Goal: Task Accomplishment & Management: Manage account settings

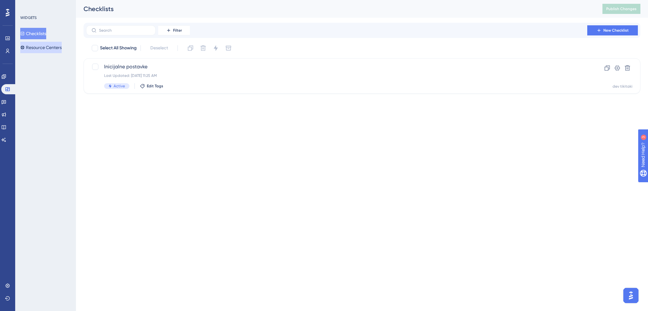
click at [30, 48] on button "Resource Centers" at bounding box center [40, 47] width 41 height 11
click at [189, 70] on span "Swing Q" at bounding box center [336, 67] width 465 height 8
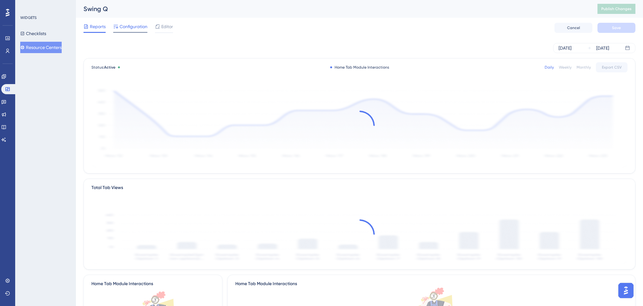
click at [135, 29] on span "Configuration" at bounding box center [134, 27] width 28 height 8
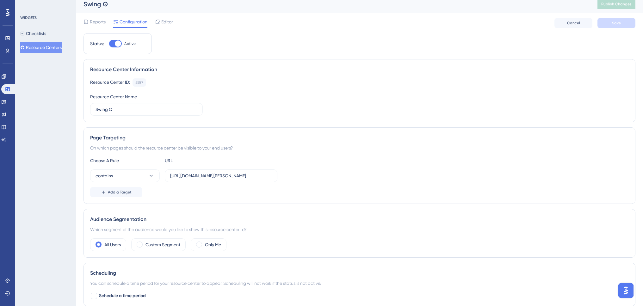
scroll to position [4, 0]
click at [169, 22] on span "Editor" at bounding box center [167, 22] width 12 height 8
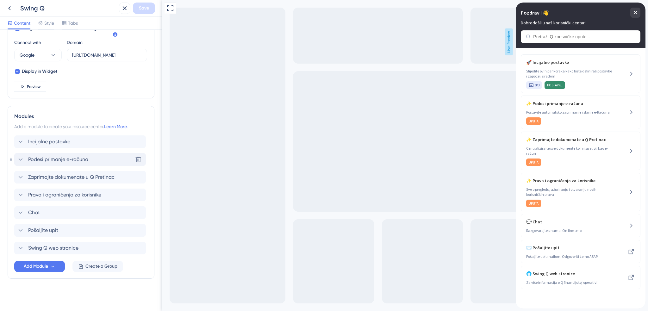
scroll to position [219, 0]
click at [20, 212] on icon at bounding box center [21, 212] width 8 height 8
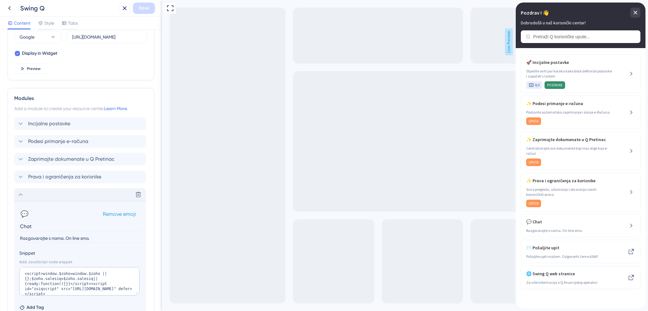
scroll to position [283, 0]
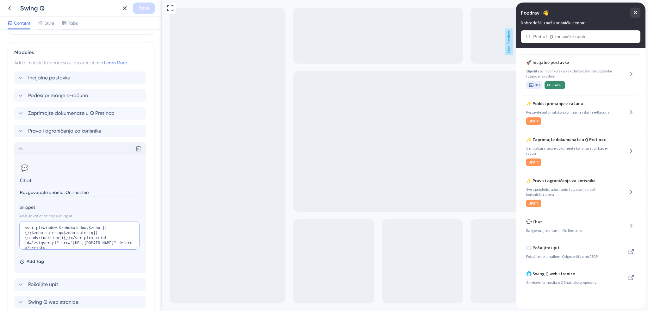
click at [66, 235] on textarea "<script>window.$zoho=window.$zoho || {};$zoho.salesiq=$zoho.salesiq||{ready:fun…" at bounding box center [79, 235] width 120 height 28
click at [60, 234] on textarea "<script>window.$zoho=window.$zoho || {};$zoho.salesiq=$zoho.salesiq||{ready:fun…" at bounding box center [79, 235] width 120 height 28
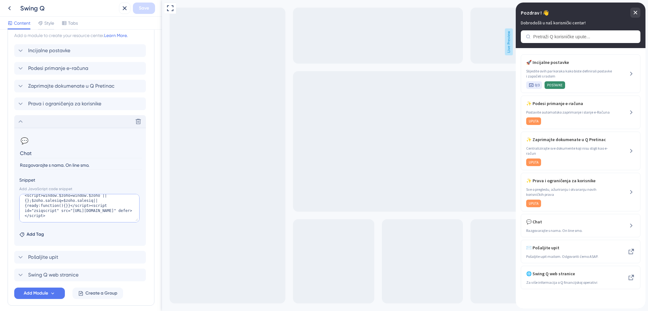
scroll to position [338, 0]
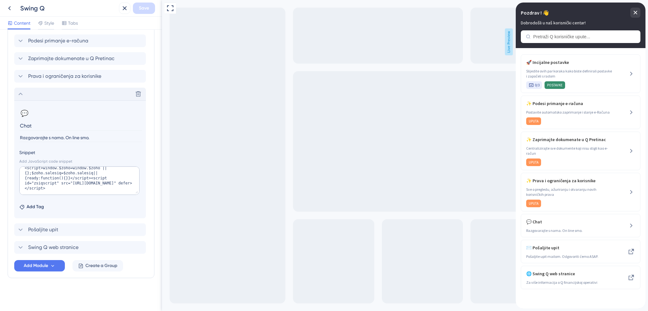
click at [93, 206] on div "Add Tag" at bounding box center [80, 206] width 122 height 10
click at [144, 212] on section "💬 Change emoji Remove emoji Chat Razgovarajte s nama. On line smo. Snippet Add …" at bounding box center [80, 159] width 132 height 118
click at [106, 183] on textarea "<script>window.$zoho=window.$zoho || {};$zoho.salesiq=$zoho.salesiq||{ready:fun…" at bounding box center [79, 180] width 120 height 28
click at [120, 139] on input "Razgovarajte s nama. On line smo." at bounding box center [80, 138] width 123 height 9
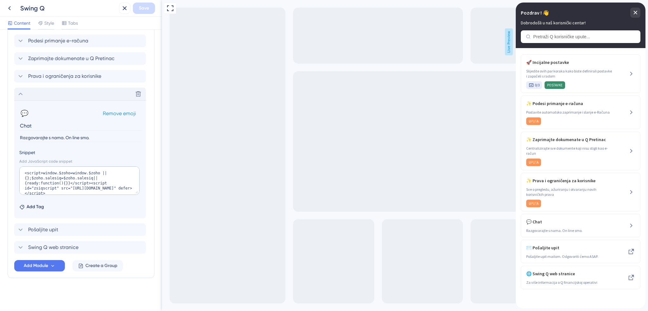
click at [115, 117] on div "💬 Change emoji Remove emoji" at bounding box center [80, 113] width 122 height 10
click at [102, 138] on input "Razgovarajte s nama. On line smo." at bounding box center [80, 138] width 123 height 9
type input "Razgovarajte s nama. On line smo."
click at [75, 177] on textarea "<script>window.$zoho=window.$zoho || {};$zoho.salesiq=$zoho.salesiq||{ready:fun…" at bounding box center [79, 180] width 120 height 28
click at [546, 223] on span "💬 Chat" at bounding box center [569, 222] width 87 height 8
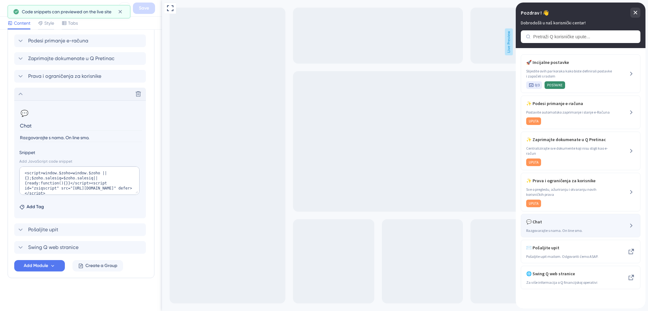
click at [633, 223] on icon at bounding box center [632, 226] width 8 height 8
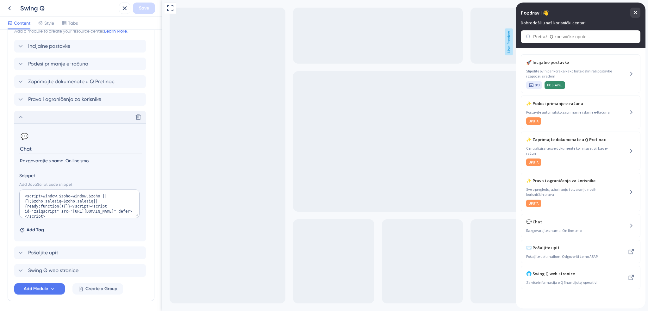
scroll to position [274, 0]
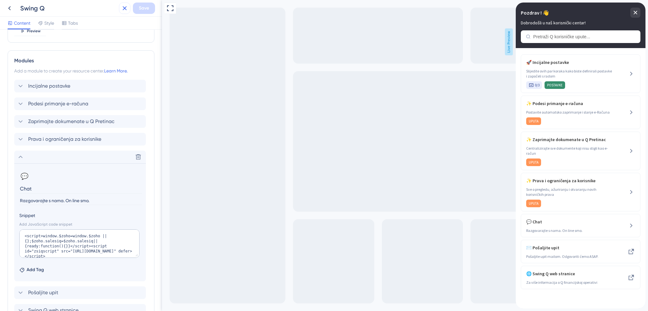
click at [122, 9] on icon at bounding box center [125, 8] width 8 height 8
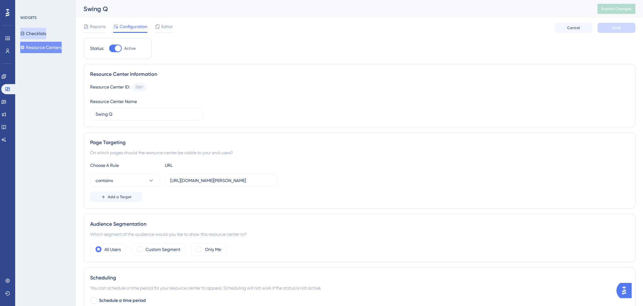
click at [46, 34] on button "Checklists" at bounding box center [33, 33] width 26 height 11
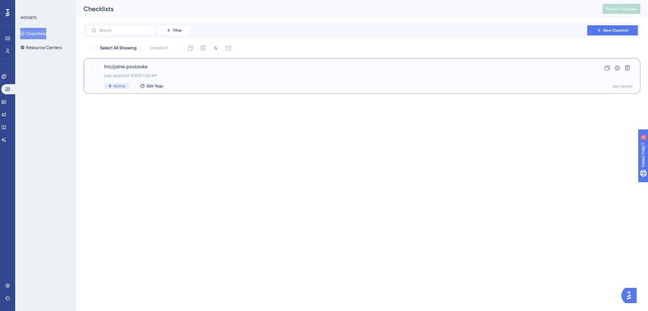
click at [159, 66] on span "Inicijalne postavke" at bounding box center [336, 67] width 465 height 8
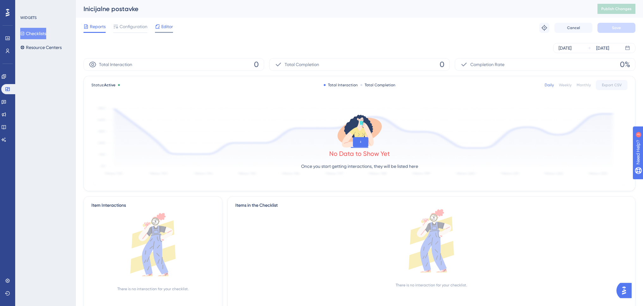
click at [170, 28] on span "Editor" at bounding box center [167, 27] width 12 height 8
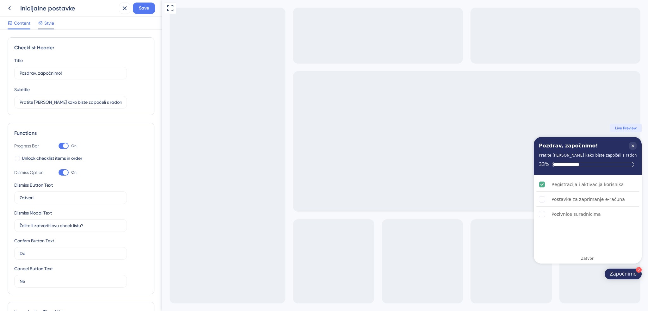
click at [50, 21] on span "Style" at bounding box center [49, 23] width 10 height 8
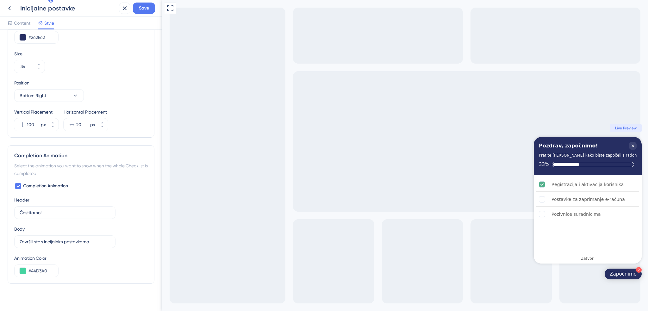
scroll to position [261, 0]
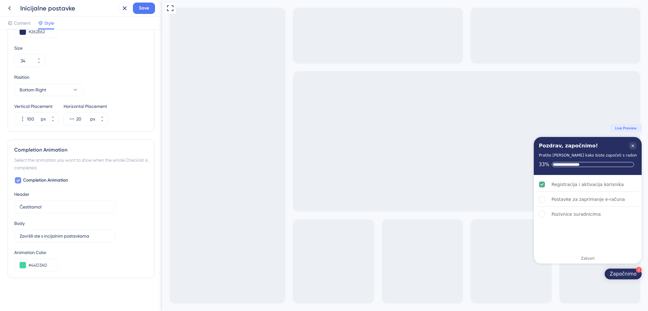
click at [20, 182] on icon at bounding box center [18, 180] width 4 height 5
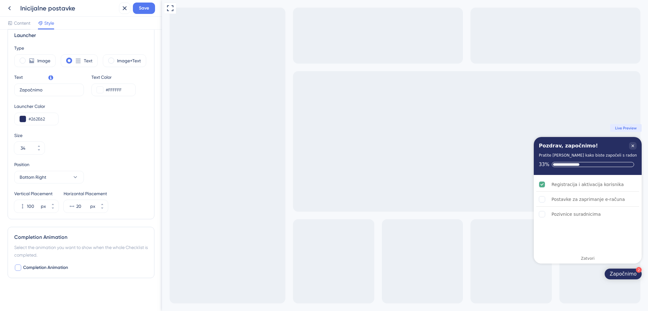
scroll to position [174, 0]
click at [17, 268] on div at bounding box center [18, 268] width 6 height 6
checkbox input "true"
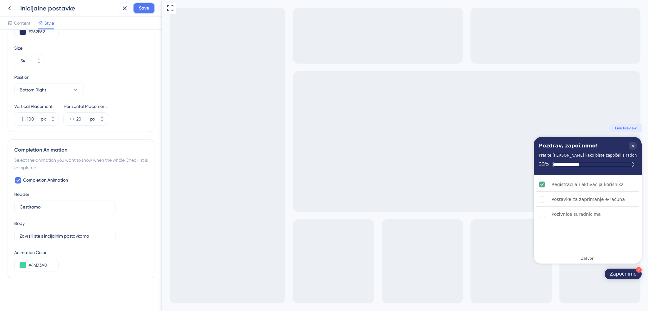
click at [144, 9] on span "Save" at bounding box center [144, 8] width 10 height 8
click at [116, 31] on div "Launcher Color #262E62" at bounding box center [81, 26] width 134 height 23
click at [120, 12] on icon at bounding box center [119, 11] width 3 height 3
click at [12, 9] on icon at bounding box center [10, 8] width 8 height 8
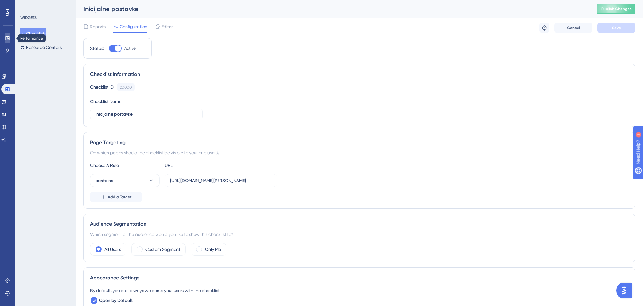
click at [10, 40] on link at bounding box center [7, 38] width 5 height 10
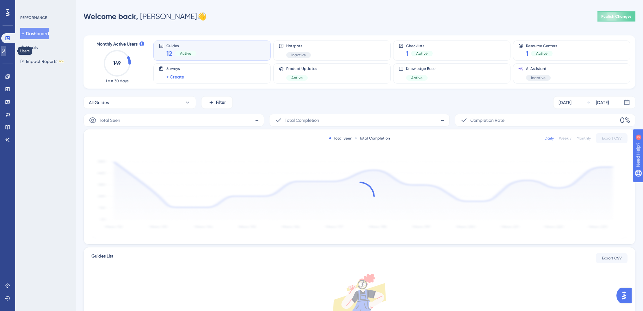
click at [6, 50] on icon at bounding box center [3, 50] width 5 height 5
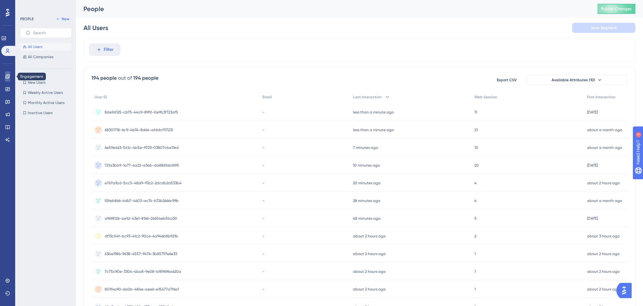
click at [9, 76] on icon at bounding box center [7, 76] width 4 height 4
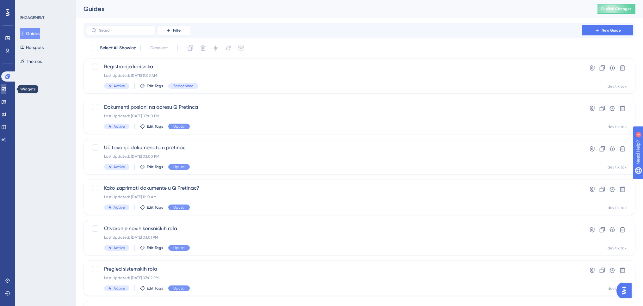
click at [6, 92] on link at bounding box center [3, 89] width 5 height 10
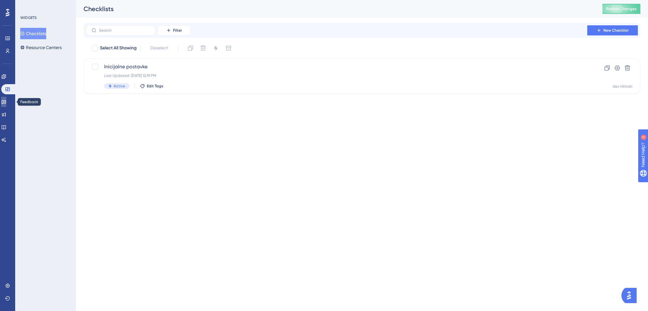
click at [6, 100] on icon at bounding box center [3, 101] width 5 height 5
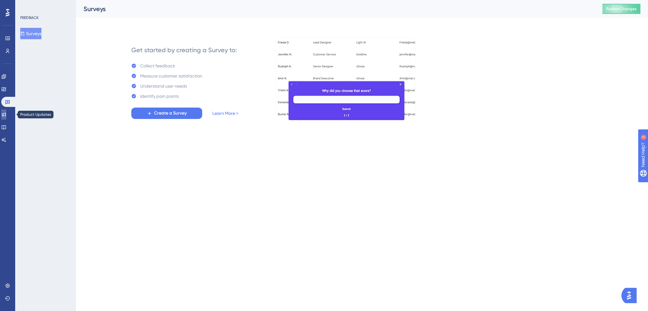
click at [6, 115] on icon at bounding box center [4, 115] width 4 height 4
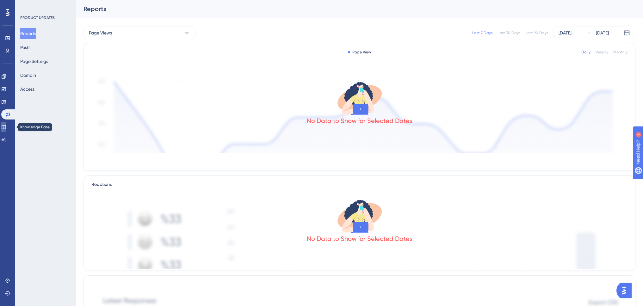
click at [6, 127] on icon at bounding box center [3, 127] width 5 height 5
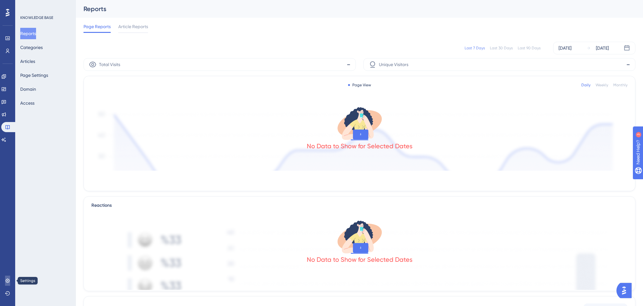
click at [7, 280] on icon at bounding box center [7, 280] width 5 height 5
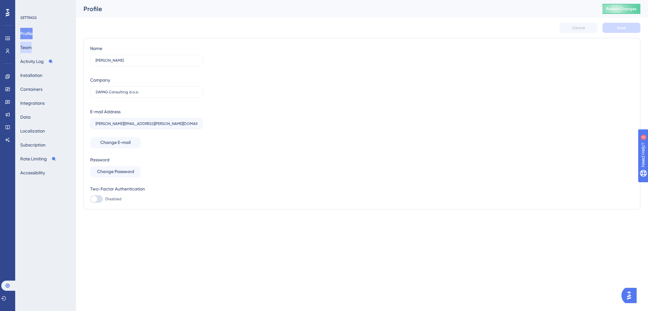
click at [32, 49] on button "Team" at bounding box center [25, 47] width 11 height 11
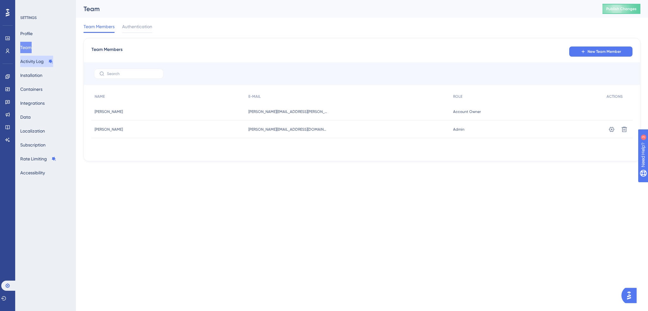
click at [36, 62] on button "Activity Log" at bounding box center [36, 61] width 33 height 11
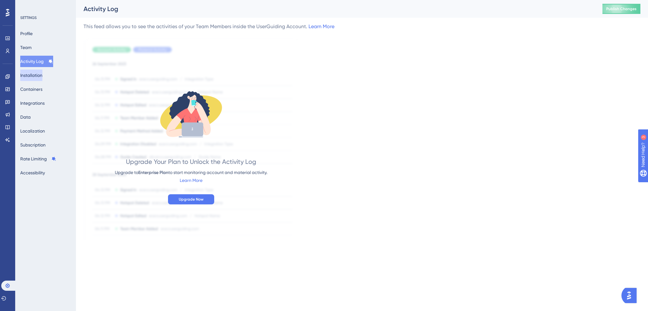
click at [38, 77] on button "Installation" at bounding box center [31, 75] width 22 height 11
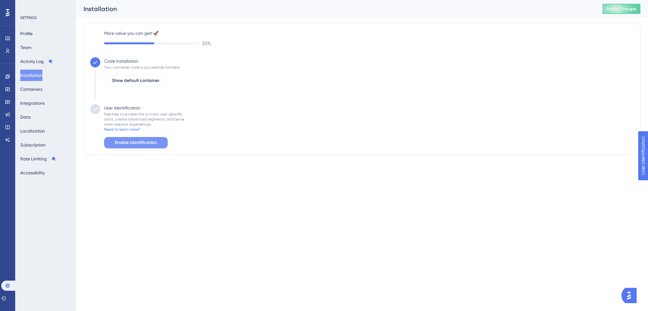
click at [137, 145] on span "Enable Identification" at bounding box center [136, 143] width 42 height 8
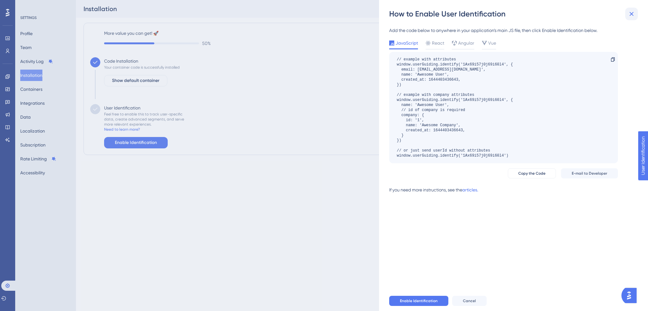
click at [634, 15] on icon at bounding box center [632, 14] width 8 height 8
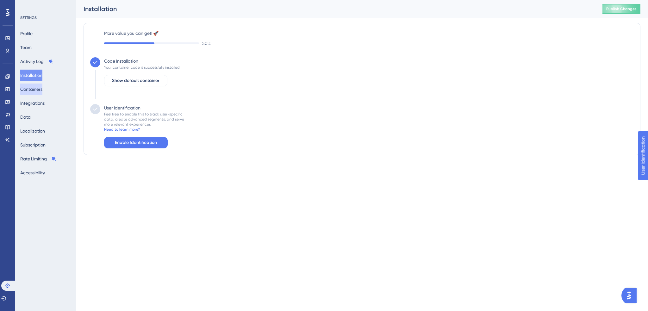
click at [38, 90] on button "Containers" at bounding box center [31, 89] width 22 height 11
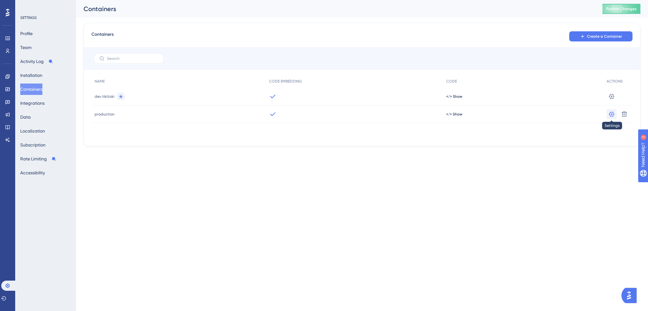
click at [608, 102] on button at bounding box center [612, 96] width 10 height 10
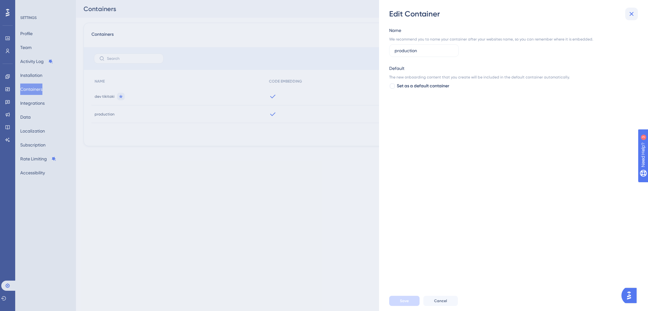
click at [634, 14] on icon at bounding box center [632, 14] width 8 height 8
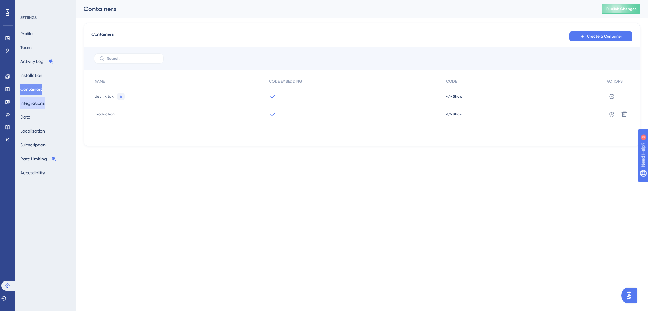
click at [43, 104] on button "Integrations" at bounding box center [32, 102] width 24 height 11
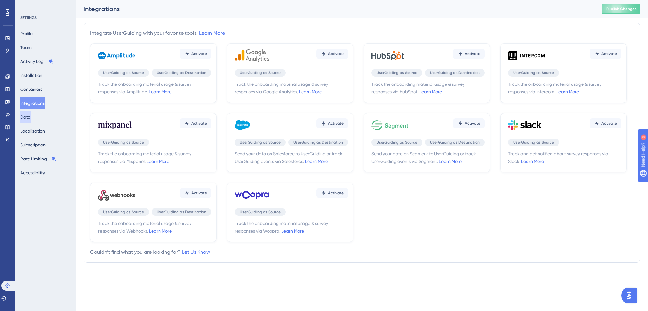
click at [29, 118] on button "Data" at bounding box center [25, 116] width 10 height 11
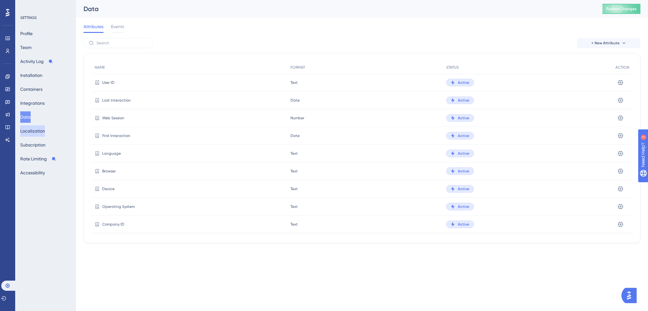
click at [33, 132] on button "Localization" at bounding box center [32, 130] width 25 height 11
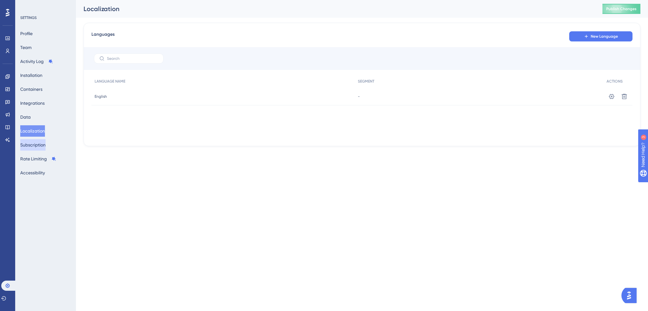
click at [38, 145] on button "Subscription" at bounding box center [32, 144] width 25 height 11
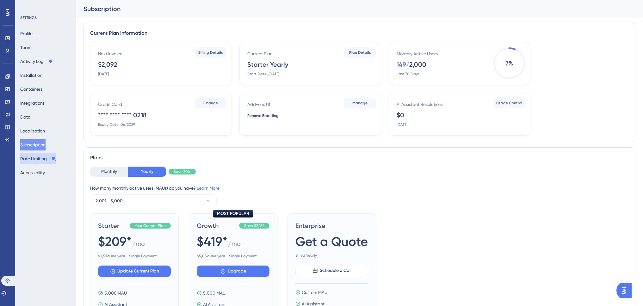
click at [41, 158] on button "Rate Limiting" at bounding box center [38, 158] width 36 height 11
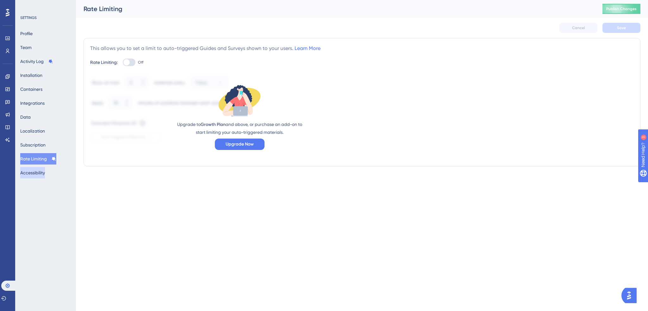
click at [38, 172] on button "Accessibility" at bounding box center [32, 172] width 25 height 11
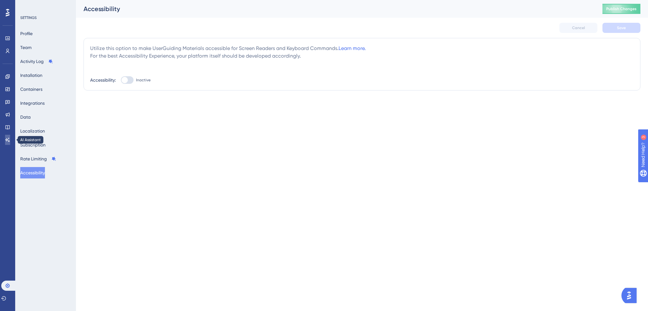
click at [9, 140] on icon at bounding box center [7, 139] width 5 height 5
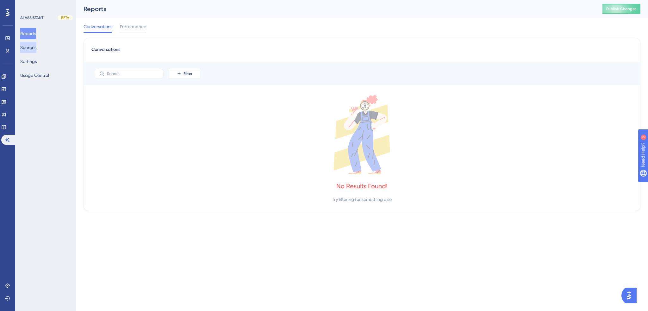
click at [34, 49] on button "Sources" at bounding box center [28, 47] width 16 height 11
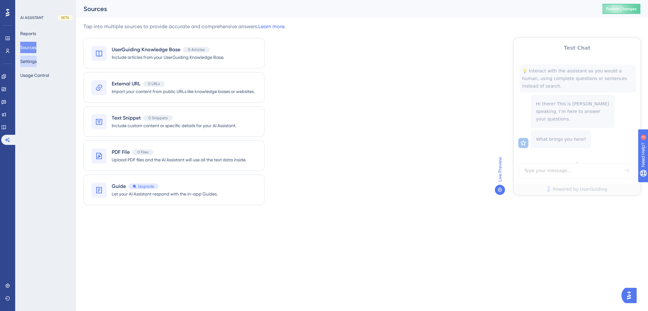
click at [37, 61] on button "Settings" at bounding box center [28, 61] width 16 height 11
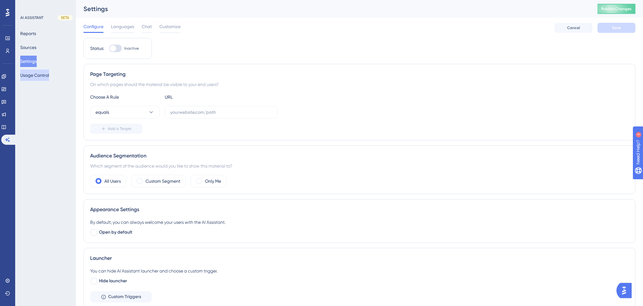
click at [41, 74] on button "Usage Control" at bounding box center [34, 75] width 29 height 11
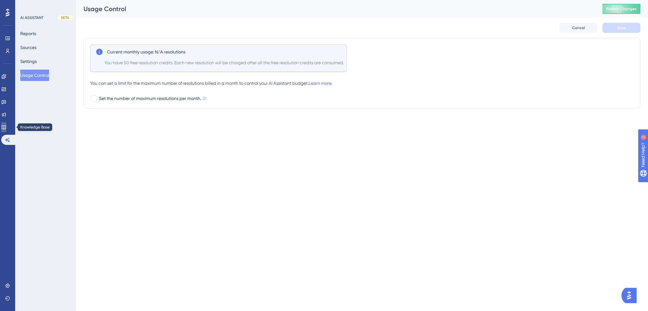
click at [6, 127] on icon at bounding box center [4, 127] width 4 height 4
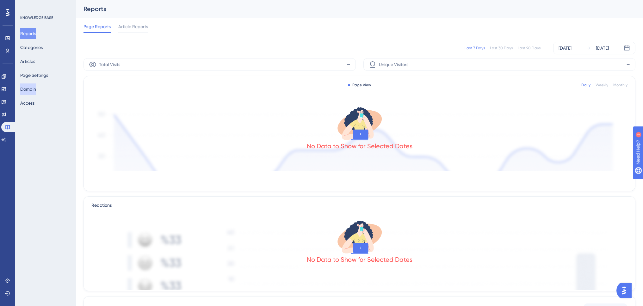
click at [35, 87] on button "Domain" at bounding box center [28, 89] width 16 height 11
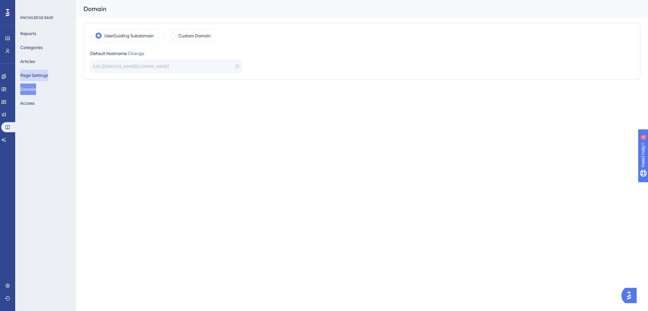
click at [35, 78] on button "Page Settings" at bounding box center [34, 75] width 28 height 11
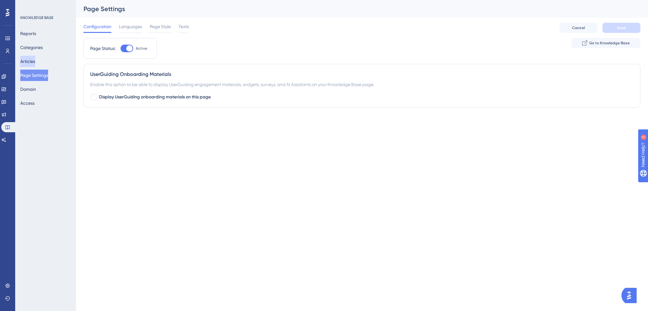
click at [34, 62] on button "Articles" at bounding box center [27, 61] width 15 height 11
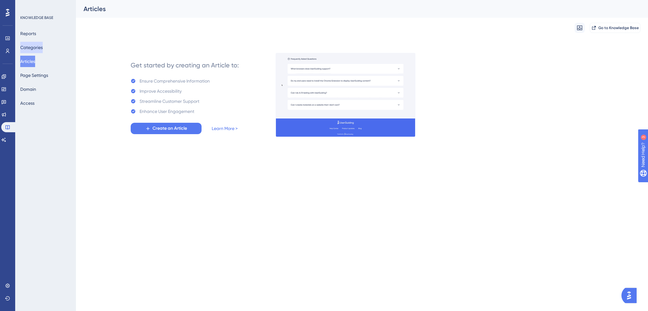
click at [34, 46] on button "Categories" at bounding box center [31, 47] width 22 height 11
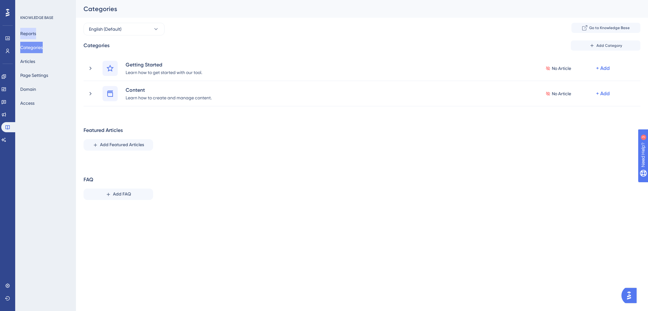
click at [33, 35] on button "Reports" at bounding box center [28, 33] width 16 height 11
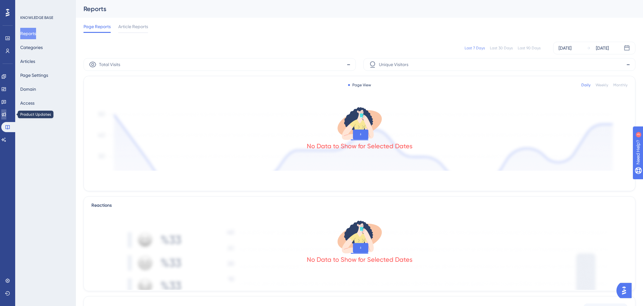
drag, startPoint x: 9, startPoint y: 114, endPoint x: 9, endPoint y: 110, distance: 4.4
click at [6, 114] on icon at bounding box center [3, 114] width 5 height 5
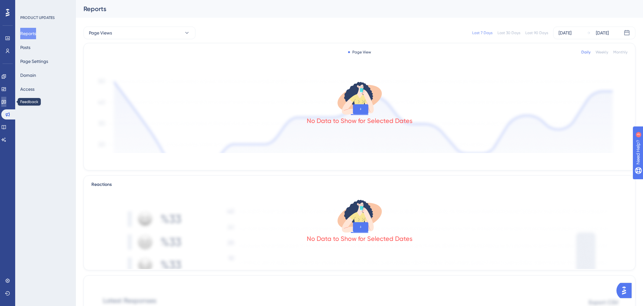
click at [6, 100] on icon at bounding box center [4, 102] width 4 height 4
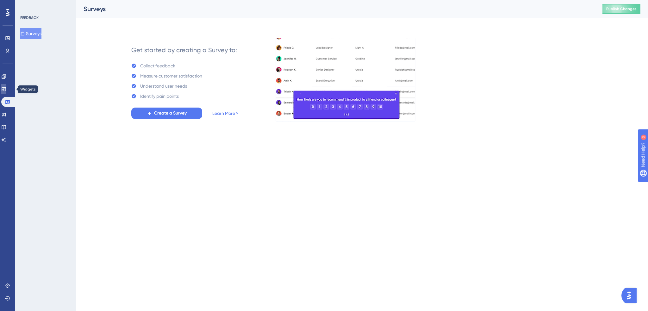
click at [6, 88] on icon at bounding box center [3, 89] width 5 height 5
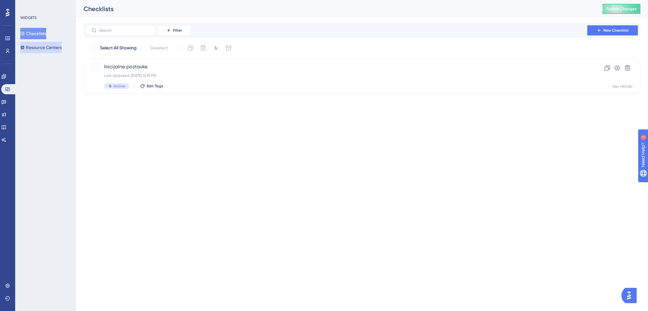
click at [38, 49] on button "Resource Centers" at bounding box center [40, 47] width 41 height 11
click at [158, 66] on span "Swing Q" at bounding box center [336, 67] width 465 height 8
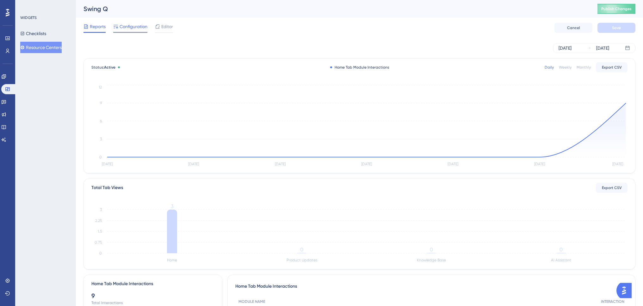
click at [137, 27] on span "Configuration" at bounding box center [134, 27] width 28 height 8
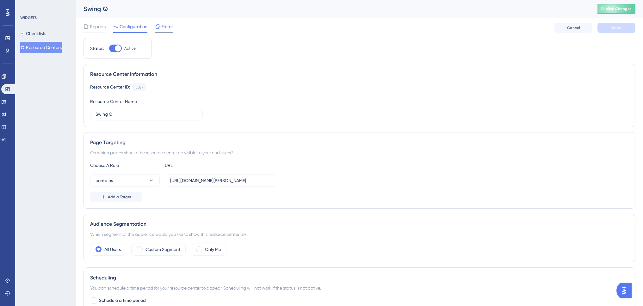
click at [166, 28] on span "Editor" at bounding box center [167, 27] width 12 height 8
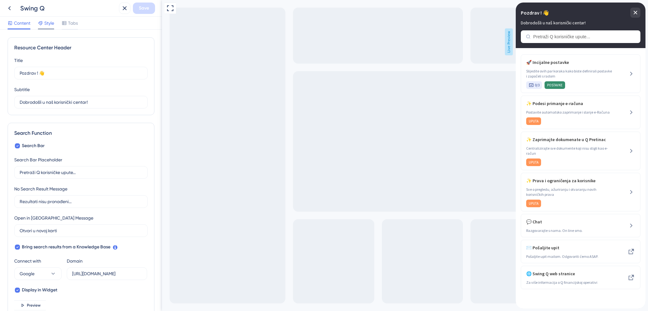
click at [46, 24] on span "Style" at bounding box center [49, 23] width 10 height 8
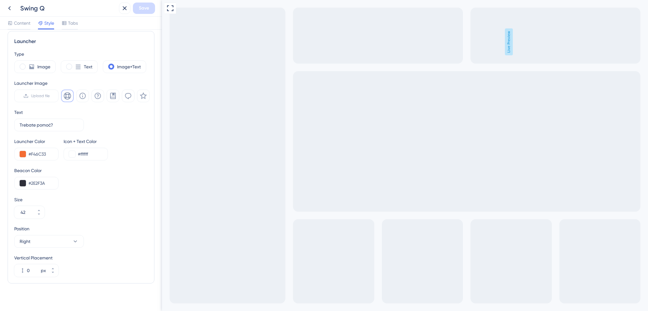
scroll to position [173, 0]
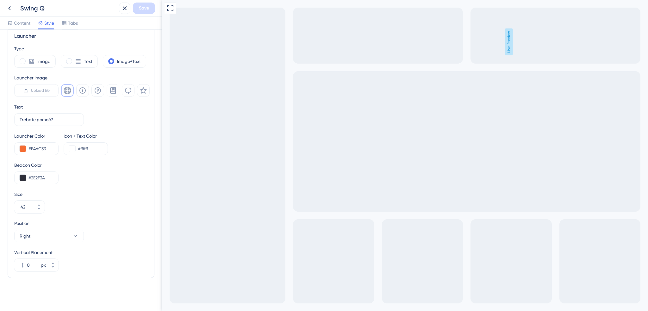
click at [85, 185] on div "Type Image Text Image+Text Launcher Image Upload file Text Trebate pomoć? 6 Lau…" at bounding box center [81, 158] width 134 height 227
click at [38, 209] on icon at bounding box center [39, 209] width 4 height 4
click at [38, 204] on icon at bounding box center [39, 205] width 4 height 4
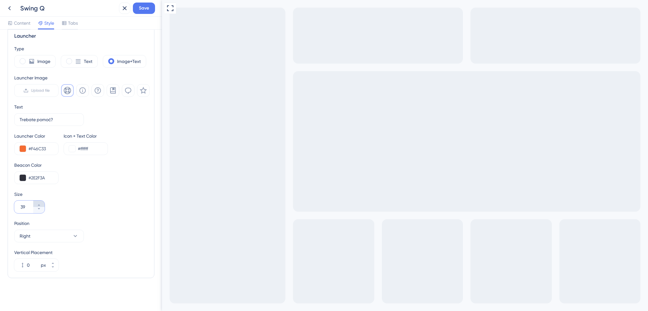
type input "40"
click at [92, 205] on div "Size 40" at bounding box center [81, 201] width 134 height 23
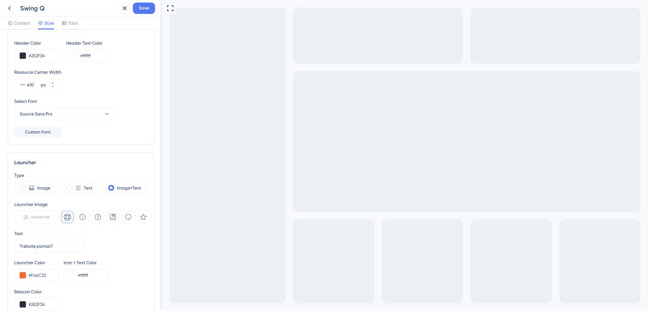
scroll to position [0, 0]
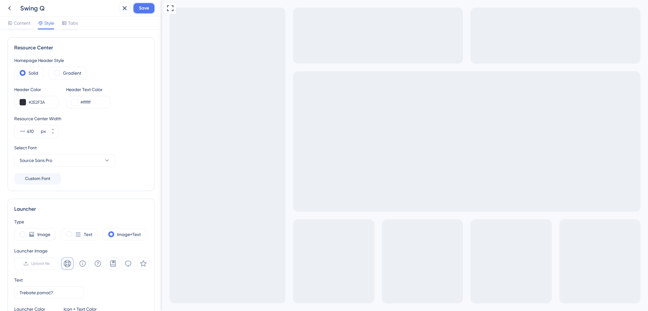
click at [146, 9] on span "Save" at bounding box center [144, 8] width 10 height 8
click at [72, 23] on span "Tabs" at bounding box center [73, 23] width 10 height 8
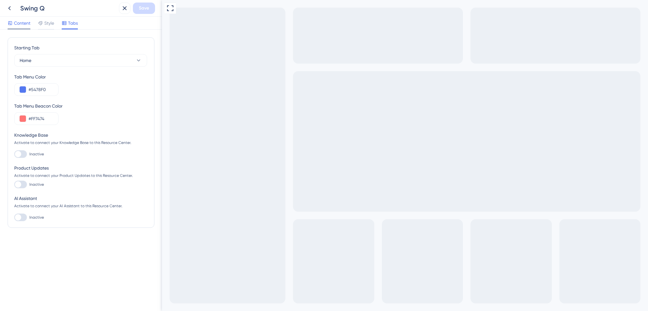
click at [23, 22] on span "Content" at bounding box center [22, 23] width 16 height 8
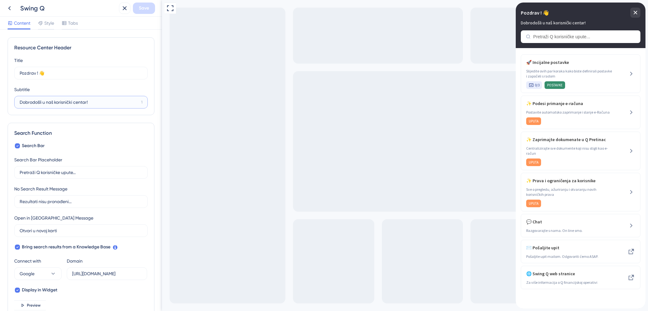
drag, startPoint x: 46, startPoint y: 103, endPoint x: 54, endPoint y: 102, distance: 7.7
click at [54, 102] on input "Dobrodošli u naš korisnički centar!" at bounding box center [79, 102] width 119 height 7
type input "Dobrodošli u Q korisnički centar!"
click at [140, 11] on span "Save" at bounding box center [144, 8] width 10 height 8
click at [122, 12] on icon at bounding box center [120, 12] width 6 height 6
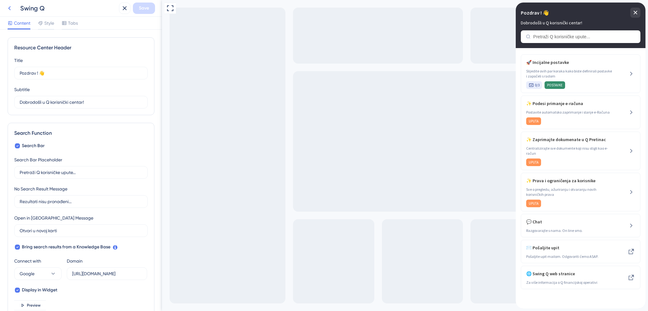
click at [11, 8] on icon at bounding box center [10, 8] width 8 height 8
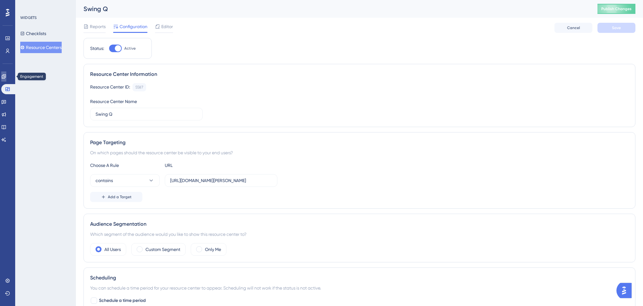
click at [6, 79] on link at bounding box center [3, 77] width 5 height 10
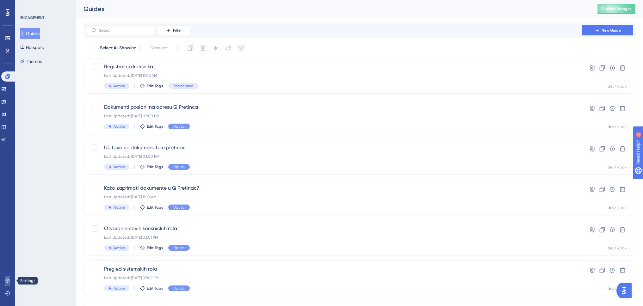
click at [8, 280] on icon at bounding box center [7, 281] width 4 height 4
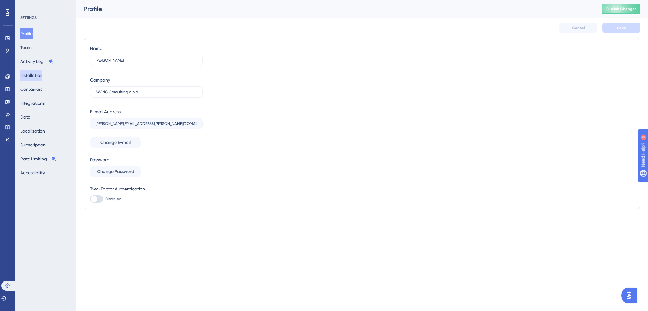
click at [41, 75] on button "Installation" at bounding box center [31, 75] width 22 height 11
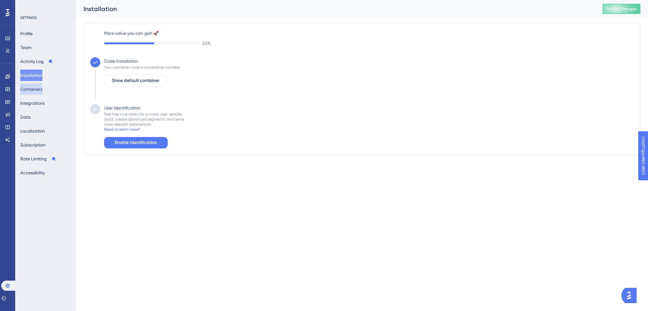
click at [37, 87] on button "Containers" at bounding box center [31, 89] width 22 height 11
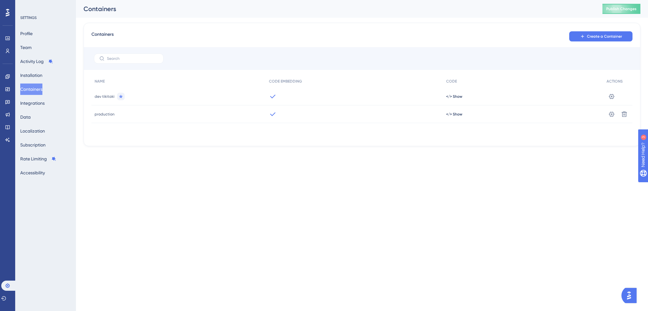
click at [108, 114] on span "production" at bounding box center [105, 114] width 20 height 5
click at [610, 100] on icon at bounding box center [612, 96] width 6 height 6
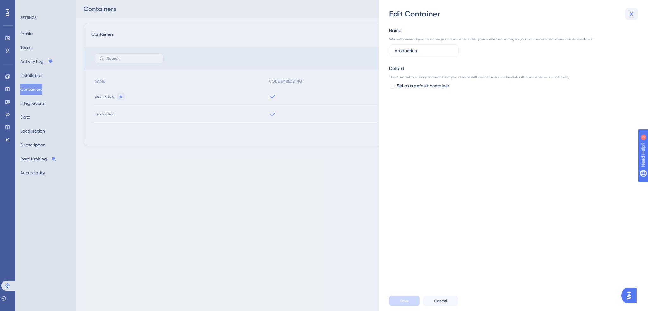
click at [629, 16] on icon at bounding box center [632, 14] width 8 height 8
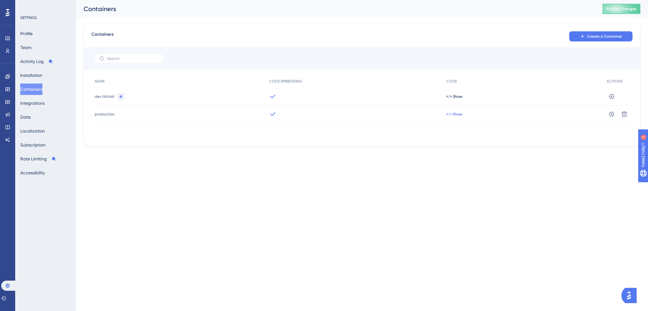
click at [457, 99] on span "</> Show" at bounding box center [454, 96] width 16 height 5
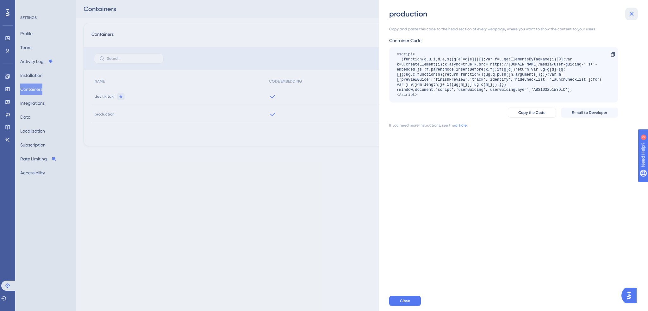
click at [631, 13] on icon at bounding box center [632, 14] width 4 height 4
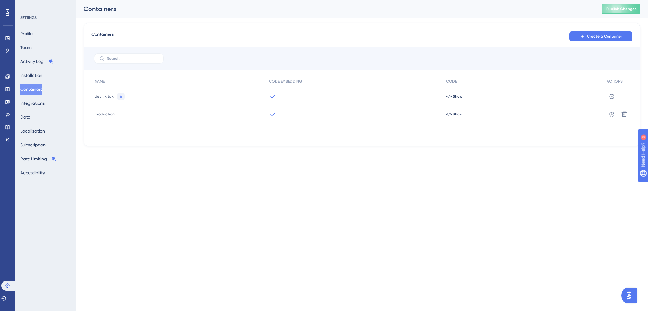
click at [119, 98] on icon at bounding box center [120, 96] width 5 height 5
click at [611, 97] on icon at bounding box center [611, 96] width 5 height 5
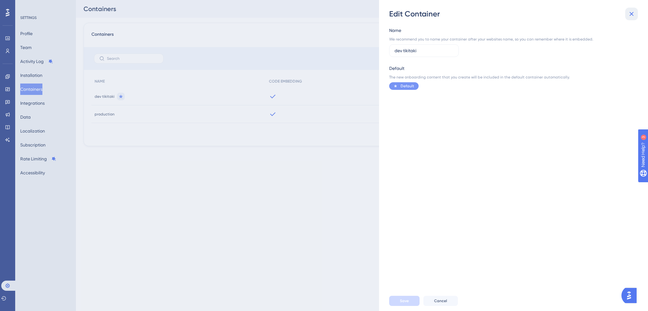
click at [629, 16] on icon at bounding box center [632, 14] width 8 height 8
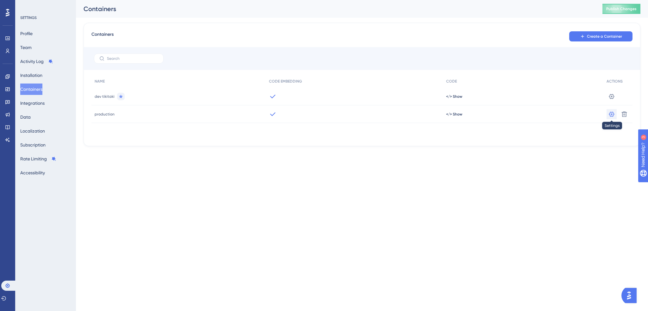
click at [612, 99] on icon at bounding box center [611, 96] width 5 height 5
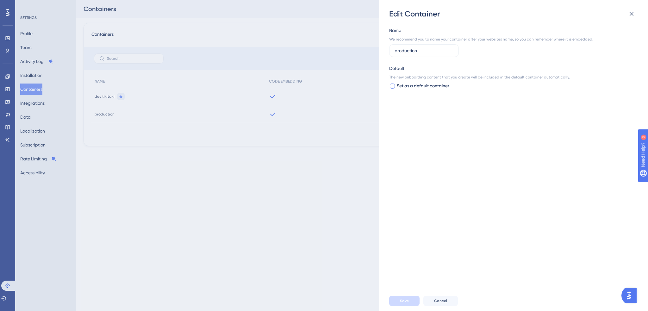
click at [394, 86] on div at bounding box center [392, 86] width 5 height 5
checkbox input "true"
click at [410, 299] on button "Save" at bounding box center [404, 301] width 30 height 10
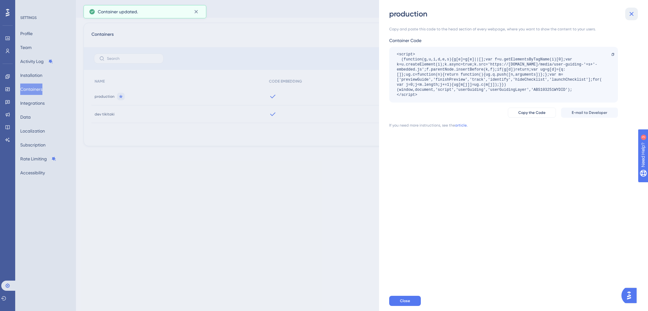
click at [630, 14] on icon at bounding box center [632, 14] width 8 height 8
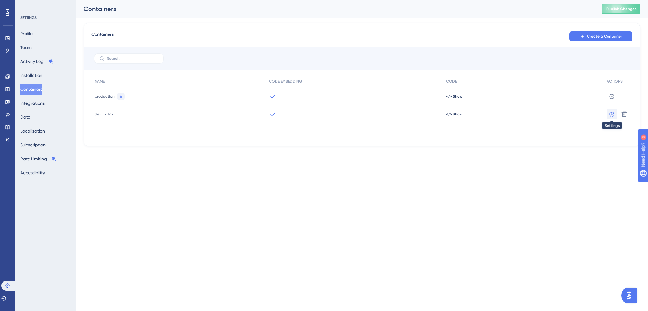
click at [614, 99] on icon at bounding box center [611, 96] width 5 height 5
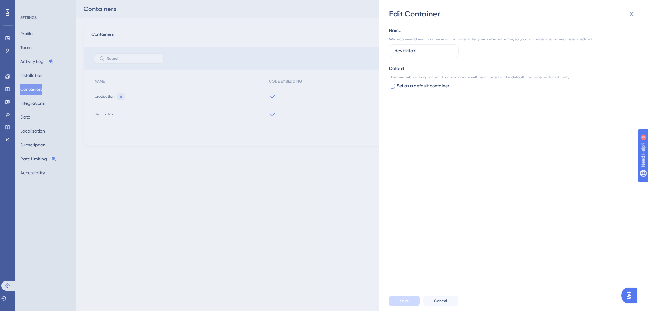
click at [394, 87] on div at bounding box center [392, 86] width 5 height 5
checkbox input "true"
click at [405, 300] on span "Save" at bounding box center [404, 300] width 9 height 5
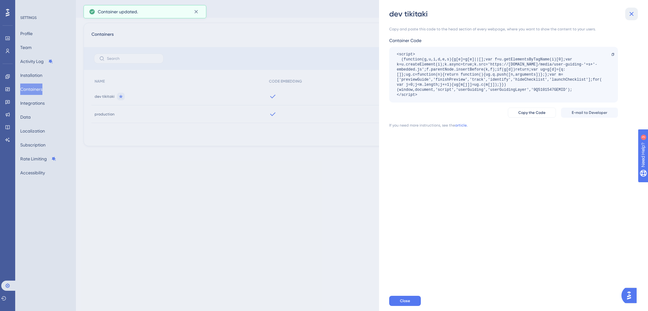
click at [631, 13] on icon at bounding box center [632, 14] width 8 height 8
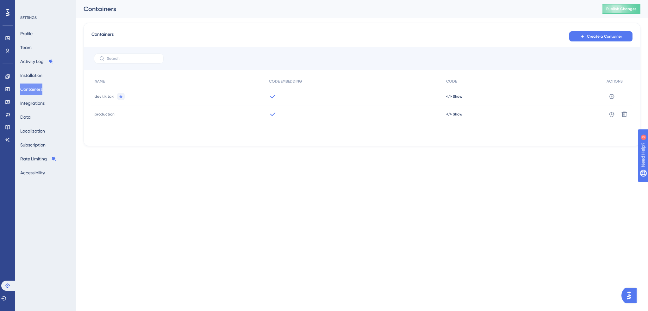
drag, startPoint x: 284, startPoint y: 179, endPoint x: 280, endPoint y: 171, distance: 8.9
click at [285, 0] on html "Performance Users Engagement Widgets Feedback Product Updates Knowledge Base AI…" at bounding box center [324, 0] width 648 height 0
click at [619, 9] on span "Publish Changes" at bounding box center [621, 8] width 30 height 5
click at [41, 105] on button "Integrations" at bounding box center [32, 102] width 24 height 11
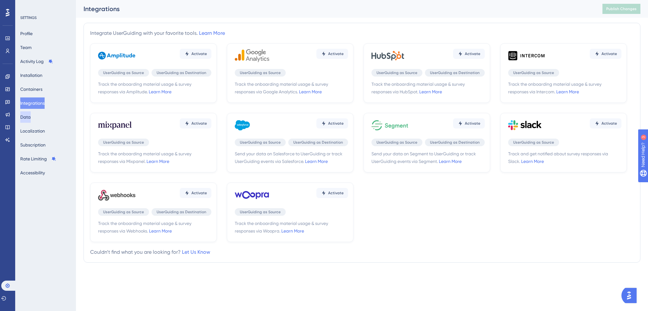
click at [29, 117] on button "Data" at bounding box center [25, 116] width 10 height 11
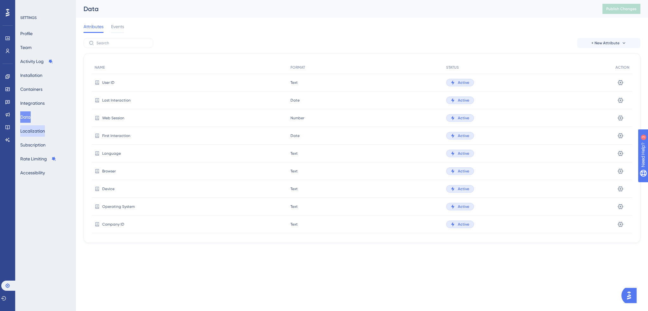
click at [31, 132] on button "Localization" at bounding box center [32, 130] width 25 height 11
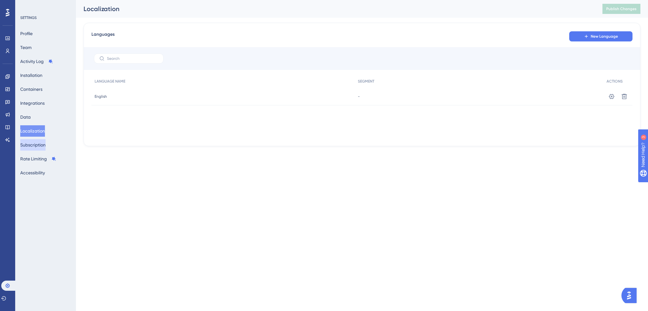
click at [41, 146] on button "Subscription" at bounding box center [32, 144] width 25 height 11
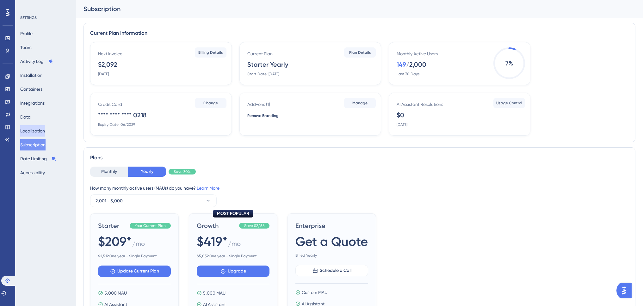
click at [38, 132] on button "Localization" at bounding box center [32, 130] width 25 height 11
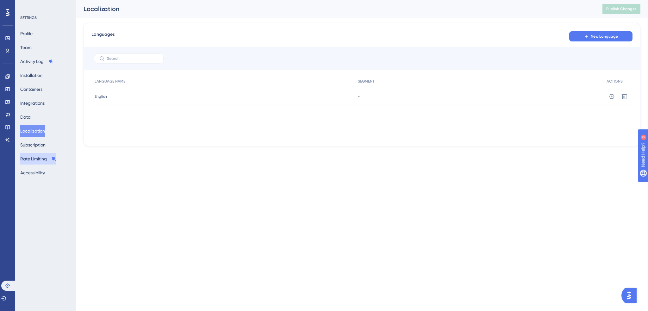
click at [41, 159] on button "Rate Limiting" at bounding box center [38, 158] width 36 height 11
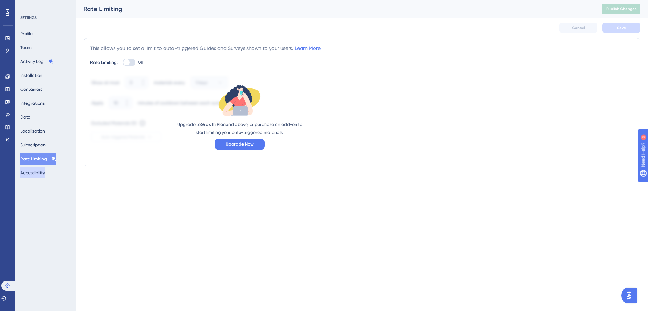
click at [43, 173] on button "Accessibility" at bounding box center [32, 172] width 25 height 11
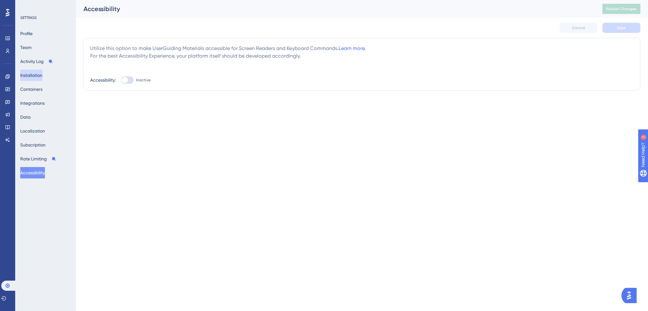
click at [35, 72] on button "Installation" at bounding box center [31, 75] width 22 height 11
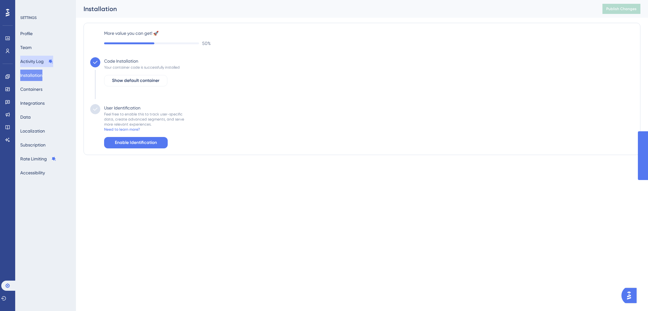
click at [34, 57] on button "Activity Log" at bounding box center [36, 61] width 33 height 11
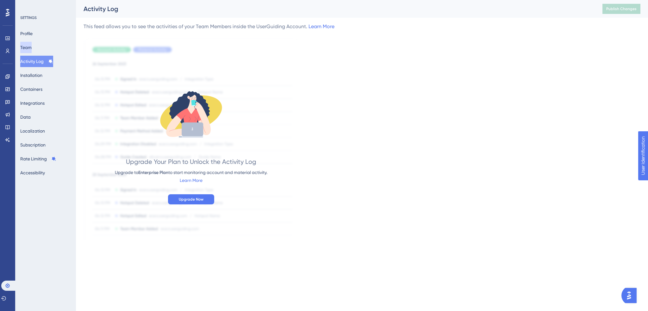
click at [29, 49] on button "Team" at bounding box center [25, 47] width 11 height 11
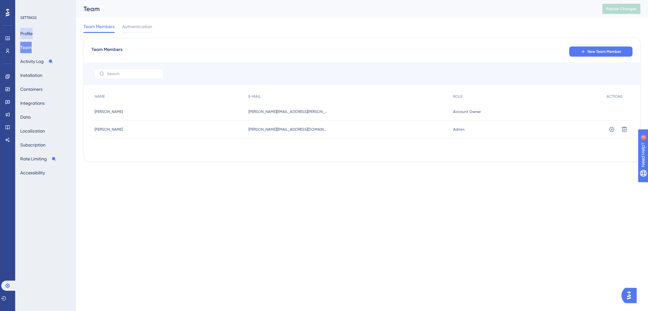
click at [32, 33] on button "Profile" at bounding box center [26, 33] width 12 height 11
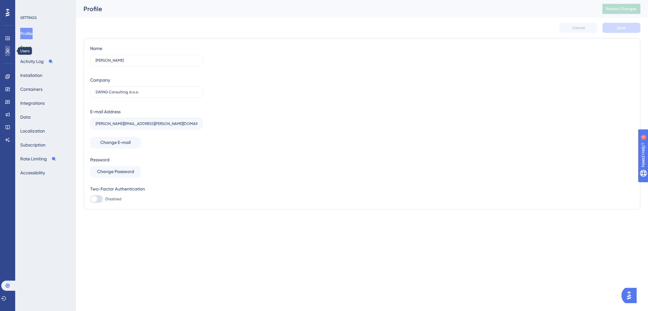
click at [10, 52] on link at bounding box center [7, 51] width 5 height 10
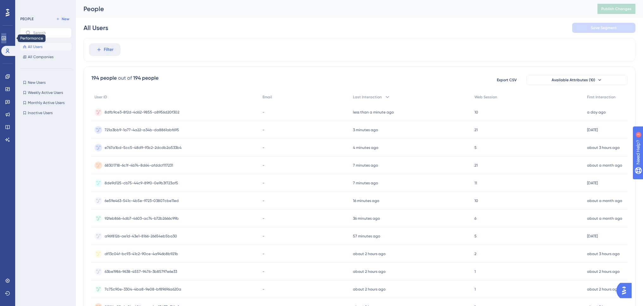
click at [6, 39] on icon at bounding box center [3, 38] width 5 height 5
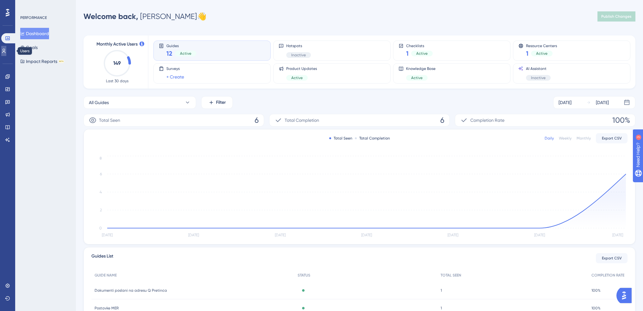
click at [6, 51] on icon at bounding box center [3, 50] width 5 height 5
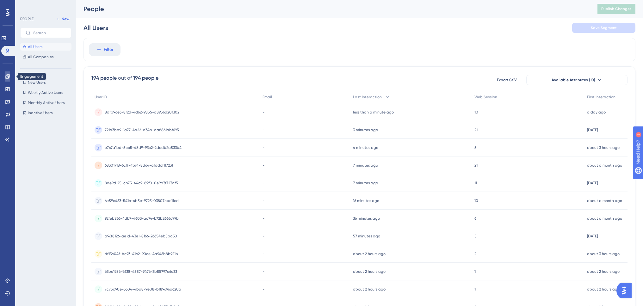
click at [8, 78] on icon at bounding box center [7, 76] width 5 height 5
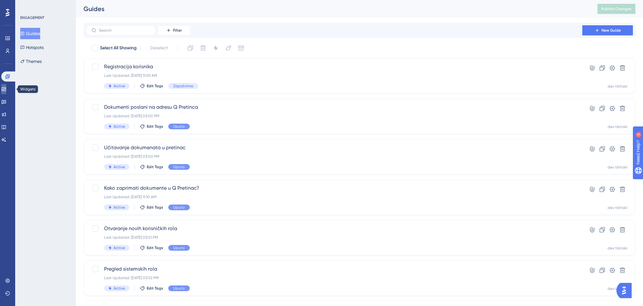
click at [6, 89] on icon at bounding box center [4, 89] width 4 height 4
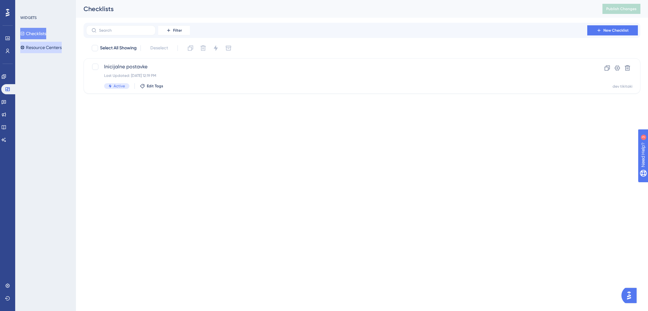
click at [44, 46] on button "Resource Centers" at bounding box center [40, 47] width 41 height 11
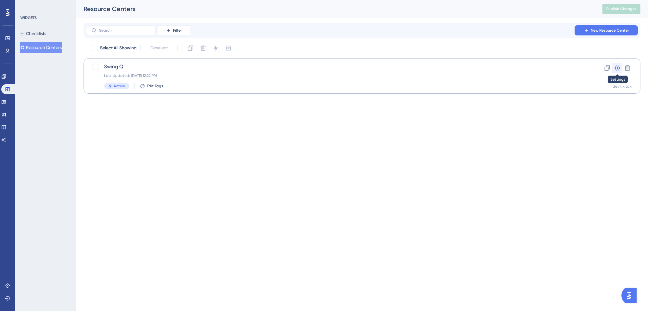
click at [618, 67] on icon at bounding box center [617, 68] width 6 height 6
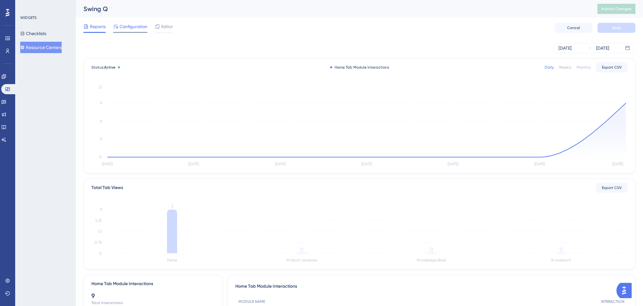
click at [128, 26] on span "Configuration" at bounding box center [134, 27] width 28 height 8
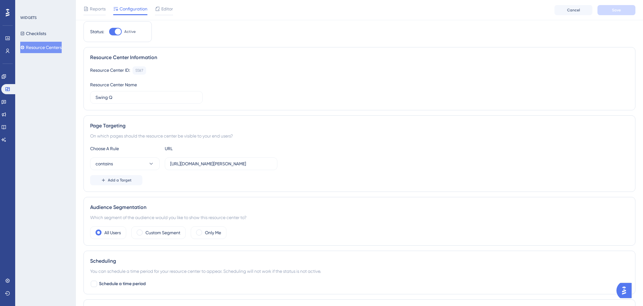
scroll to position [63, 0]
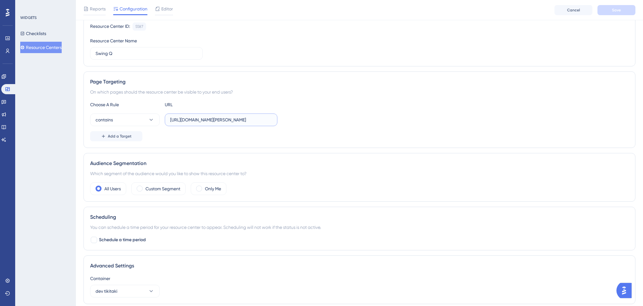
click at [202, 121] on input "[URL][DOMAIN_NAME][PERSON_NAME]" at bounding box center [221, 119] width 102 height 7
click at [118, 137] on span "Add a Target" at bounding box center [120, 136] width 24 height 5
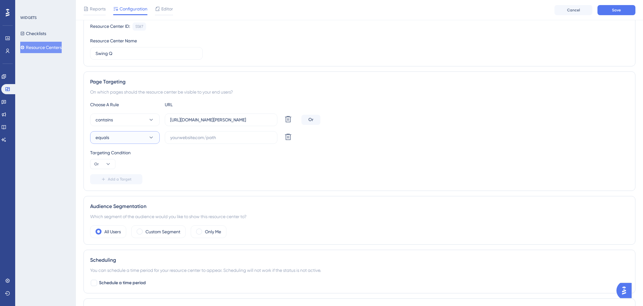
click at [118, 138] on button "equals" at bounding box center [125, 137] width 70 height 13
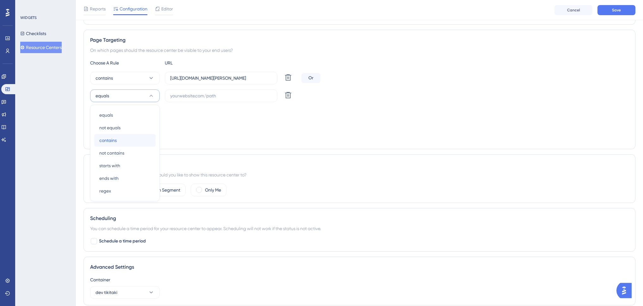
click at [132, 141] on div "contains contains" at bounding box center [124, 140] width 51 height 13
click at [204, 98] on input "text" at bounding box center [221, 95] width 102 height 7
paste input "[URL][DOMAIN_NAME]"
type input "[URL][DOMAIN_NAME]"
click at [341, 106] on div "Choose A Rule URL contains [URL][DOMAIN_NAME][PERSON_NAME] Delete Or contains […" at bounding box center [359, 101] width 539 height 84
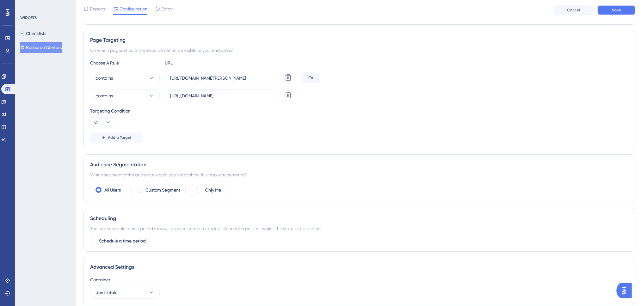
click at [616, 10] on span "Save" at bounding box center [616, 10] width 9 height 5
click at [383, 82] on div "contains [URL][DOMAIN_NAME][PERSON_NAME] Delete Or" at bounding box center [359, 78] width 539 height 13
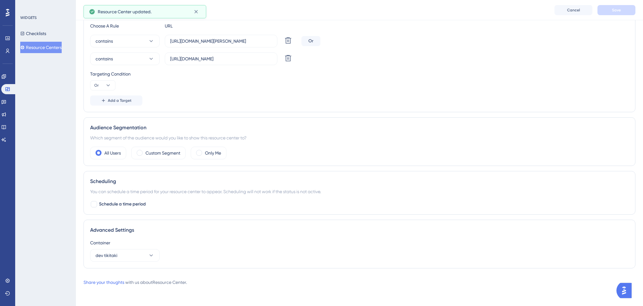
scroll to position [142, 0]
click at [149, 253] on icon at bounding box center [151, 255] width 6 height 6
click at [198, 228] on div "Advanced Settings" at bounding box center [359, 230] width 539 height 8
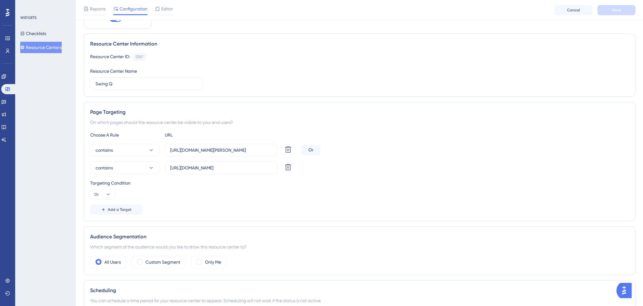
scroll to position [63, 0]
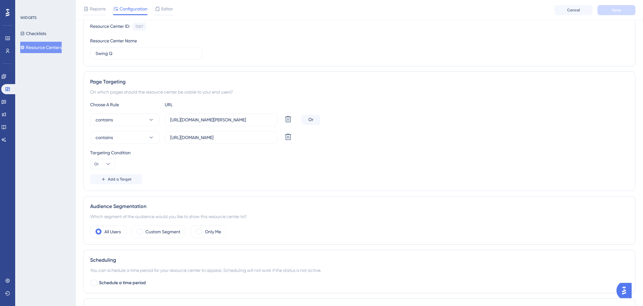
click at [310, 120] on div "Or" at bounding box center [311, 120] width 19 height 10
click at [111, 163] on button "Or" at bounding box center [102, 164] width 25 height 10
click at [165, 162] on div "Targeting Condition Or And And Or Or" at bounding box center [359, 159] width 539 height 20
click at [235, 136] on input "[URL][DOMAIN_NAME]" at bounding box center [221, 137] width 102 height 7
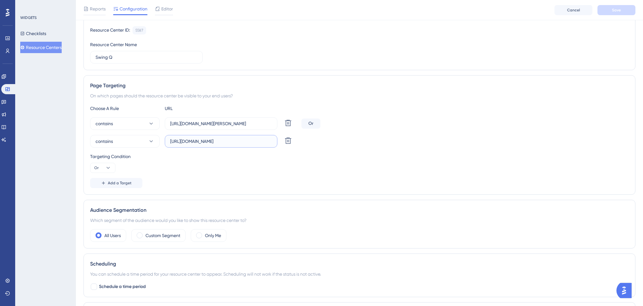
scroll to position [0, 0]
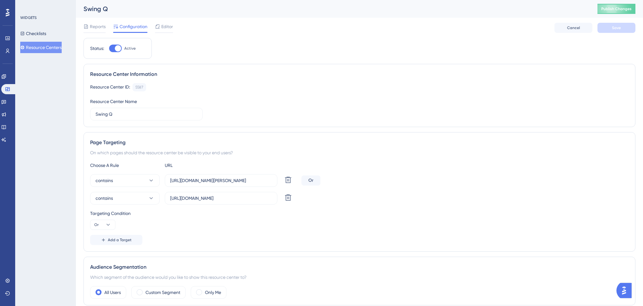
click at [627, 292] on img "Open AI Assistant Launcher" at bounding box center [624, 290] width 11 height 11
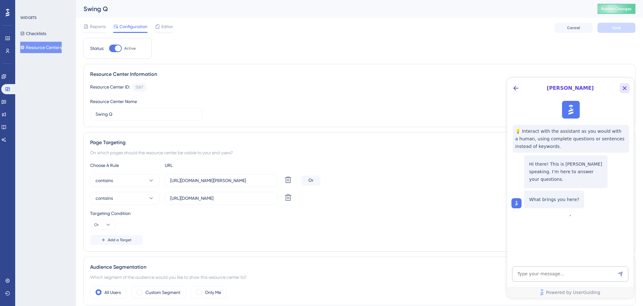
click at [625, 86] on icon "Close Button" at bounding box center [625, 88] width 8 height 8
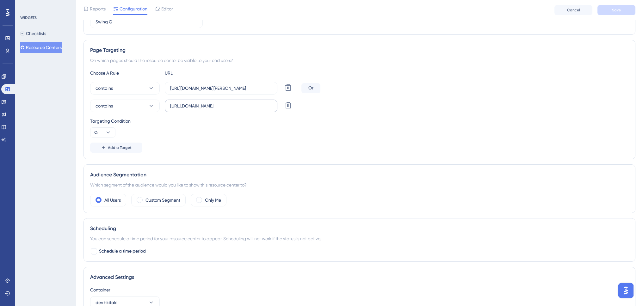
scroll to position [63, 0]
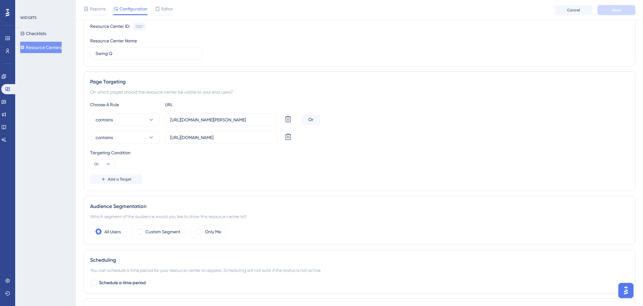
click at [622, 293] on img "Open AI Assistant Launcher" at bounding box center [626, 290] width 11 height 11
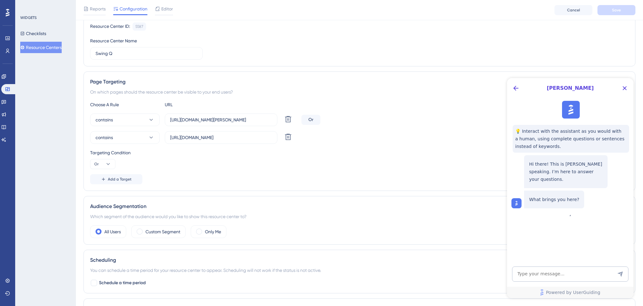
scroll to position [0, 0]
click at [625, 86] on icon "Close Button" at bounding box center [625, 88] width 8 height 8
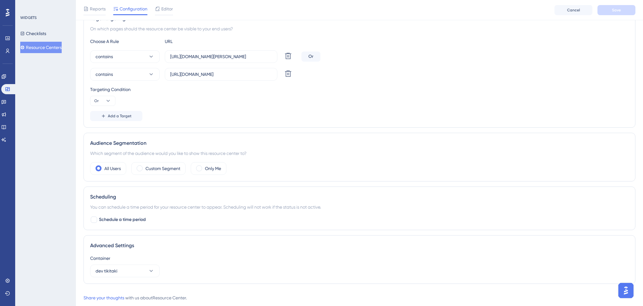
scroll to position [142, 0]
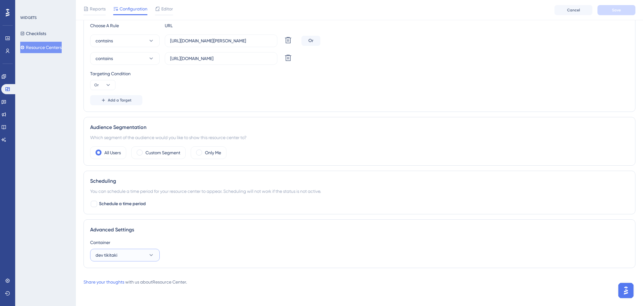
click at [129, 254] on button "dev tikitaki" at bounding box center [125, 255] width 70 height 13
click at [181, 247] on div "Container dev tikitaki dev tikitaki dev tikitaki production production" at bounding box center [359, 250] width 539 height 23
click at [134, 252] on button "dev tikitaki" at bounding box center [125, 255] width 70 height 13
click at [176, 238] on div "Advanced Settings Container dev tikitaki dev tikitaki dev tikitaki production p…" at bounding box center [360, 244] width 552 height 49
click at [143, 255] on button "dev tikitaki" at bounding box center [125, 255] width 70 height 13
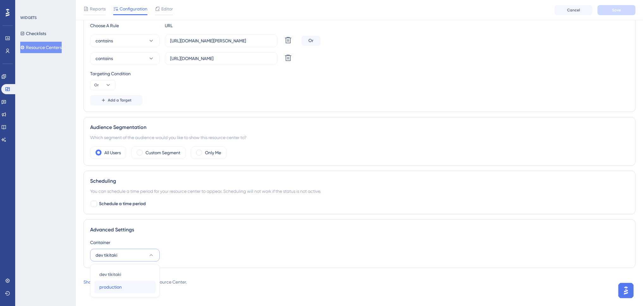
click at [124, 286] on div "production production" at bounding box center [124, 287] width 51 height 13
click at [619, 11] on span "Save" at bounding box center [616, 10] width 9 height 5
click at [141, 255] on button "production" at bounding box center [125, 255] width 70 height 13
click at [131, 271] on div "dev tikitaki dev tikitaki" at bounding box center [124, 274] width 51 height 13
click at [615, 10] on span "Save" at bounding box center [616, 10] width 9 height 5
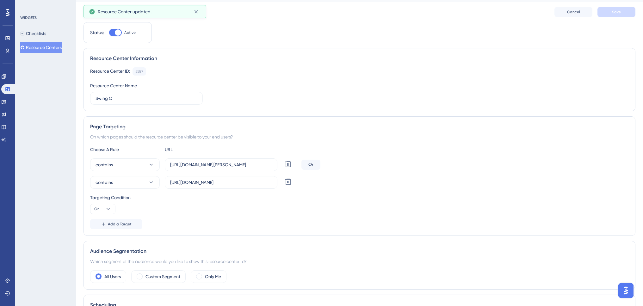
scroll to position [0, 0]
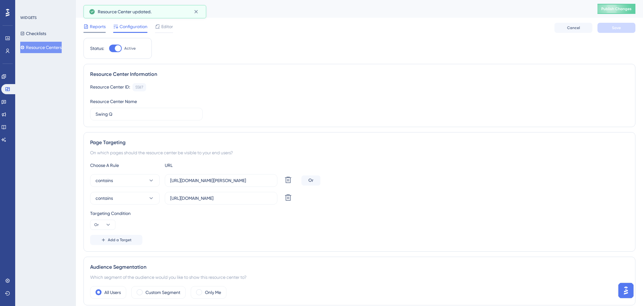
click at [104, 29] on span "Reports" at bounding box center [98, 27] width 16 height 8
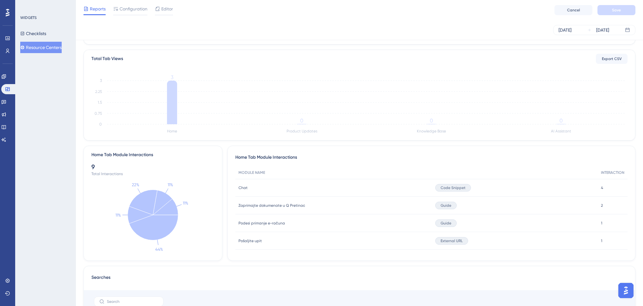
scroll to position [32, 0]
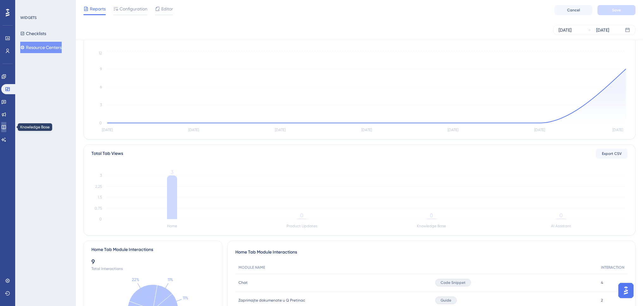
click at [6, 126] on icon at bounding box center [4, 127] width 4 height 4
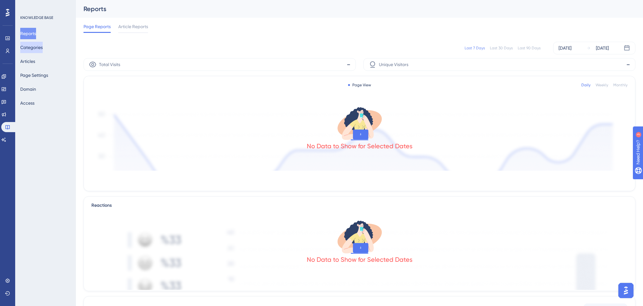
click at [36, 47] on button "Categories" at bounding box center [31, 47] width 22 height 11
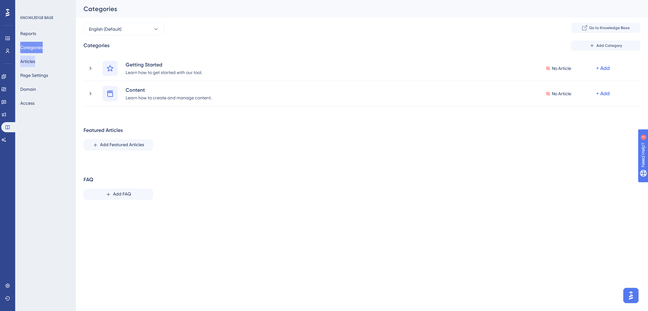
click at [35, 60] on button "Articles" at bounding box center [27, 61] width 15 height 11
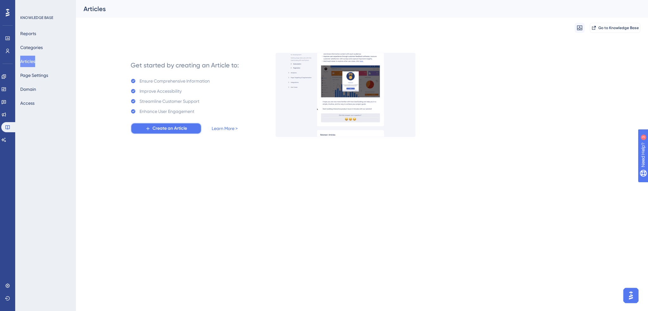
click at [182, 130] on span "Create an Article" at bounding box center [170, 129] width 34 height 8
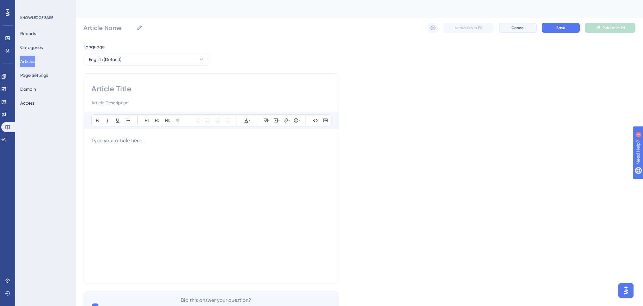
click at [525, 28] on button "Cancel" at bounding box center [518, 28] width 38 height 10
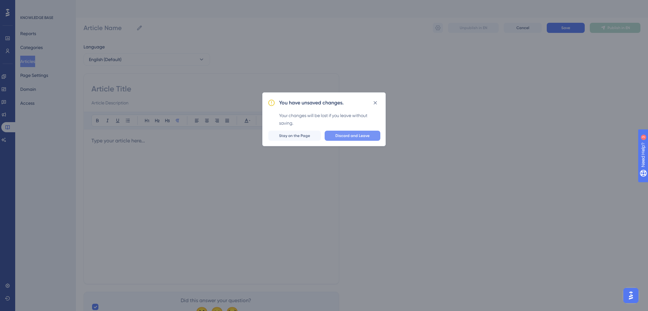
click at [343, 135] on span "Discard and Leave" at bounding box center [352, 135] width 34 height 5
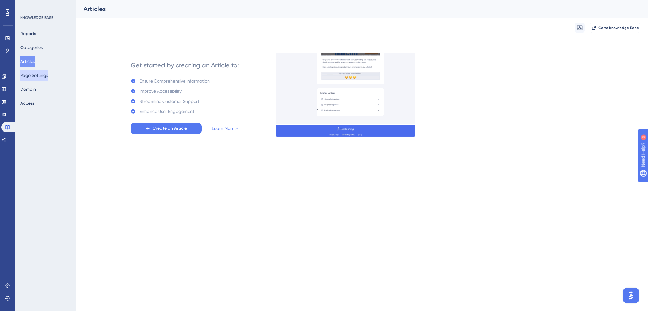
click at [45, 73] on button "Page Settings" at bounding box center [34, 75] width 28 height 11
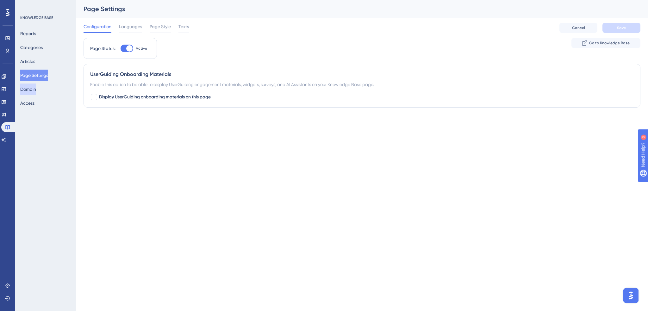
click at [34, 91] on button "Domain" at bounding box center [28, 89] width 16 height 11
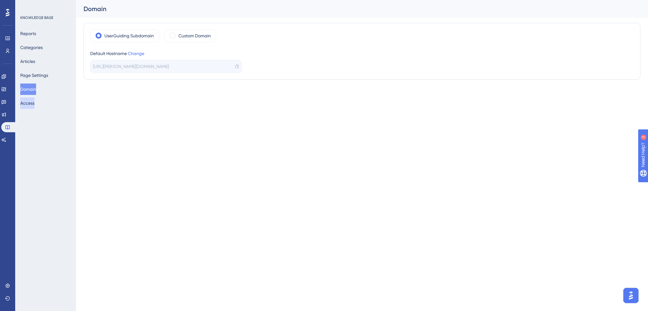
click at [34, 103] on button "Access" at bounding box center [27, 102] width 14 height 11
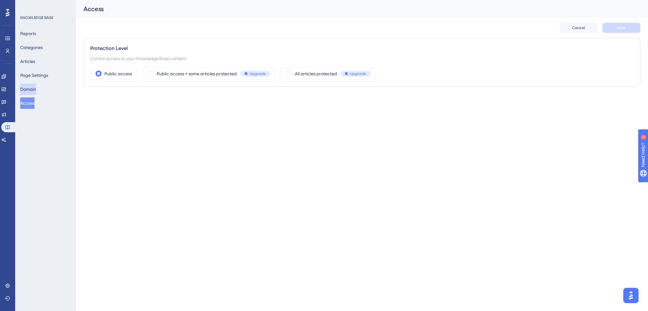
click at [34, 89] on button "Domain" at bounding box center [28, 89] width 16 height 11
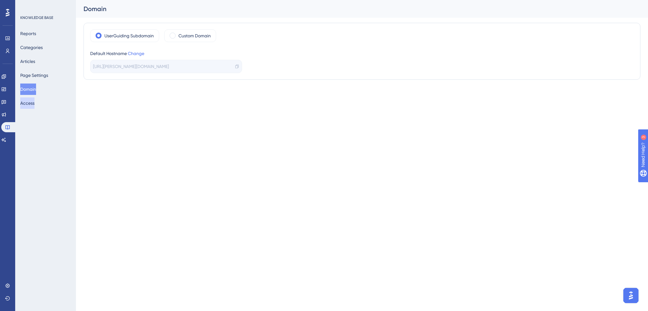
click at [33, 107] on button "Access" at bounding box center [27, 102] width 14 height 11
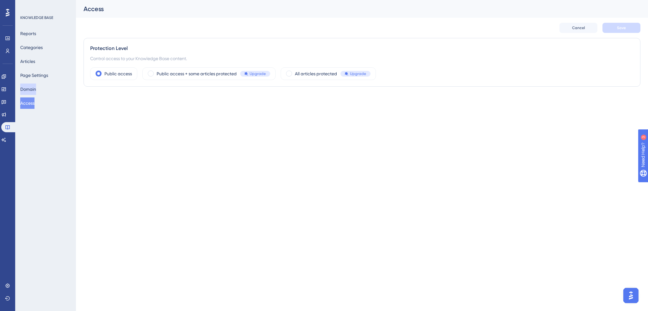
click at [36, 90] on button "Domain" at bounding box center [28, 89] width 16 height 11
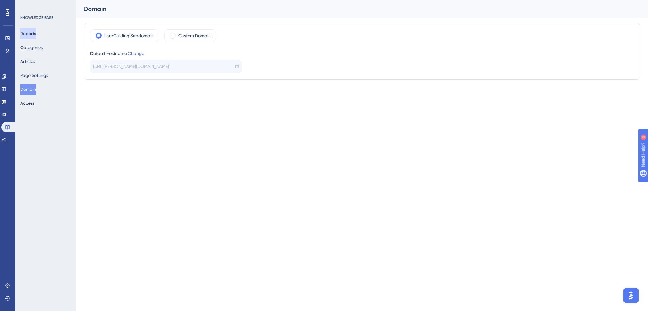
click at [34, 34] on button "Reports" at bounding box center [28, 33] width 16 height 11
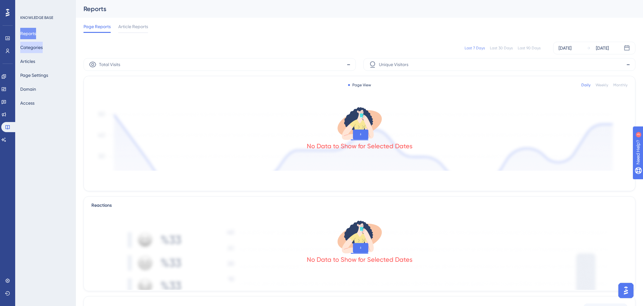
click at [37, 43] on button "Categories" at bounding box center [31, 47] width 22 height 11
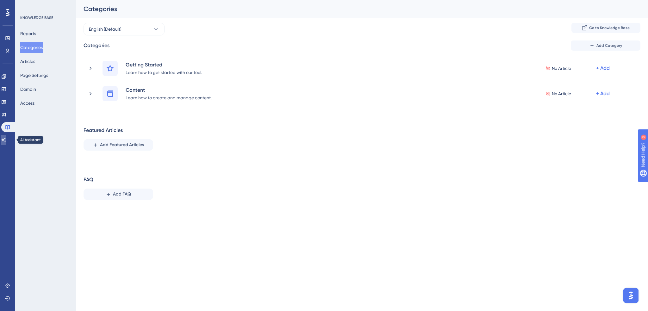
click at [6, 139] on icon at bounding box center [3, 139] width 5 height 5
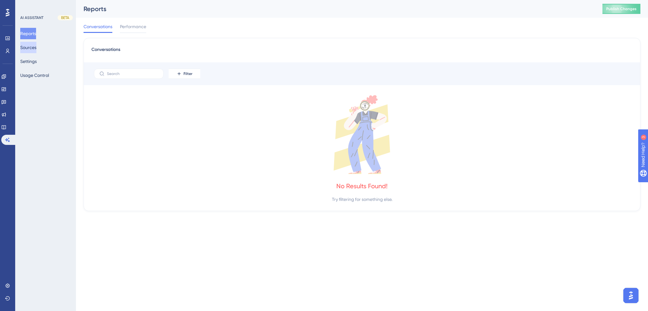
click at [28, 50] on button "Sources" at bounding box center [28, 47] width 16 height 11
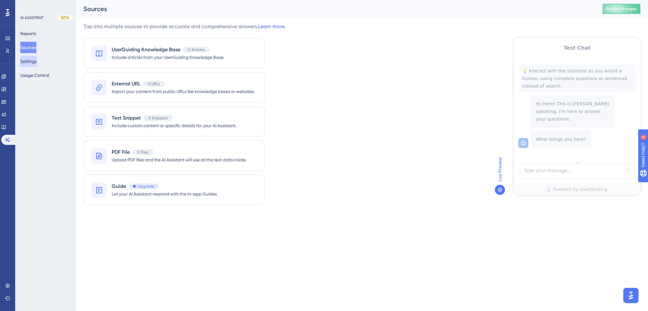
click at [36, 64] on button "Settings" at bounding box center [28, 61] width 16 height 11
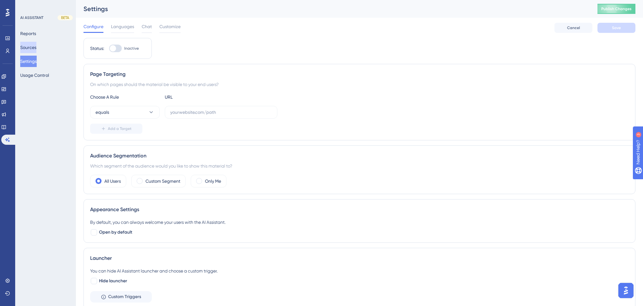
click at [34, 49] on button "Sources" at bounding box center [28, 47] width 16 height 11
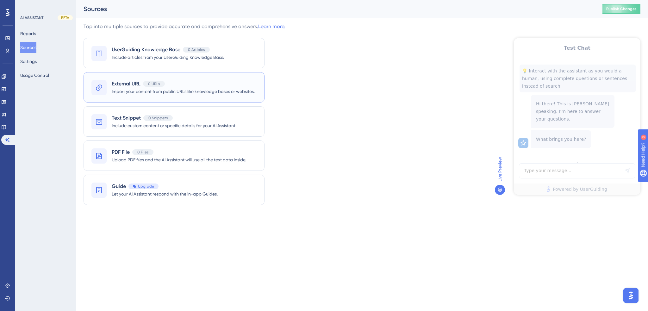
click at [132, 87] on span "External URL" at bounding box center [126, 84] width 29 height 8
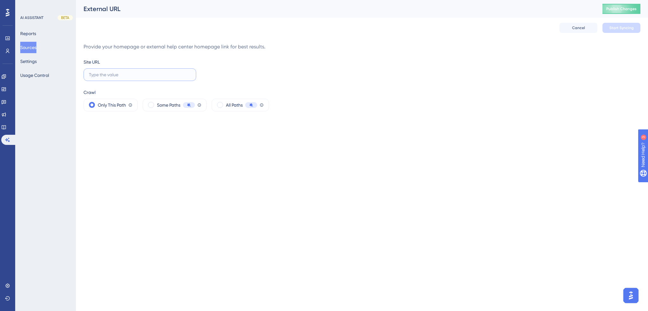
click at [132, 74] on input "text" at bounding box center [140, 74] width 102 height 7
paste input "[URL][DOMAIN_NAME]"
type input "[URL][DOMAIN_NAME]"
click at [221, 105] on span at bounding box center [220, 105] width 6 height 6
click at [225, 103] on input "radio" at bounding box center [225, 103] width 0 height 0
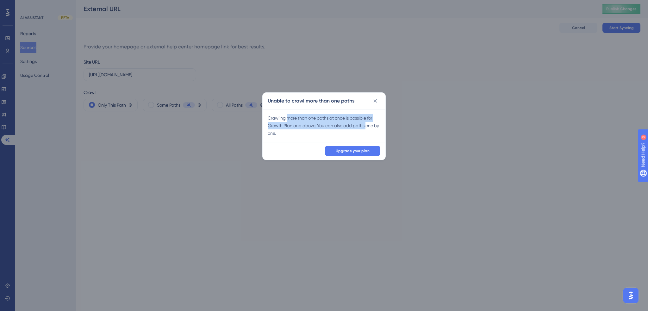
drag, startPoint x: 287, startPoint y: 118, endPoint x: 368, endPoint y: 126, distance: 81.1
click at [368, 126] on div "Crawling more than one paths at once is possible for Growth Plan and above. You…" at bounding box center [324, 125] width 113 height 23
click at [306, 124] on div "Crawling more than one paths at once is possible for Growth Plan and above. You…" at bounding box center [324, 125] width 113 height 23
click at [306, 126] on div "Crawling more than one paths at once is possible for Growth Plan and above. You…" at bounding box center [324, 125] width 113 height 23
click at [376, 101] on icon at bounding box center [375, 100] width 3 height 3
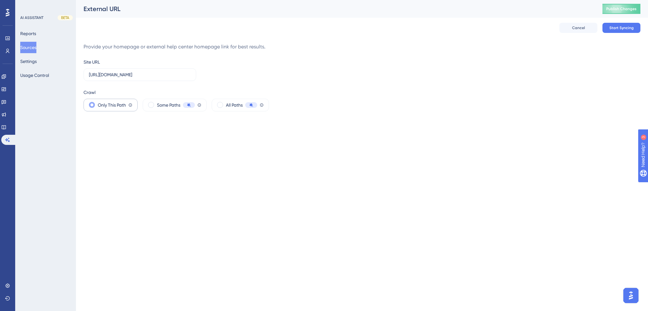
click at [113, 104] on label "Only This Path" at bounding box center [112, 105] width 28 height 8
click at [177, 73] on input "[URL][DOMAIN_NAME]" at bounding box center [140, 74] width 102 height 7
click at [149, 105] on span at bounding box center [151, 105] width 6 height 6
click at [156, 103] on input "radio" at bounding box center [156, 103] width 0 height 0
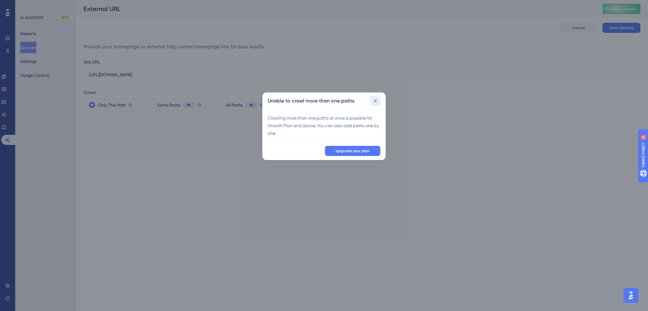
click at [374, 99] on icon at bounding box center [375, 101] width 6 height 6
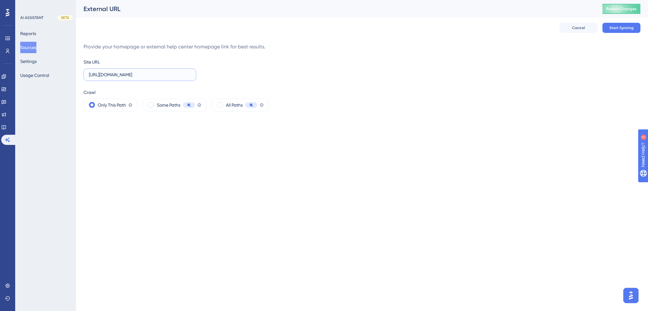
drag, startPoint x: 185, startPoint y: 78, endPoint x: 21, endPoint y: 78, distance: 164.2
click at [76, 78] on div "Performance Users Engagement Widgets Feedback Product Updates Knowledge Base AI…" at bounding box center [362, 61] width 572 height 122
drag, startPoint x: 379, startPoint y: 86, endPoint x: 384, endPoint y: 84, distance: 5.1
click at [379, 86] on div "Site URL Crawl Only This Path Crawler will gather content only from this webpag…" at bounding box center [362, 84] width 557 height 53
click at [585, 23] on button "Cancel" at bounding box center [578, 28] width 38 height 10
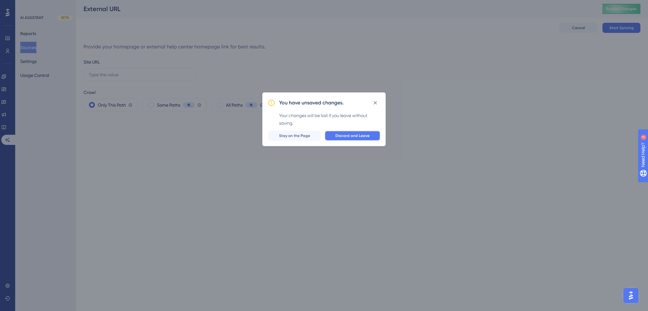
click at [341, 135] on span "Discard and Leave" at bounding box center [352, 135] width 34 height 5
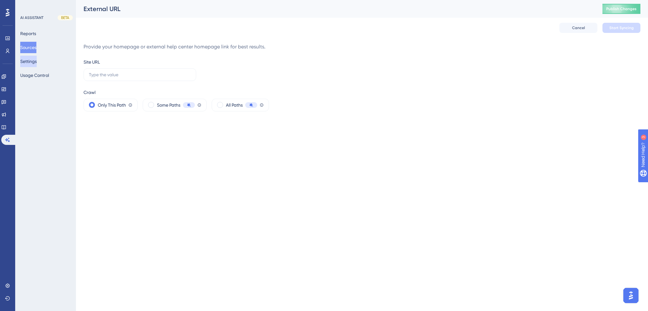
click at [37, 61] on button "Settings" at bounding box center [28, 61] width 16 height 11
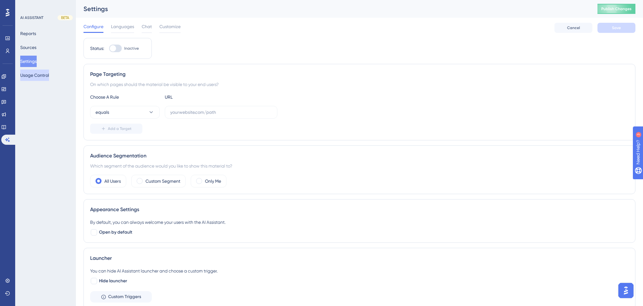
click at [40, 74] on button "Usage Control" at bounding box center [34, 75] width 29 height 11
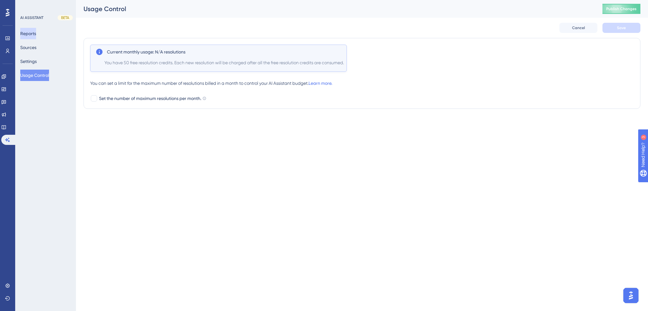
click at [33, 30] on button "Reports" at bounding box center [28, 33] width 16 height 11
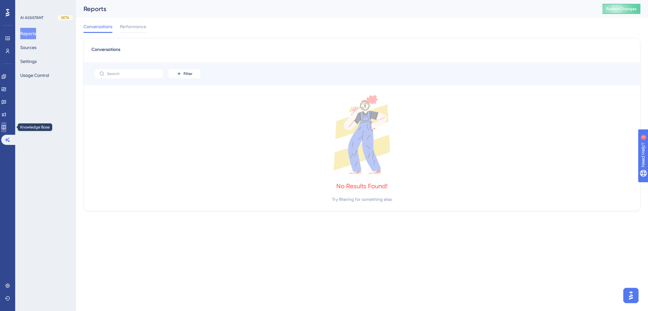
click at [5, 125] on icon at bounding box center [3, 127] width 5 height 5
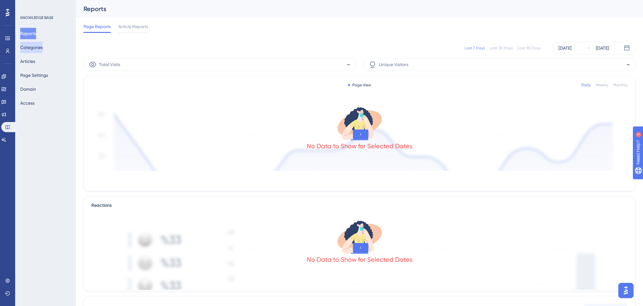
click at [32, 48] on button "Categories" at bounding box center [31, 47] width 22 height 11
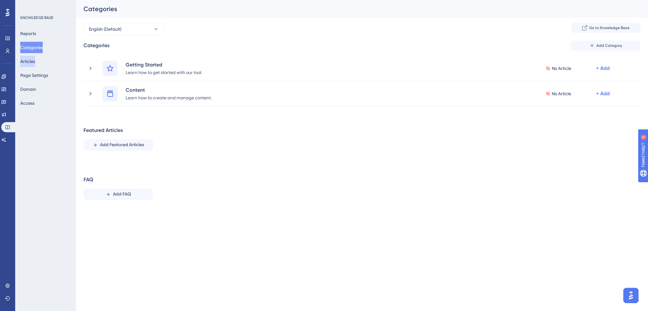
click at [35, 64] on button "Articles" at bounding box center [27, 61] width 15 height 11
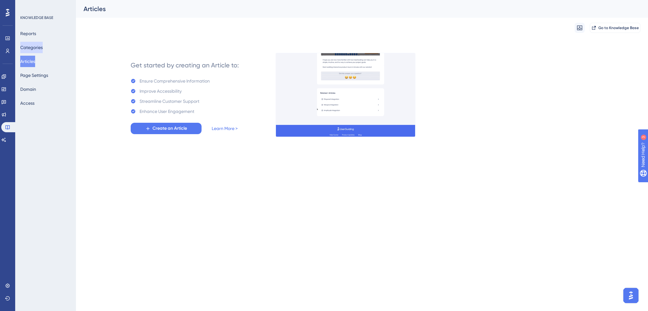
click at [37, 46] on button "Categories" at bounding box center [31, 47] width 22 height 11
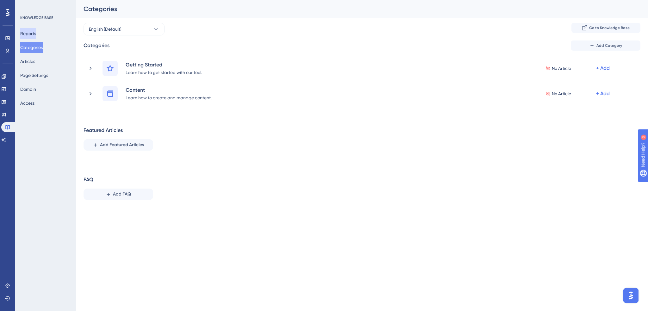
click at [31, 34] on button "Reports" at bounding box center [28, 33] width 16 height 11
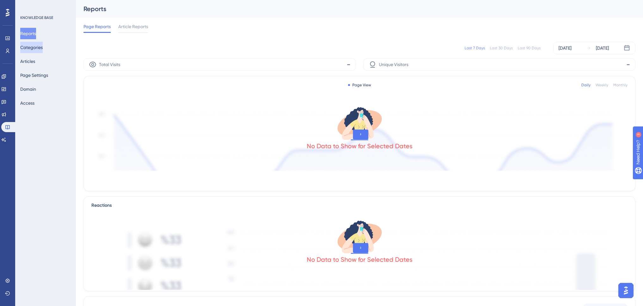
click at [35, 47] on button "Categories" at bounding box center [31, 47] width 22 height 11
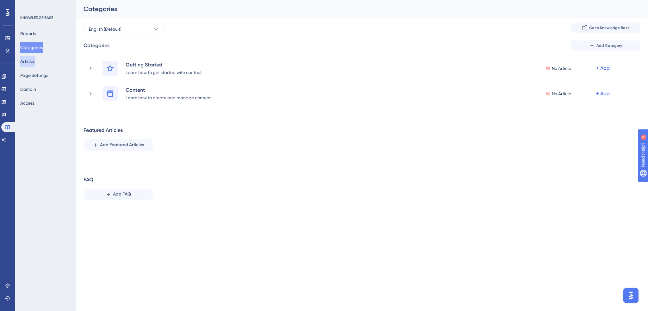
click at [35, 59] on button "Articles" at bounding box center [27, 61] width 15 height 11
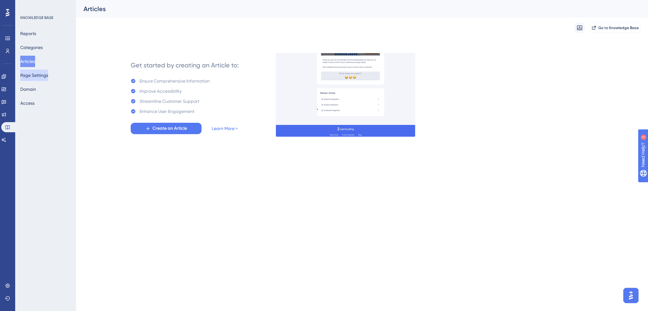
click at [32, 78] on button "Page Settings" at bounding box center [34, 75] width 28 height 11
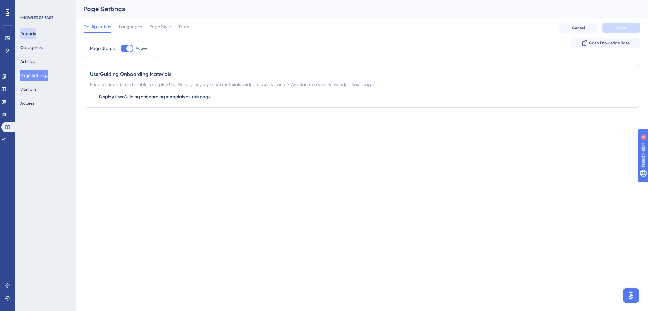
click at [30, 33] on button "Reports" at bounding box center [28, 33] width 16 height 11
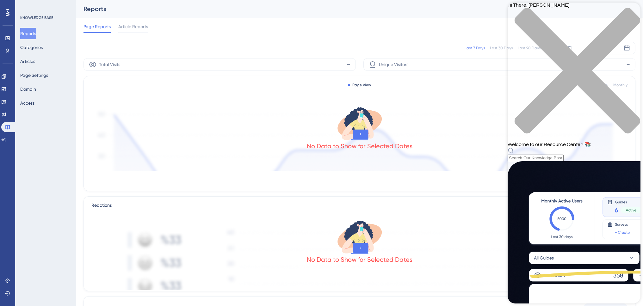
click at [341, 33] on div "Page Reports Article Reports" at bounding box center [360, 28] width 552 height 20
click at [630, 11] on icon "close resource center" at bounding box center [574, 74] width 133 height 133
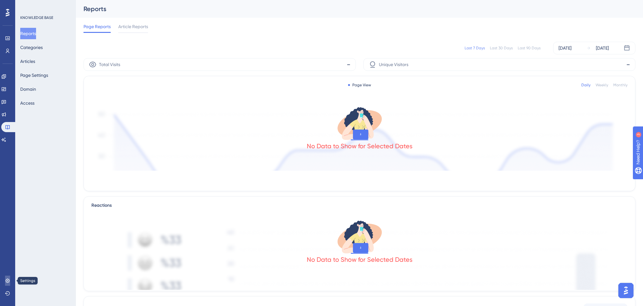
click at [6, 280] on icon at bounding box center [7, 281] width 4 height 4
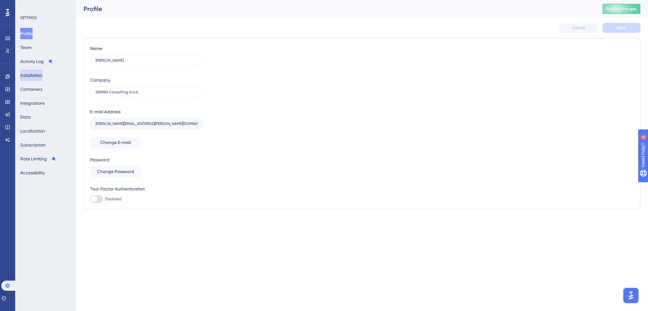
click at [42, 75] on button "Installation" at bounding box center [31, 75] width 22 height 11
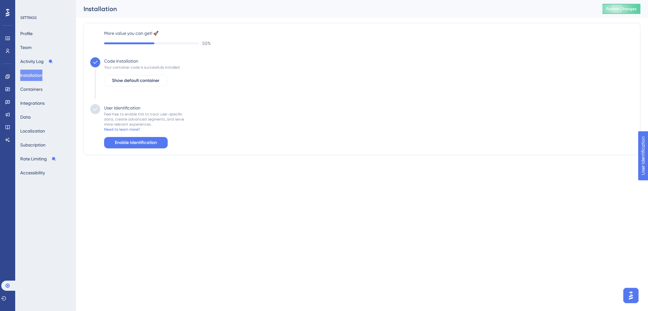
click at [35, 78] on button "Installation" at bounding box center [31, 75] width 22 height 11
click at [34, 94] on button "Containers" at bounding box center [31, 89] width 22 height 11
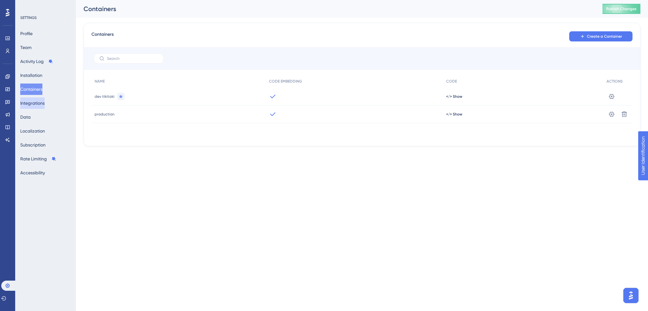
click at [34, 102] on button "Integrations" at bounding box center [32, 102] width 24 height 11
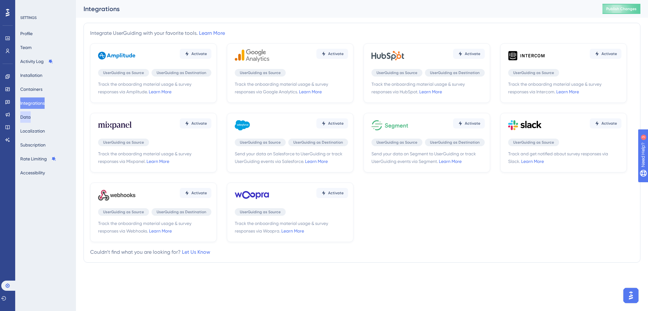
click at [31, 116] on button "Data" at bounding box center [25, 116] width 10 height 11
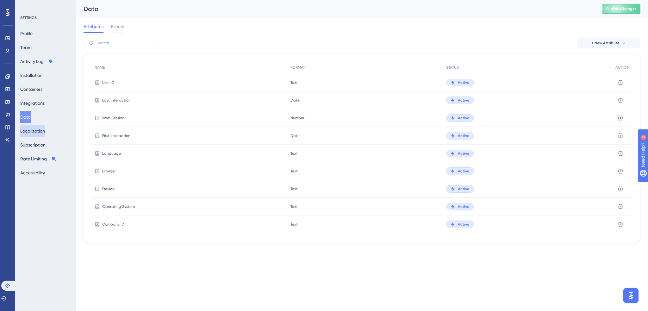
click at [34, 132] on button "Localization" at bounding box center [32, 130] width 25 height 11
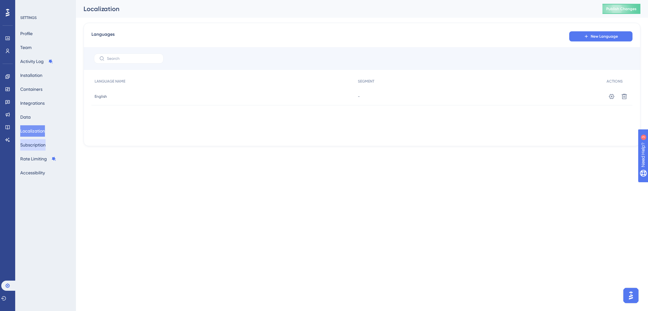
click at [36, 144] on button "Subscription" at bounding box center [32, 144] width 25 height 11
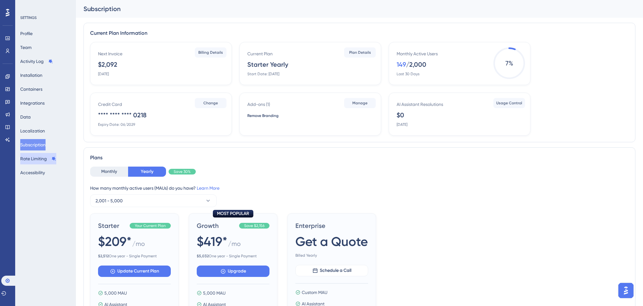
click at [38, 156] on button "Rate Limiting" at bounding box center [38, 158] width 36 height 11
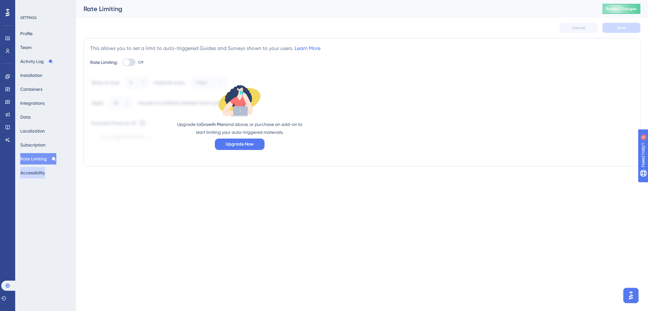
click at [37, 173] on button "Accessibility" at bounding box center [32, 172] width 25 height 11
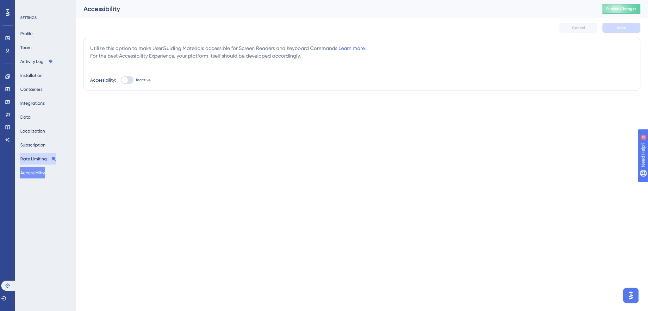
click at [36, 159] on button "Rate Limiting" at bounding box center [38, 158] width 36 height 11
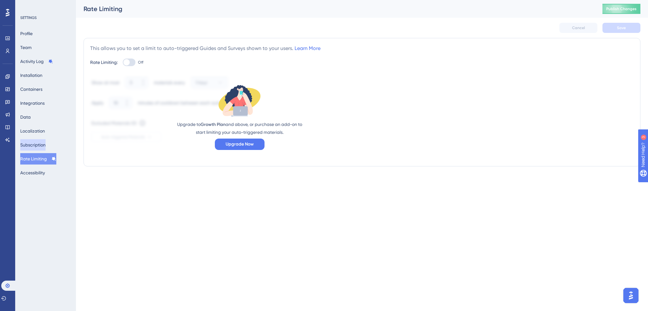
click at [31, 142] on button "Subscription" at bounding box center [32, 144] width 25 height 11
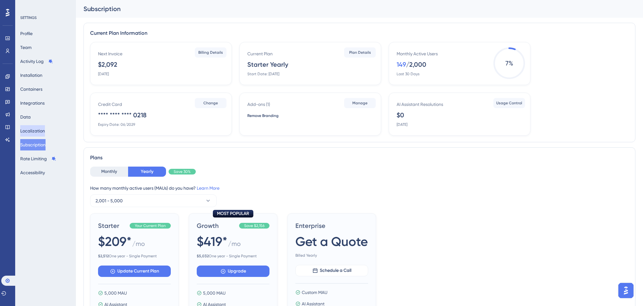
click at [34, 129] on button "Localization" at bounding box center [32, 130] width 25 height 11
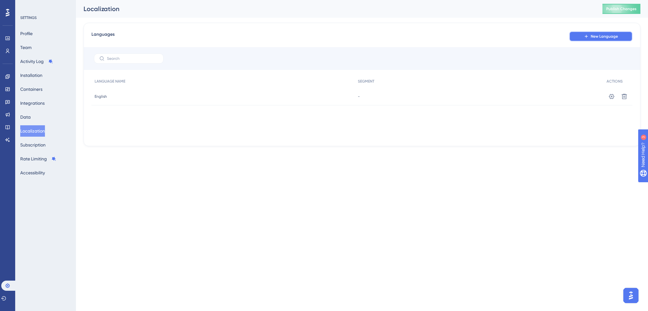
click at [615, 34] on span "New Language" at bounding box center [604, 36] width 27 height 5
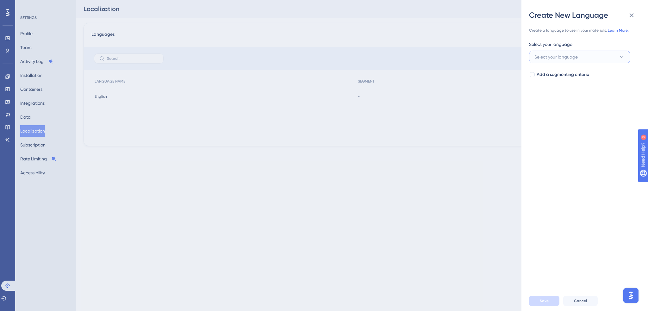
click at [554, 58] on span "Select your language" at bounding box center [555, 57] width 43 height 8
click at [460, 181] on div "Create New Language Create a language to use in your materials. Learn More. Sel…" at bounding box center [324, 155] width 648 height 311
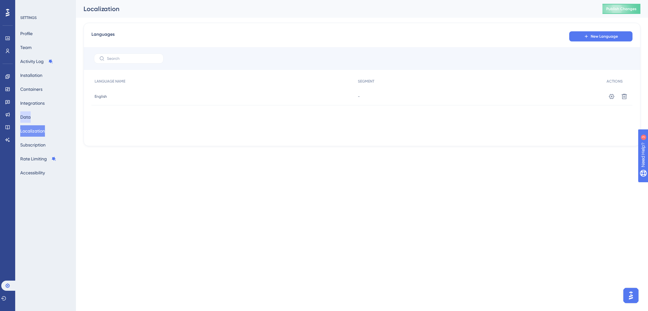
click at [26, 117] on button "Data" at bounding box center [25, 116] width 10 height 11
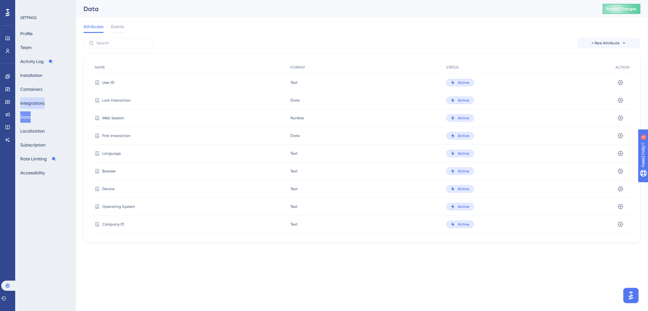
click at [30, 107] on button "Integrations" at bounding box center [32, 102] width 24 height 11
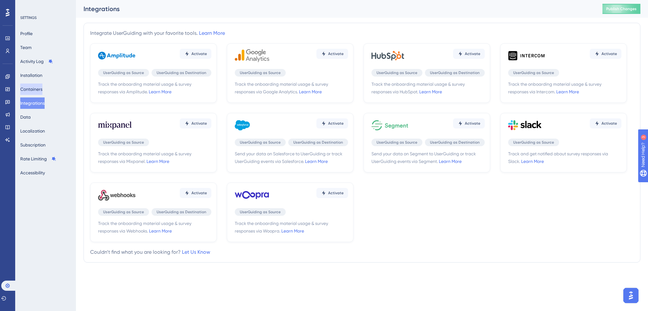
click at [34, 87] on button "Containers" at bounding box center [31, 89] width 22 height 11
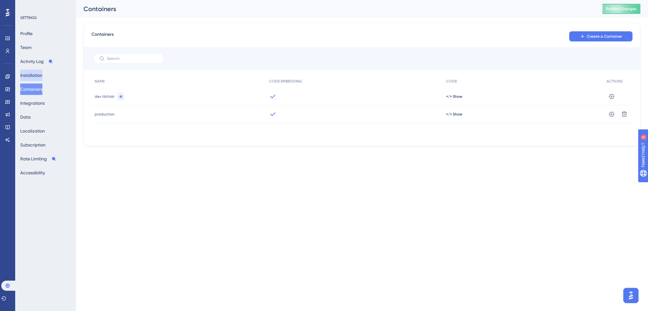
click at [32, 75] on button "Installation" at bounding box center [31, 75] width 22 height 11
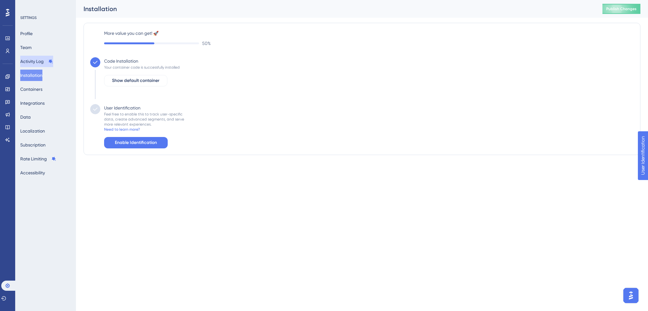
click at [33, 66] on button "Activity Log" at bounding box center [36, 61] width 33 height 11
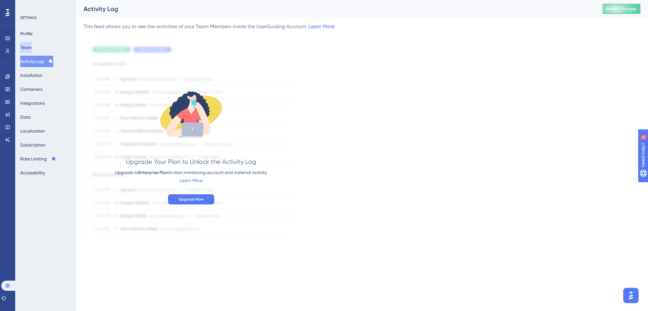
click at [30, 51] on button "Team" at bounding box center [25, 47] width 11 height 11
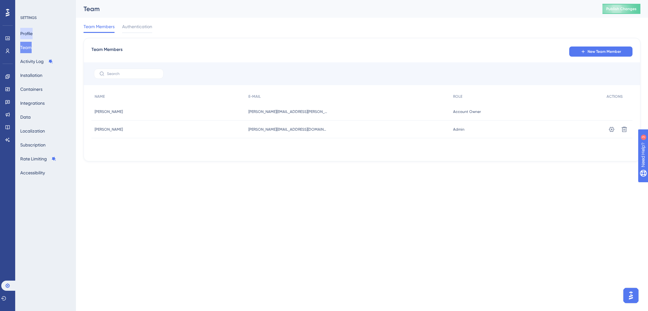
click at [31, 35] on button "Profile" at bounding box center [26, 33] width 12 height 11
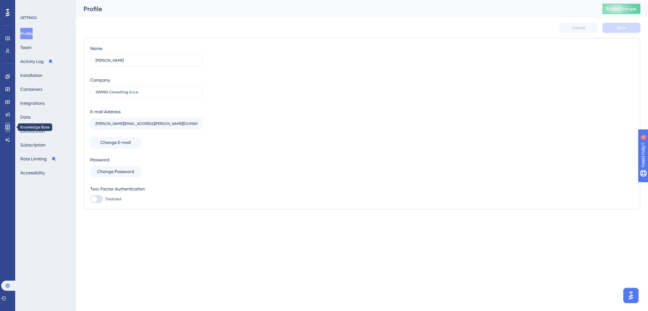
click at [5, 129] on link at bounding box center [7, 127] width 5 height 10
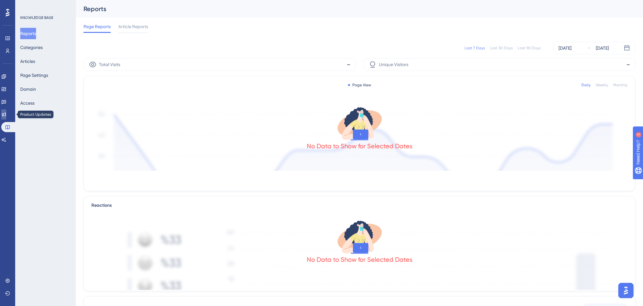
click at [6, 112] on icon at bounding box center [3, 114] width 5 height 5
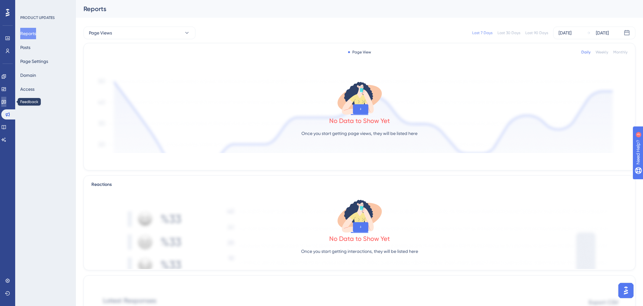
click at [6, 99] on link at bounding box center [3, 102] width 5 height 10
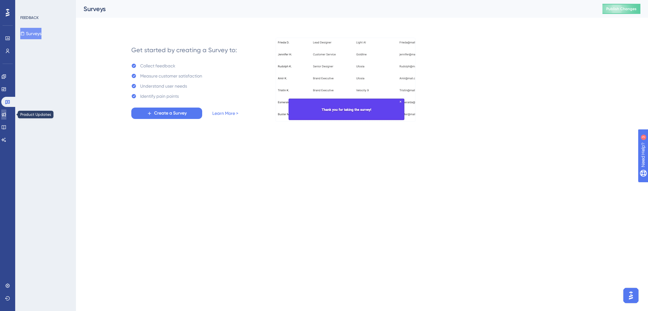
click at [6, 112] on link at bounding box center [3, 114] width 5 height 10
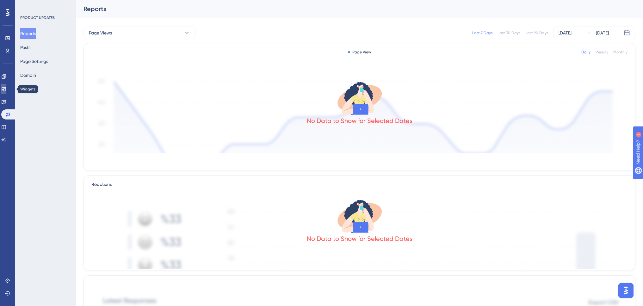
click at [6, 89] on icon at bounding box center [4, 89] width 4 height 4
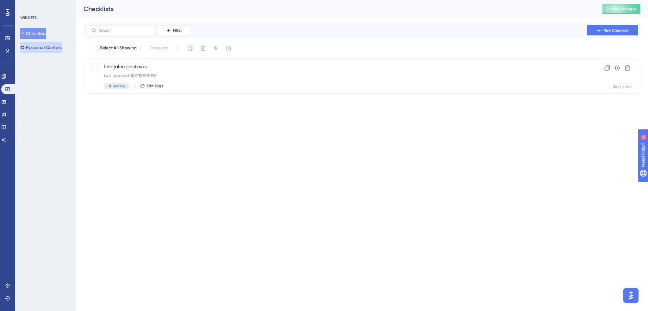
click at [49, 46] on button "Resource Centers" at bounding box center [40, 47] width 41 height 11
click at [153, 66] on span "Swing Q" at bounding box center [336, 67] width 465 height 8
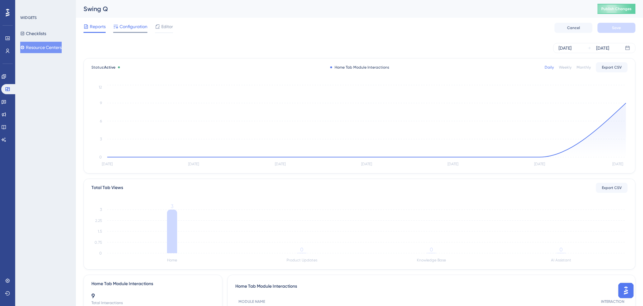
click at [135, 28] on span "Configuration" at bounding box center [134, 27] width 28 height 8
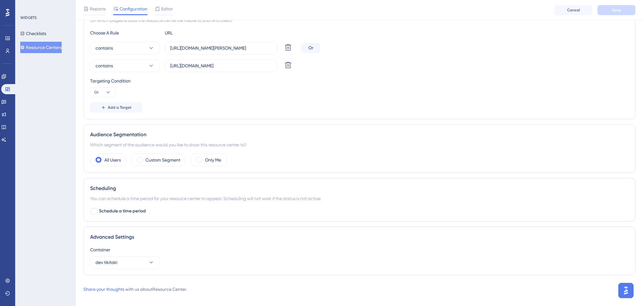
scroll to position [142, 0]
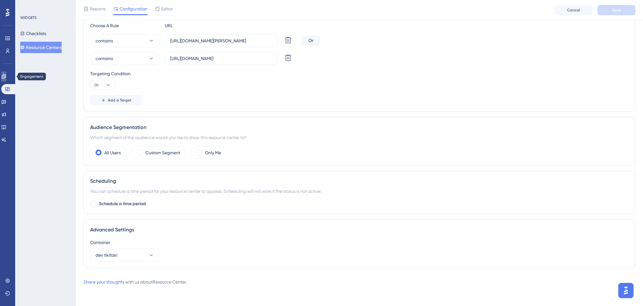
click at [6, 76] on icon at bounding box center [4, 76] width 4 height 4
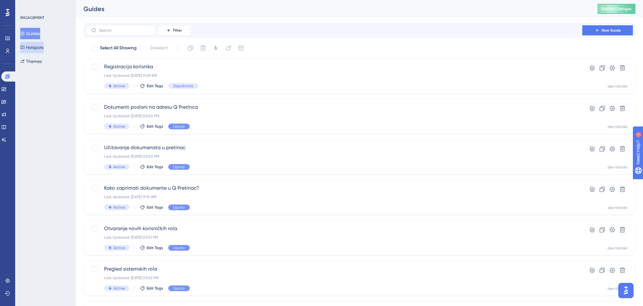
click at [44, 47] on button "Hotspots" at bounding box center [31, 47] width 23 height 11
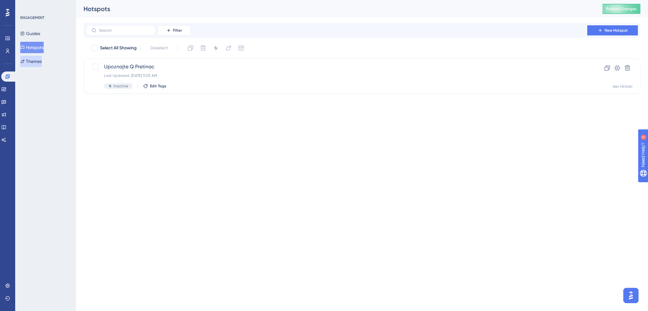
click at [42, 60] on button "Themes" at bounding box center [31, 61] width 22 height 11
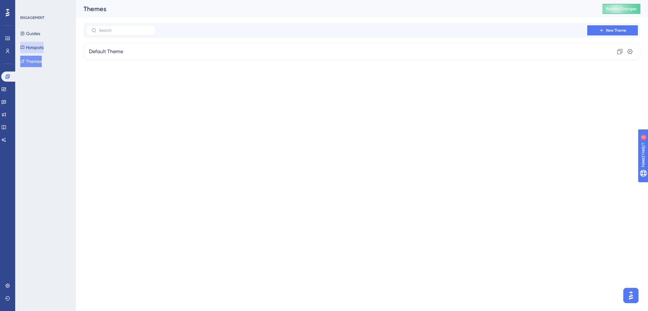
click at [43, 48] on button "Hotspots" at bounding box center [31, 47] width 23 height 11
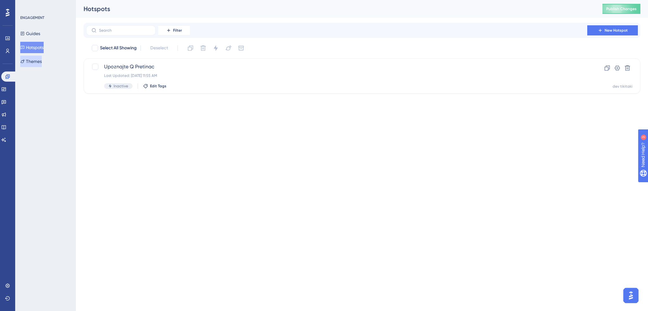
click at [42, 62] on button "Themes" at bounding box center [31, 61] width 22 height 11
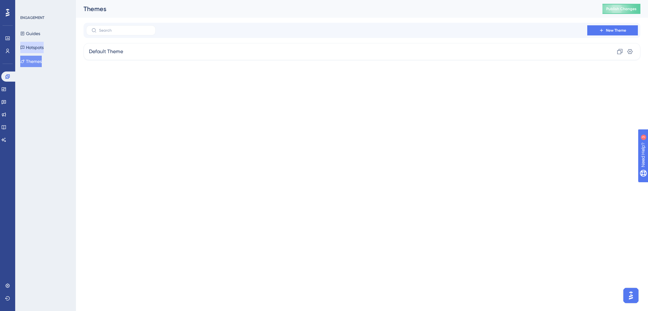
click at [39, 47] on button "Hotspots" at bounding box center [31, 47] width 23 height 11
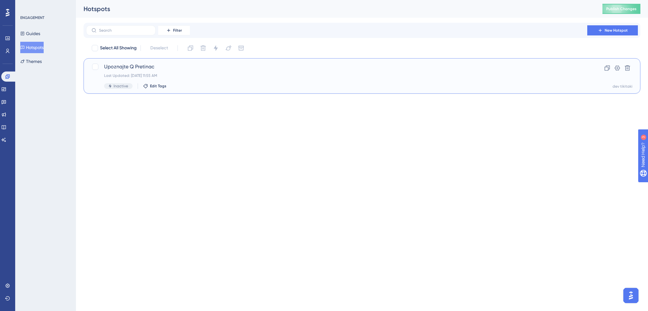
click at [158, 66] on span "Upoznajte Q Pretinac" at bounding box center [336, 67] width 465 height 8
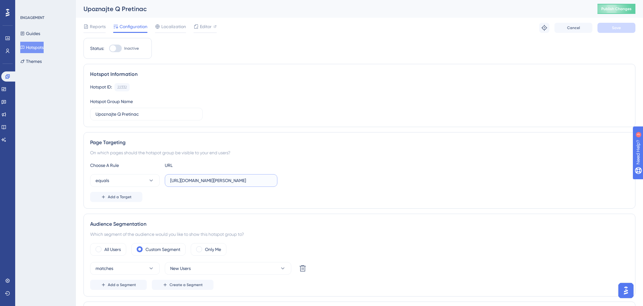
click at [265, 182] on input "[URL][DOMAIN_NAME][PERSON_NAME]" at bounding box center [221, 180] width 102 height 7
click at [123, 198] on span "Add a Target" at bounding box center [120, 197] width 24 height 5
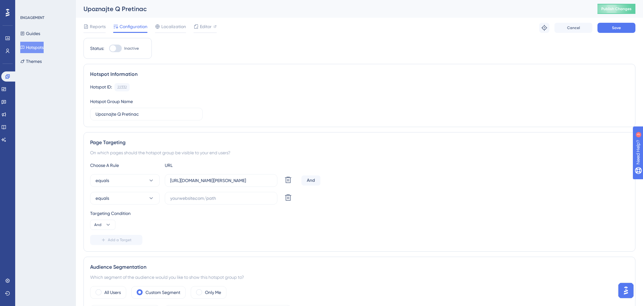
click at [311, 179] on div "And" at bounding box center [311, 181] width 19 height 10
click at [109, 225] on icon at bounding box center [108, 225] width 3 height 2
click at [106, 255] on div "Or Or" at bounding box center [103, 255] width 12 height 13
click at [203, 197] on input "text" at bounding box center [221, 198] width 102 height 7
paste input "[URL][DOMAIN_NAME]"
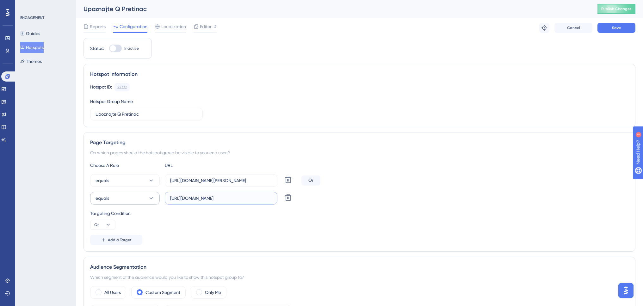
click at [125, 198] on button "equals" at bounding box center [125, 198] width 70 height 13
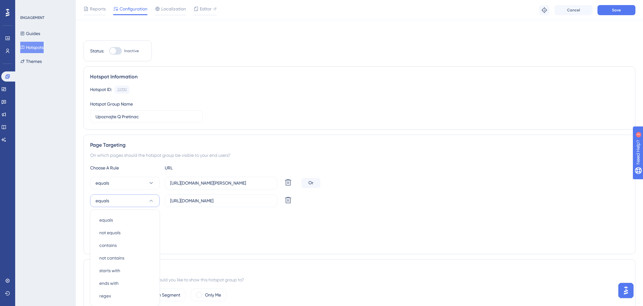
scroll to position [103, 0]
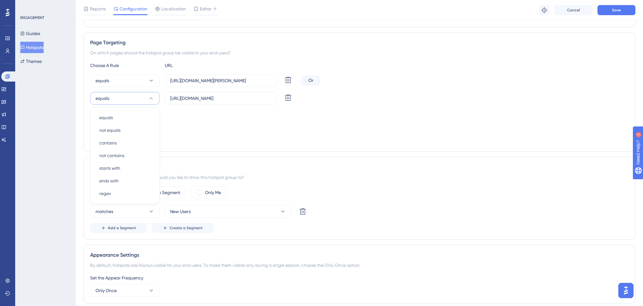
click at [356, 222] on div "matches New Users Delete Add a Segment Create a Segment" at bounding box center [359, 219] width 539 height 28
drag, startPoint x: 229, startPoint y: 98, endPoint x: 145, endPoint y: 103, distance: 84.9
click at [145, 103] on div "equals [URL][DOMAIN_NAME] [GEOGRAPHIC_DATA]" at bounding box center [194, 98] width 209 height 13
paste input "pretinac"
type input "[URL][DOMAIN_NAME]"
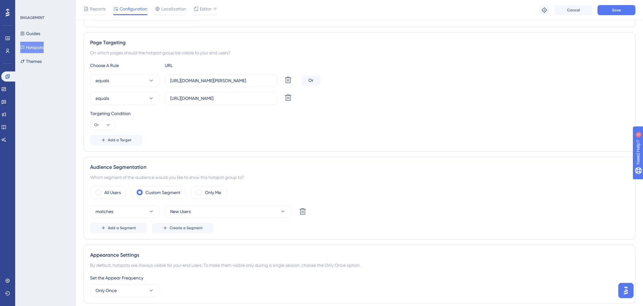
click at [319, 126] on div "Targeting Condition Or" at bounding box center [359, 120] width 539 height 20
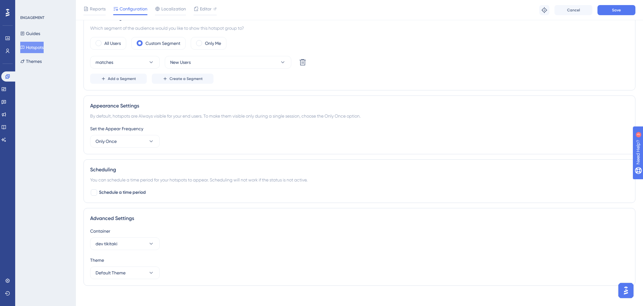
scroll to position [257, 0]
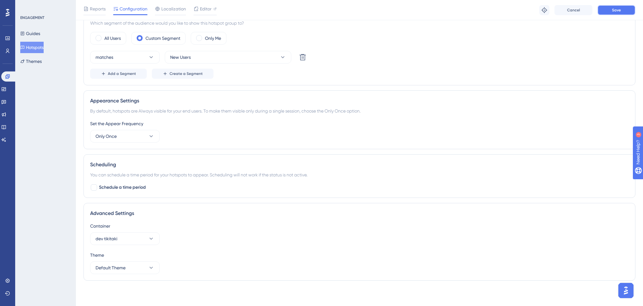
click at [617, 10] on span "Save" at bounding box center [616, 10] width 9 height 5
click at [195, 13] on icon at bounding box center [195, 11] width 3 height 3
click at [42, 57] on button "Themes" at bounding box center [31, 61] width 22 height 11
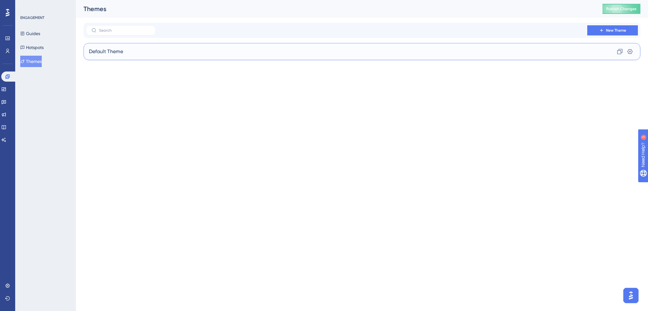
click at [115, 52] on span "Default Theme" at bounding box center [106, 52] width 34 height 8
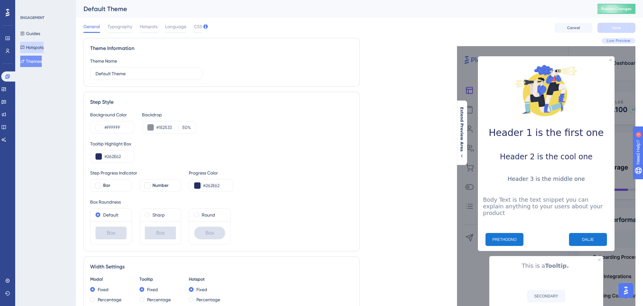
click at [44, 47] on button "Hotspots" at bounding box center [31, 47] width 23 height 11
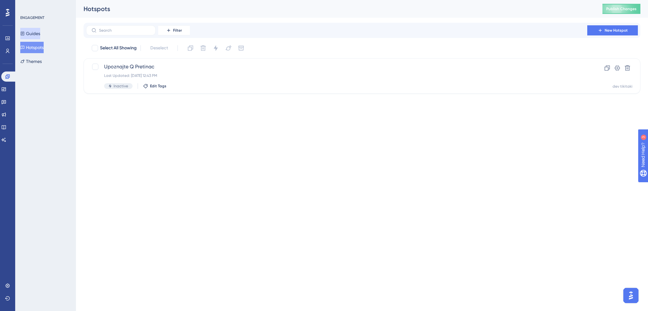
click at [40, 35] on button "Guides" at bounding box center [30, 33] width 20 height 11
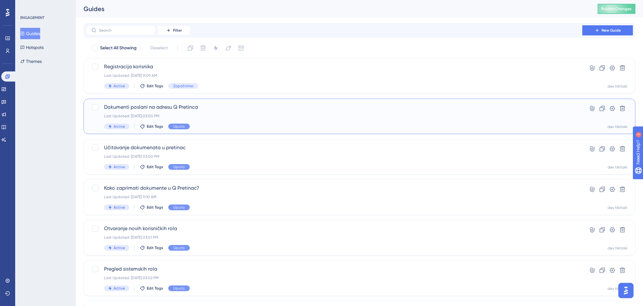
click at [205, 108] on span "Dokumenti poslani na adresu Q Pretinca" at bounding box center [334, 107] width 460 height 8
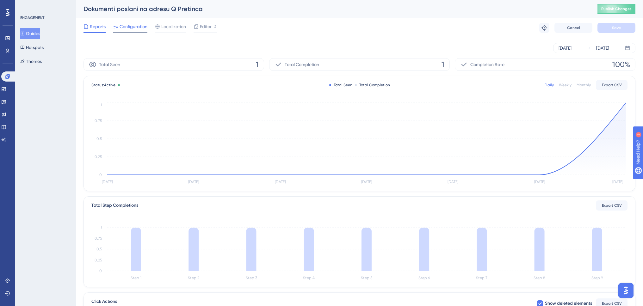
click at [140, 26] on span "Configuration" at bounding box center [134, 27] width 28 height 8
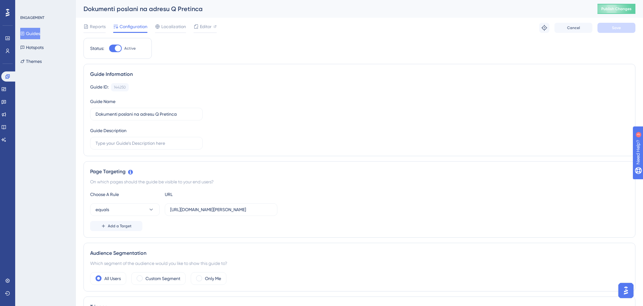
click at [36, 35] on button "Guides" at bounding box center [30, 33] width 20 height 11
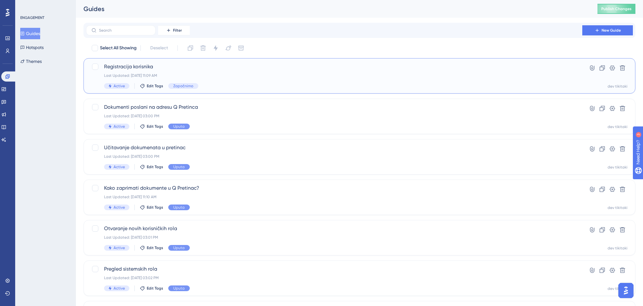
click at [199, 67] on span "Registracija korisnika" at bounding box center [334, 67] width 460 height 8
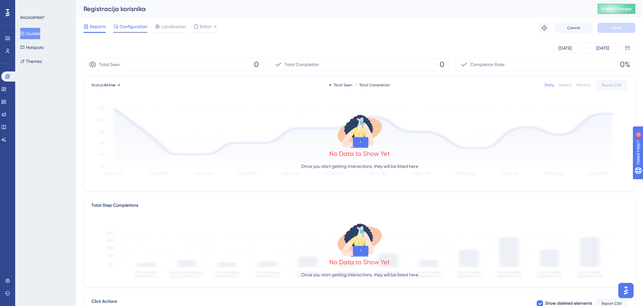
click at [138, 28] on span "Configuration" at bounding box center [134, 27] width 28 height 8
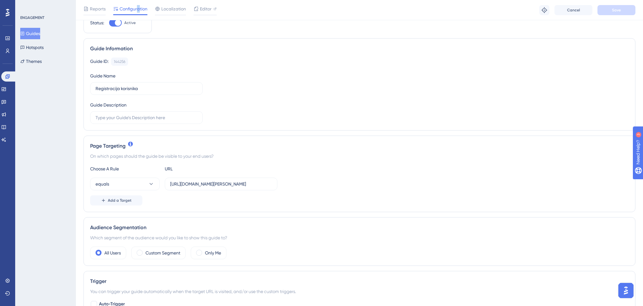
scroll to position [63, 0]
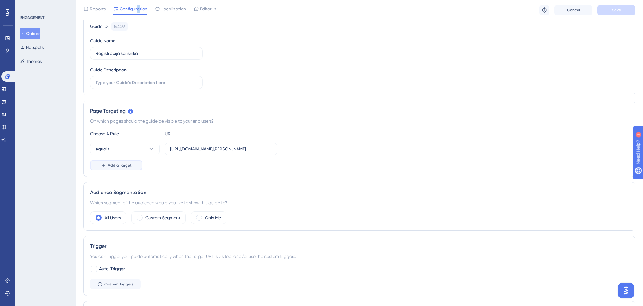
click at [125, 163] on button "Add a Target" at bounding box center [116, 165] width 52 height 10
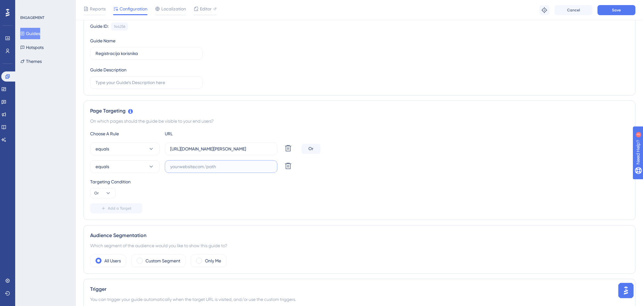
click at [187, 166] on input "text" at bounding box center [221, 166] width 102 height 7
drag, startPoint x: 246, startPoint y: 149, endPoint x: 278, endPoint y: 151, distance: 32.9
click at [278, 151] on div "equals [URL][DOMAIN_NAME][PERSON_NAME] Delete" at bounding box center [194, 149] width 209 height 13
click at [263, 150] on input "[URL][DOMAIN_NAME][PERSON_NAME]" at bounding box center [221, 149] width 102 height 7
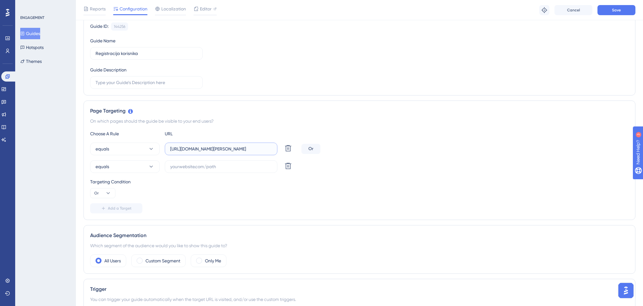
scroll to position [0, 0]
click at [203, 171] on label at bounding box center [221, 166] width 113 height 13
click at [203, 170] on input "text" at bounding box center [221, 166] width 102 height 7
paste input "[URL][DOMAIN_NAME][PERSON_NAME]"
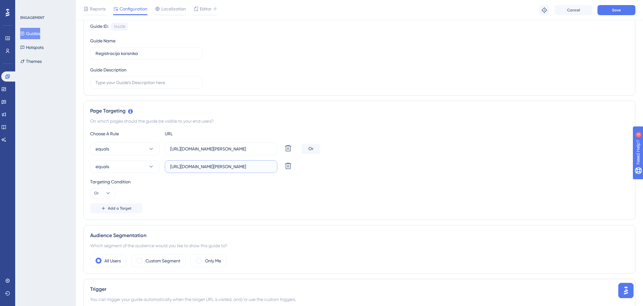
click at [196, 168] on input "[URL][DOMAIN_NAME][PERSON_NAME]" at bounding box center [221, 166] width 102 height 7
drag, startPoint x: 178, startPoint y: 166, endPoint x: 226, endPoint y: 167, distance: 47.8
click at [226, 167] on input "[URL][DOMAIN_NAME][PERSON_NAME]" at bounding box center [221, 166] width 102 height 7
type input "[URL][DOMAIN_NAME]"
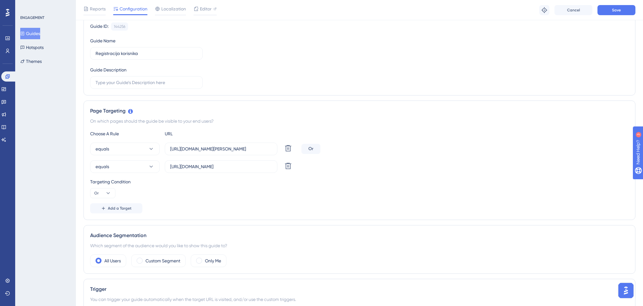
click at [195, 197] on div "Targeting Condition Or" at bounding box center [359, 188] width 539 height 20
click at [622, 10] on button "Save" at bounding box center [617, 10] width 38 height 10
click at [33, 34] on button "Guides" at bounding box center [30, 33] width 20 height 11
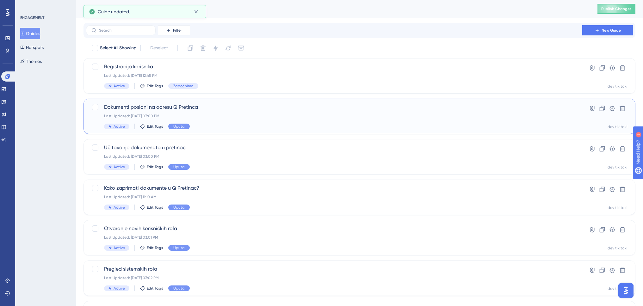
click at [141, 110] on span "Dokumenti poslani na adresu Q Pretinca" at bounding box center [334, 107] width 460 height 8
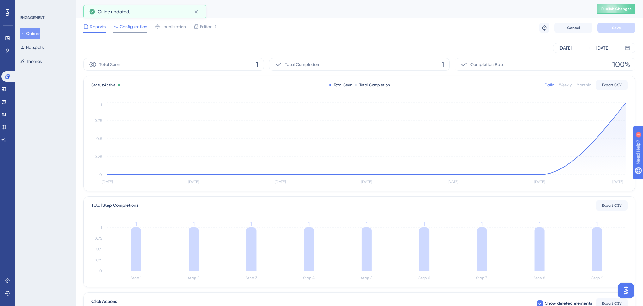
click at [138, 28] on span "Configuration" at bounding box center [134, 27] width 28 height 8
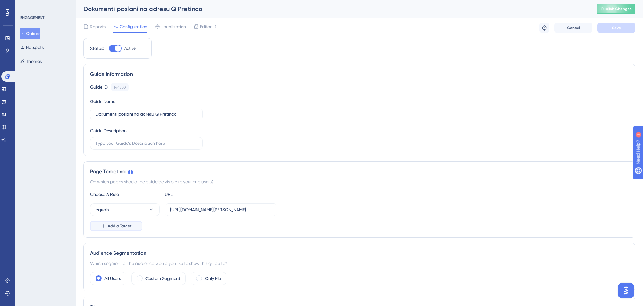
click at [122, 227] on span "Add a Target" at bounding box center [120, 226] width 24 height 5
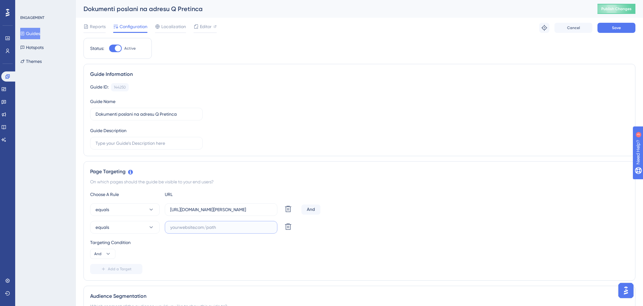
click at [189, 229] on input "text" at bounding box center [221, 227] width 102 height 7
drag, startPoint x: 170, startPoint y: 210, endPoint x: 282, endPoint y: 206, distance: 112.7
click at [282, 206] on div "equals [URL][DOMAIN_NAME][PERSON_NAME] Delete" at bounding box center [194, 209] width 209 height 13
copy div "Delete"
click at [230, 228] on input "text" at bounding box center [221, 227] width 102 height 7
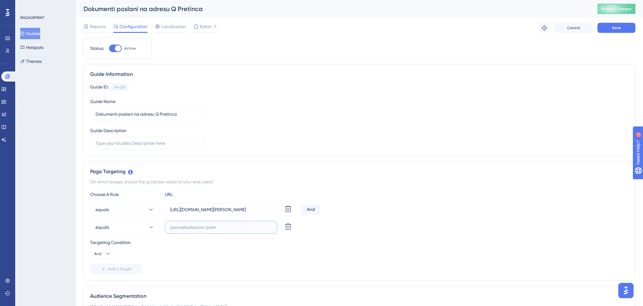
paste input "[URL][DOMAIN_NAME][PERSON_NAME]"
drag, startPoint x: 197, startPoint y: 227, endPoint x: 252, endPoint y: 227, distance: 54.4
click at [252, 227] on input "[URL][DOMAIN_NAME][PERSON_NAME]" at bounding box center [221, 227] width 102 height 7
type input "[URL][DOMAIN_NAME]"
click at [106, 255] on icon at bounding box center [108, 254] width 6 height 6
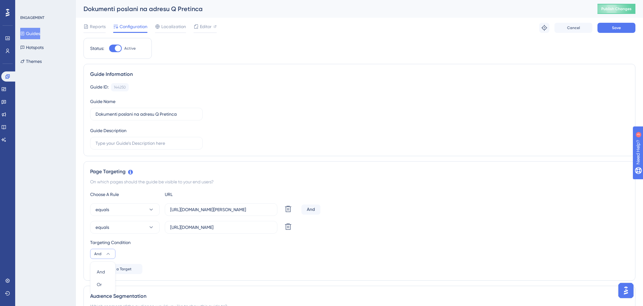
scroll to position [125, 0]
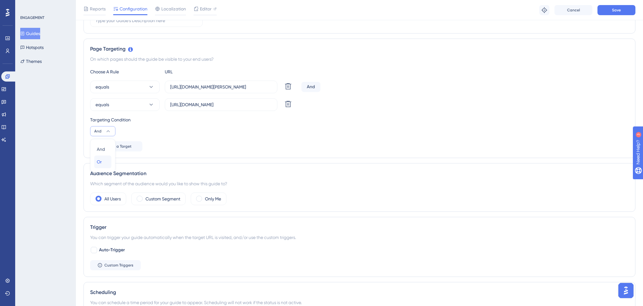
click at [103, 162] on div "Or Or" at bounding box center [103, 162] width 12 height 13
click at [206, 132] on div "Targeting Condition Or" at bounding box center [359, 126] width 539 height 20
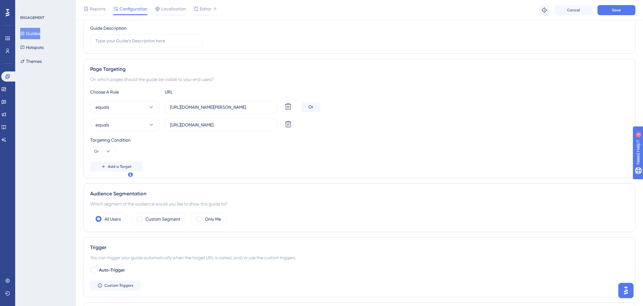
scroll to position [94, 0]
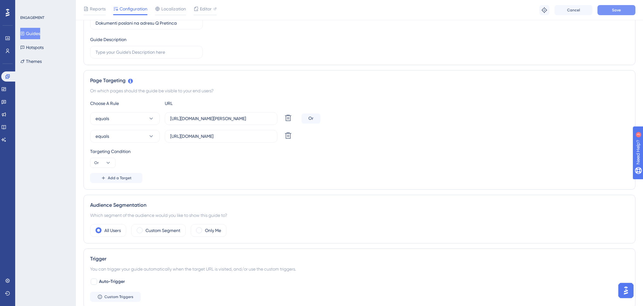
click at [612, 11] on button "Save" at bounding box center [617, 10] width 38 height 10
click at [36, 37] on button "Guides" at bounding box center [30, 33] width 20 height 11
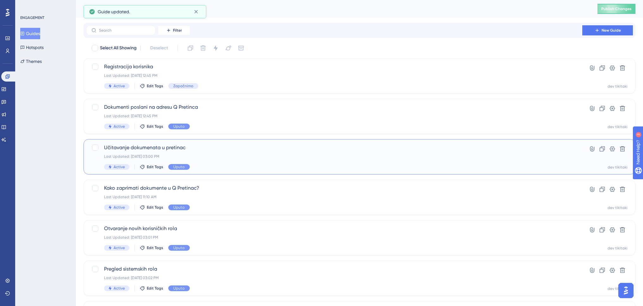
click at [150, 152] on div "Učitavanje dokumenata u pretinac Last Updated: [DATE] 03:00 PM Active Edit Tags…" at bounding box center [334, 157] width 460 height 26
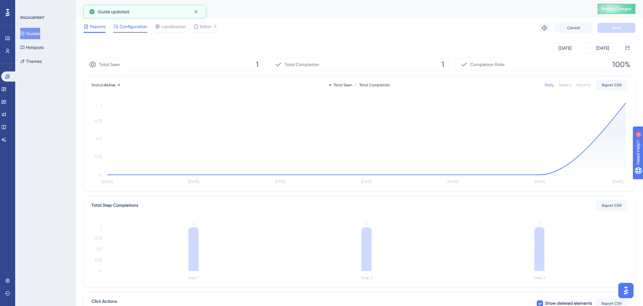
click at [136, 27] on span "Configuration" at bounding box center [134, 27] width 28 height 8
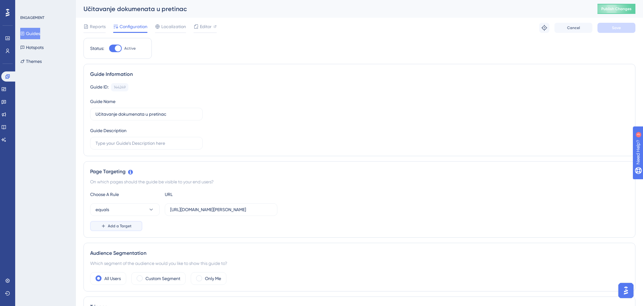
click at [117, 227] on span "Add a Target" at bounding box center [120, 226] width 24 height 5
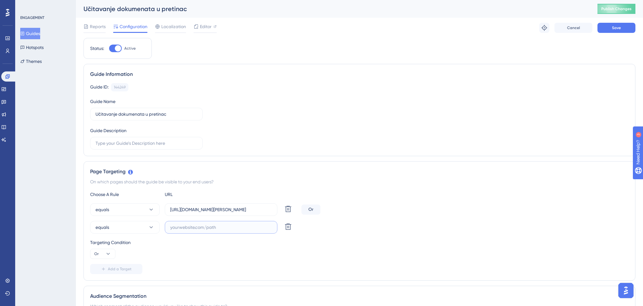
click at [215, 226] on input "text" at bounding box center [221, 227] width 102 height 7
click at [184, 213] on input "[URL][DOMAIN_NAME][PERSON_NAME]" at bounding box center [221, 209] width 102 height 7
click at [219, 226] on input "text" at bounding box center [221, 227] width 102 height 7
paste input "[URL][DOMAIN_NAME][PERSON_NAME]"
drag, startPoint x: 198, startPoint y: 228, endPoint x: 251, endPoint y: 228, distance: 53.2
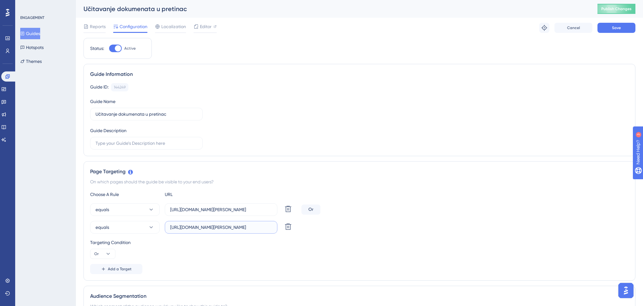
click at [251, 228] on input "[URL][DOMAIN_NAME][PERSON_NAME]" at bounding box center [221, 227] width 102 height 7
type input "[URL][DOMAIN_NAME]"
click at [287, 259] on div "Choose A Rule URL equals [URL][DOMAIN_NAME][PERSON_NAME] Delete Or equals [URL]…" at bounding box center [359, 233] width 539 height 84
drag, startPoint x: 242, startPoint y: 212, endPoint x: 288, endPoint y: 210, distance: 45.3
click at [288, 210] on div "equals [URL][DOMAIN_NAME][PERSON_NAME] Delete" at bounding box center [194, 209] width 209 height 13
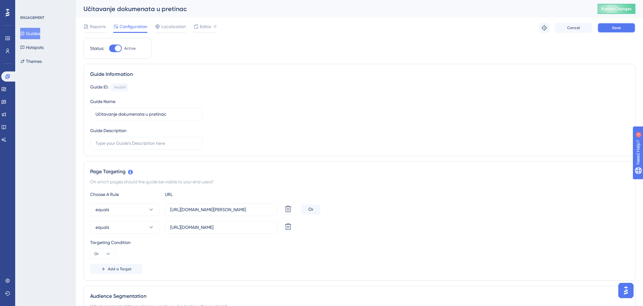
click at [615, 26] on span "Save" at bounding box center [616, 27] width 9 height 5
click at [195, 12] on icon at bounding box center [195, 11] width 3 height 3
click at [37, 35] on button "Guides" at bounding box center [30, 33] width 20 height 11
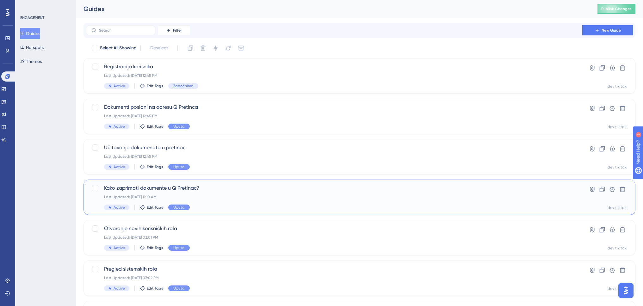
click at [152, 188] on span "Kako zaprimati dokumente u Q Pretinac?" at bounding box center [334, 188] width 460 height 8
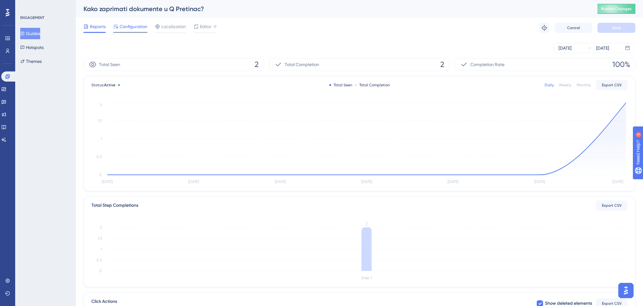
click at [127, 28] on span "Configuration" at bounding box center [134, 27] width 28 height 8
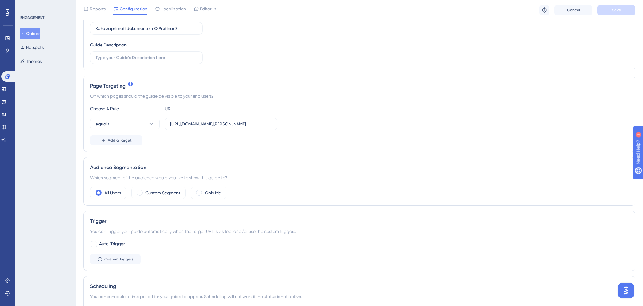
scroll to position [95, 0]
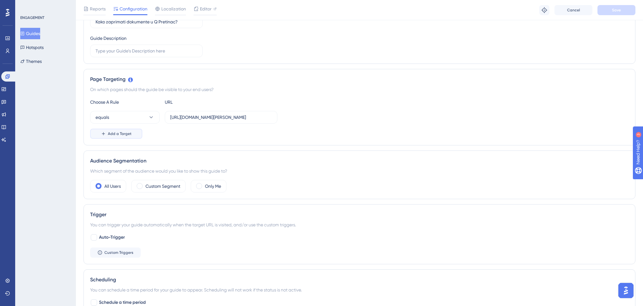
click at [129, 133] on span "Add a Target" at bounding box center [120, 133] width 24 height 5
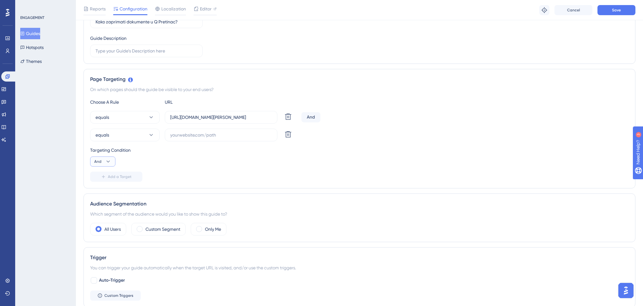
click at [111, 161] on icon at bounding box center [108, 162] width 6 height 6
click at [101, 190] on span "Or" at bounding box center [99, 193] width 5 height 8
click at [190, 137] on input "text" at bounding box center [221, 135] width 102 height 7
click at [197, 121] on label "[URL][DOMAIN_NAME][PERSON_NAME]" at bounding box center [221, 117] width 113 height 13
click at [197, 121] on input "[URL][DOMAIN_NAME][PERSON_NAME]" at bounding box center [221, 117] width 102 height 7
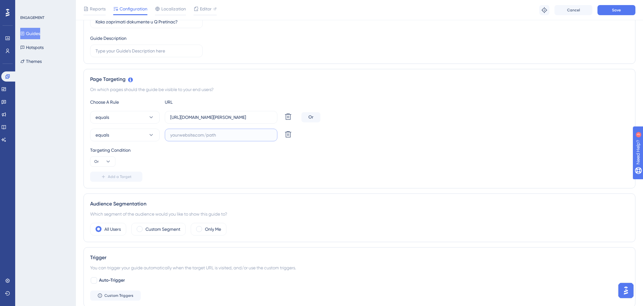
click at [199, 135] on input "text" at bounding box center [221, 135] width 102 height 7
paste input "[URL][DOMAIN_NAME][PERSON_NAME]"
drag, startPoint x: 197, startPoint y: 136, endPoint x: 251, endPoint y: 136, distance: 53.8
click at [251, 136] on input "[URL][DOMAIN_NAME][PERSON_NAME]" at bounding box center [221, 135] width 102 height 7
click at [251, 137] on input "[URL][DOMAIN_NAME]" at bounding box center [221, 135] width 102 height 7
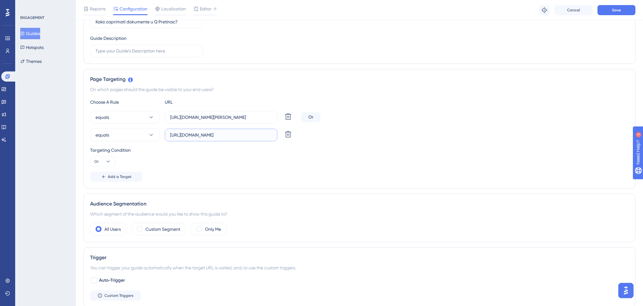
type input "[URL][DOMAIN_NAME]"
click at [243, 166] on div "Targeting Condition Or" at bounding box center [359, 157] width 539 height 20
drag, startPoint x: 240, startPoint y: 135, endPoint x: 165, endPoint y: 136, distance: 75.3
click at [165, 136] on label "[URL][DOMAIN_NAME]" at bounding box center [221, 135] width 113 height 13
click at [614, 11] on span "Save" at bounding box center [616, 10] width 9 height 5
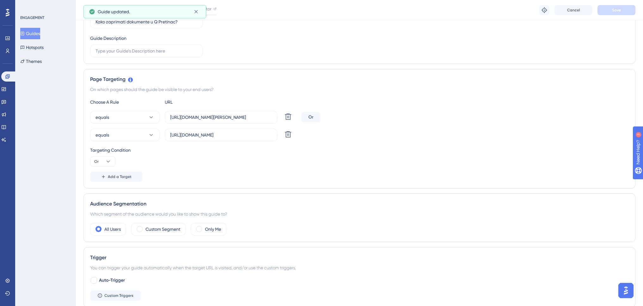
click at [39, 34] on button "Guides" at bounding box center [30, 33] width 20 height 11
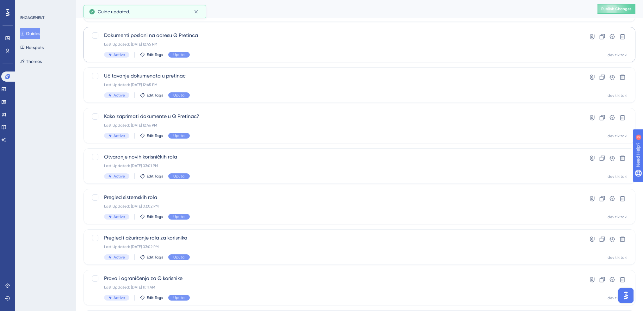
scroll to position [95, 0]
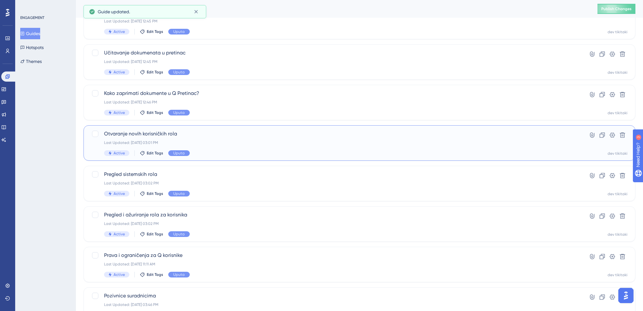
click at [141, 132] on span "Otvaranje novih korisničkih rola" at bounding box center [334, 134] width 460 height 8
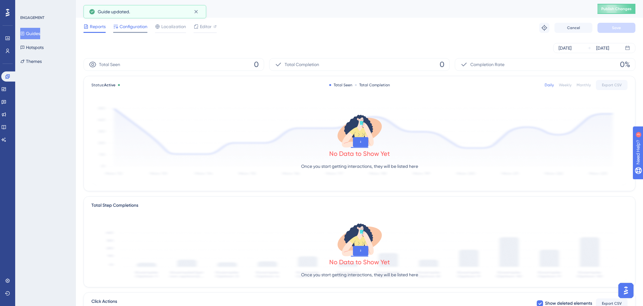
click at [134, 30] on span "Configuration" at bounding box center [134, 27] width 28 height 8
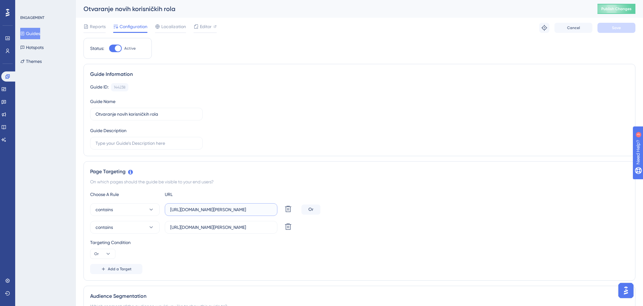
scroll to position [0, 0]
drag, startPoint x: 247, startPoint y: 212, endPoint x: 274, endPoint y: 211, distance: 27.9
click at [274, 211] on label "[URL][DOMAIN_NAME][PERSON_NAME]" at bounding box center [221, 209] width 113 height 13
drag, startPoint x: 216, startPoint y: 231, endPoint x: 268, endPoint y: 229, distance: 51.3
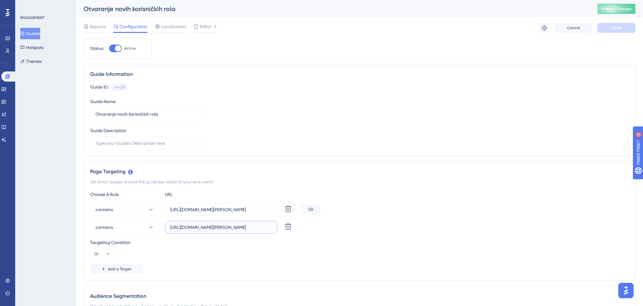
click at [268, 229] on input "[URL][DOMAIN_NAME][PERSON_NAME]" at bounding box center [221, 227] width 102 height 7
click at [250, 228] on input "[URL][DOMAIN_NAME][PERSON_NAME]" at bounding box center [221, 227] width 102 height 7
click at [262, 209] on input "[URL][DOMAIN_NAME][PERSON_NAME]" at bounding box center [221, 209] width 102 height 7
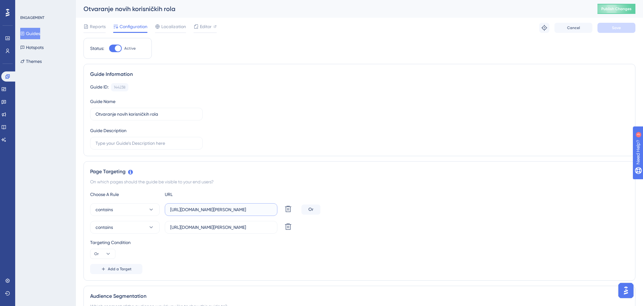
drag, startPoint x: 260, startPoint y: 210, endPoint x: 276, endPoint y: 210, distance: 15.8
click at [276, 210] on label "[URL][DOMAIN_NAME][PERSON_NAME]" at bounding box center [221, 209] width 113 height 13
drag, startPoint x: 244, startPoint y: 228, endPoint x: 282, endPoint y: 228, distance: 38.6
click at [282, 228] on div "contains [URL][DOMAIN_NAME][PERSON_NAME] Delete" at bounding box center [194, 227] width 209 height 13
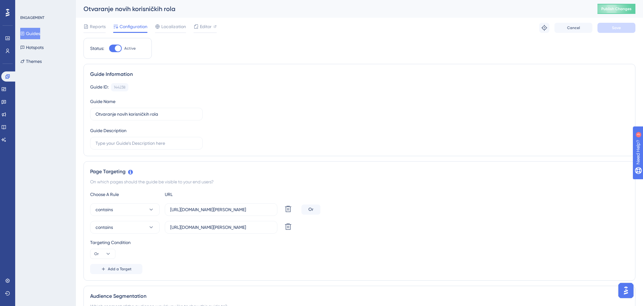
click at [334, 227] on div "contains [URL][DOMAIN_NAME][PERSON_NAME] Delete" at bounding box center [359, 227] width 539 height 13
click at [120, 266] on button "Add a Target" at bounding box center [116, 269] width 52 height 10
click at [137, 244] on button "equals" at bounding box center [125, 245] width 70 height 13
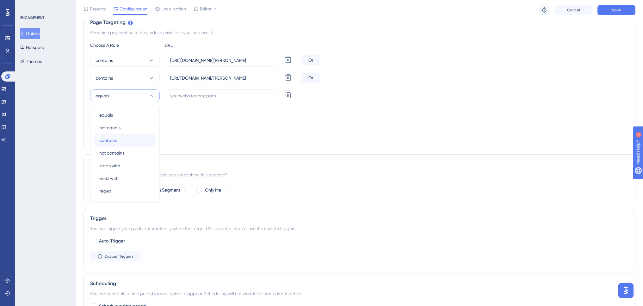
click at [110, 140] on span "contains" at bounding box center [107, 141] width 17 height 8
click at [199, 61] on input "[URL][DOMAIN_NAME][PERSON_NAME]" at bounding box center [221, 60] width 102 height 7
click at [201, 94] on input "text" at bounding box center [221, 95] width 102 height 7
paste input "[URL][DOMAIN_NAME][PERSON_NAME]"
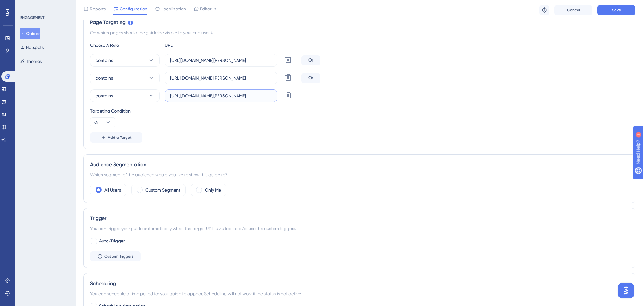
scroll to position [0, 0]
drag, startPoint x: 197, startPoint y: 95, endPoint x: 251, endPoint y: 95, distance: 53.8
click at [251, 95] on input "[URL][DOMAIN_NAME][PERSON_NAME]" at bounding box center [221, 95] width 102 height 7
type input "[URL][DOMAIN_NAME]"
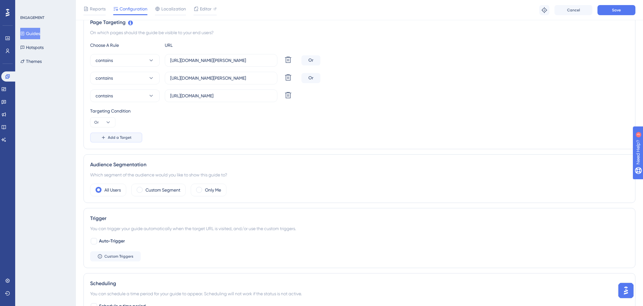
click at [118, 135] on span "Add a Target" at bounding box center [120, 137] width 24 height 5
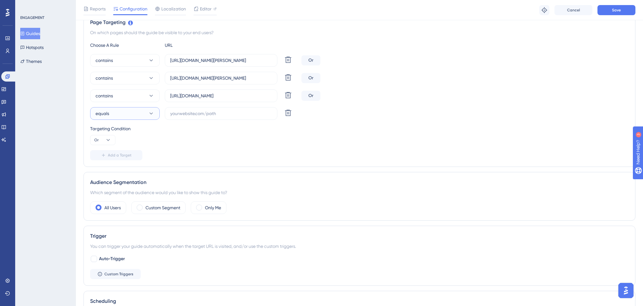
click at [138, 115] on button "equals" at bounding box center [125, 113] width 70 height 13
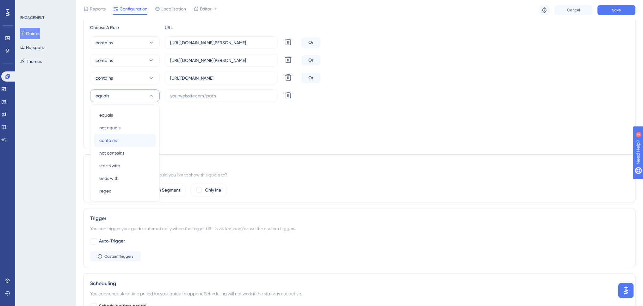
click at [126, 137] on div "contains contains" at bounding box center [124, 140] width 51 height 13
click at [192, 61] on input "[URL][DOMAIN_NAME][PERSON_NAME]" at bounding box center [221, 60] width 102 height 7
click at [189, 97] on input "text" at bounding box center [221, 95] width 102 height 7
paste input "[URL][DOMAIN_NAME][PERSON_NAME]"
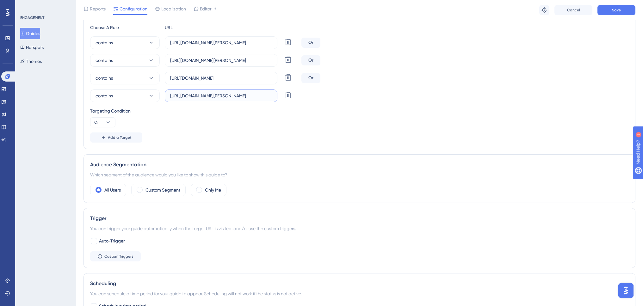
scroll to position [0, 32]
click at [179, 96] on input "[URL][DOMAIN_NAME][PERSON_NAME]" at bounding box center [221, 95] width 102 height 7
type input "[URL][DOMAIN_NAME]"
click at [418, 88] on div "contains [URL][DOMAIN_NAME][PERSON_NAME] Delete Or contains [URL][DOMAIN_NAME][…" at bounding box center [359, 69] width 539 height 66
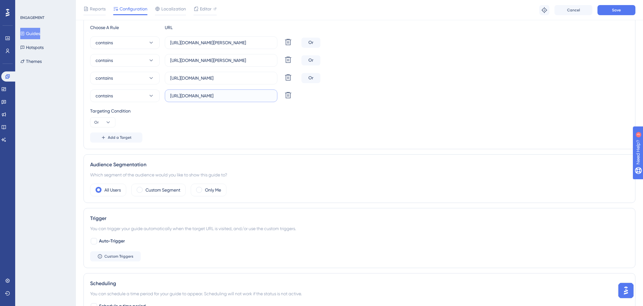
drag, startPoint x: 225, startPoint y: 98, endPoint x: 267, endPoint y: 97, distance: 42.4
click at [267, 97] on input "[URL][DOMAIN_NAME]" at bounding box center [221, 95] width 102 height 7
click at [617, 12] on span "Save" at bounding box center [616, 10] width 9 height 5
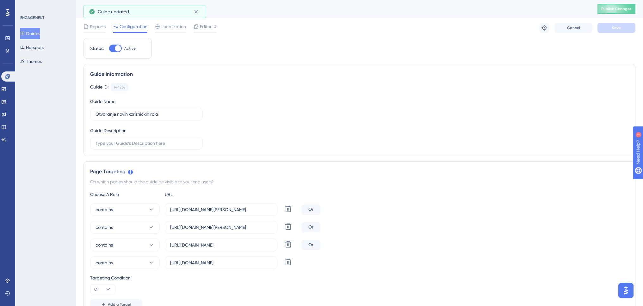
click at [40, 35] on button "Guides" at bounding box center [30, 33] width 20 height 11
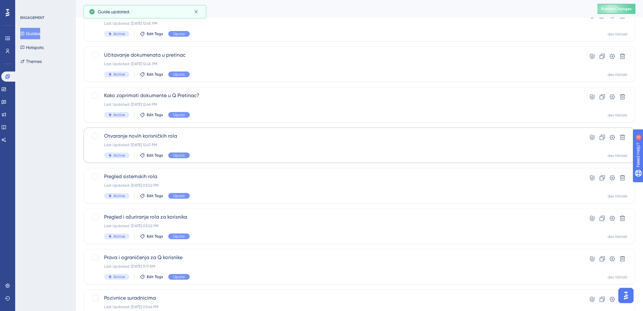
scroll to position [95, 0]
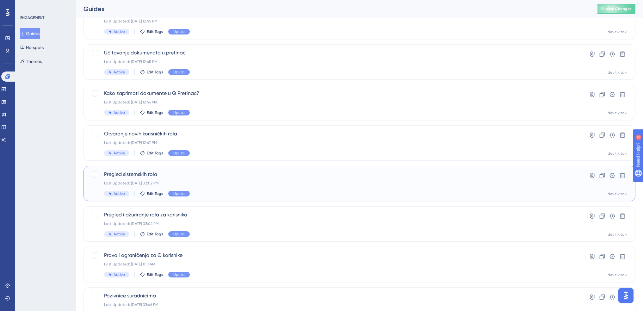
click at [144, 176] on span "Pregled sistemskih rola" at bounding box center [334, 175] width 460 height 8
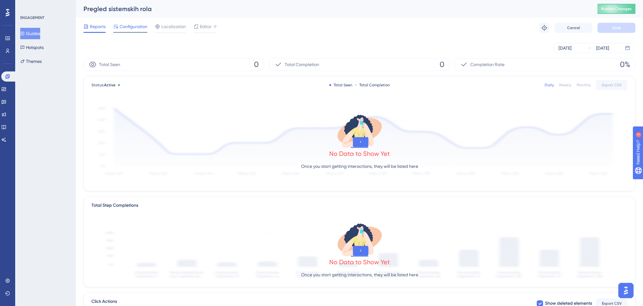
click at [137, 29] on span "Configuration" at bounding box center [134, 27] width 28 height 8
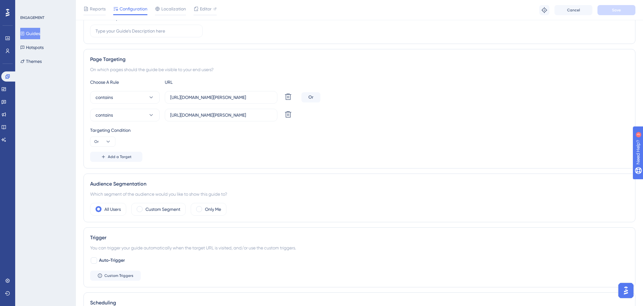
scroll to position [127, 0]
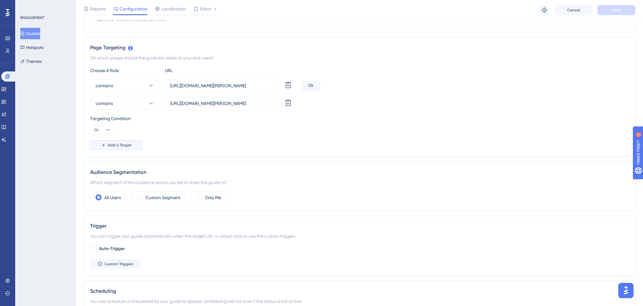
click at [122, 143] on span "Add a Target" at bounding box center [120, 145] width 24 height 5
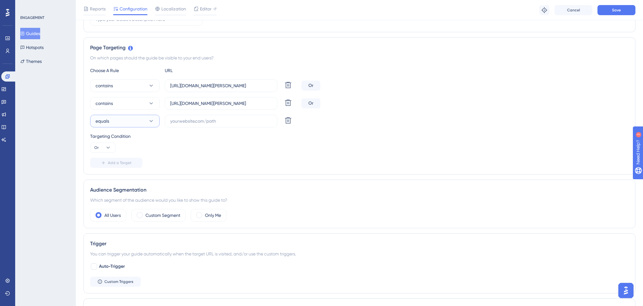
click at [135, 120] on button "equals" at bounding box center [125, 121] width 70 height 13
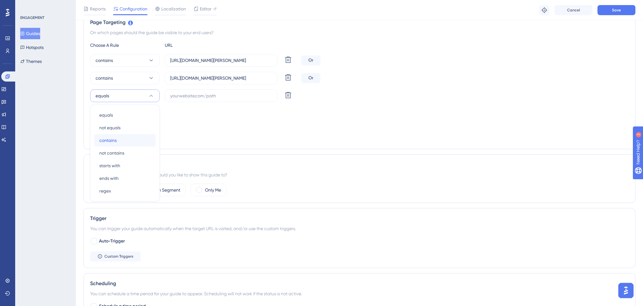
click at [130, 141] on div "contains contains" at bounding box center [124, 140] width 51 height 13
click at [210, 61] on input "[URL][DOMAIN_NAME][PERSON_NAME]" at bounding box center [221, 60] width 102 height 7
click at [215, 95] on input "text" at bounding box center [221, 95] width 102 height 7
paste input "[URL][DOMAIN_NAME][PERSON_NAME]"
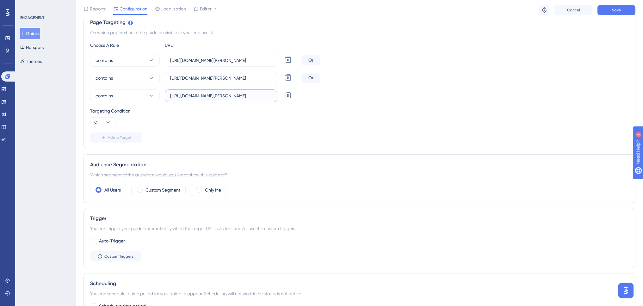
scroll to position [0, 0]
drag, startPoint x: 198, startPoint y: 96, endPoint x: 251, endPoint y: 95, distance: 53.5
click at [251, 95] on input "[URL][DOMAIN_NAME][PERSON_NAME]" at bounding box center [221, 95] width 102 height 7
type input "[URL][DOMAIN_NAME]"
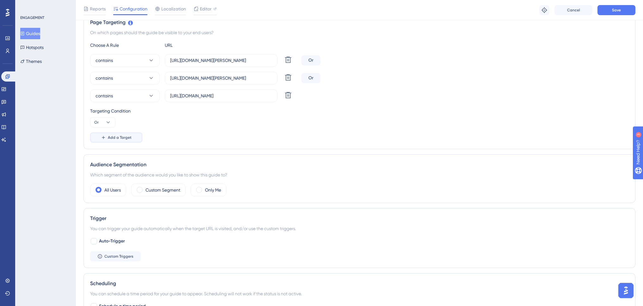
click at [119, 137] on span "Add a Target" at bounding box center [120, 137] width 24 height 5
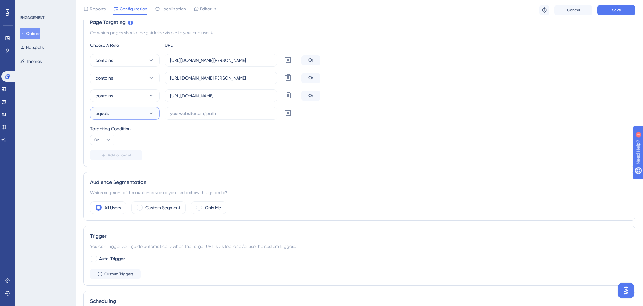
click at [132, 116] on button "equals" at bounding box center [125, 113] width 70 height 13
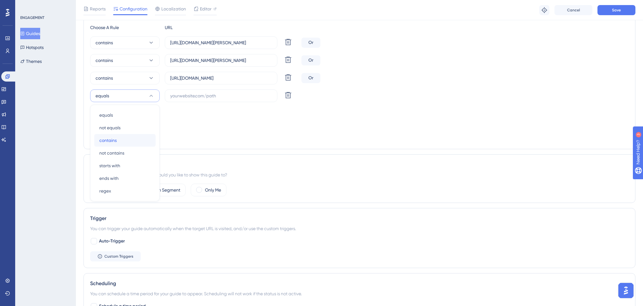
click at [128, 137] on div "contains contains" at bounding box center [124, 140] width 51 height 13
click at [196, 62] on input "[URL][DOMAIN_NAME][PERSON_NAME]" at bounding box center [221, 60] width 102 height 7
click at [217, 100] on label at bounding box center [221, 96] width 113 height 13
click at [217, 99] on input "text" at bounding box center [221, 95] width 102 height 7
paste input "[URL][DOMAIN_NAME][PERSON_NAME]"
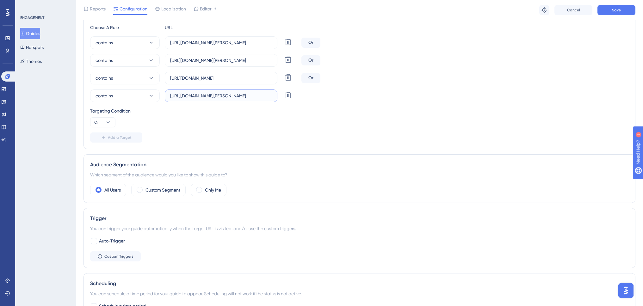
scroll to position [0, 32]
click at [186, 96] on input "[URL][DOMAIN_NAME][PERSON_NAME]" at bounding box center [221, 95] width 102 height 7
drag, startPoint x: 199, startPoint y: 96, endPoint x: 251, endPoint y: 95, distance: 52.2
click at [251, 95] on input "[URL][DOMAIN_NAME][PERSON_NAME]" at bounding box center [221, 95] width 102 height 7
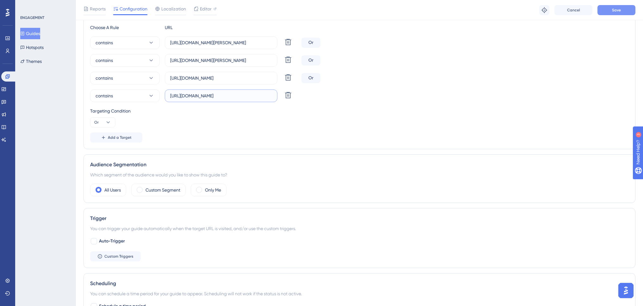
type input "[URL][DOMAIN_NAME]"
click at [612, 10] on button "Save" at bounding box center [617, 10] width 38 height 10
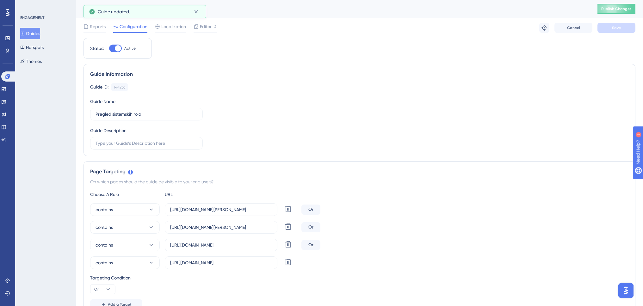
click at [31, 34] on button "Guides" at bounding box center [30, 33] width 20 height 11
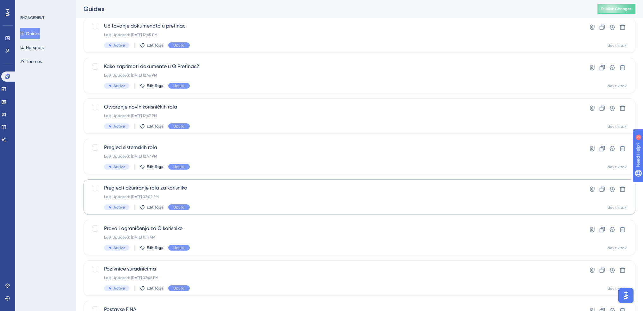
scroll to position [127, 0]
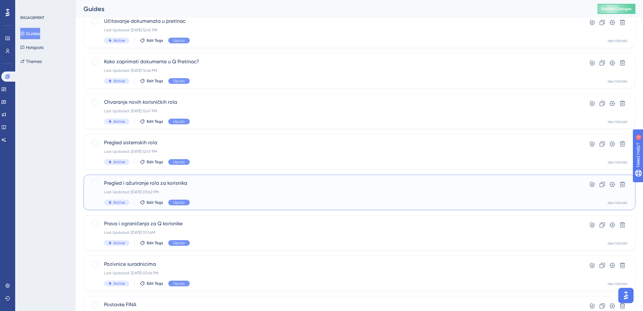
click at [212, 186] on span "Pregled i ažuriranje rola za korisnika" at bounding box center [334, 183] width 460 height 8
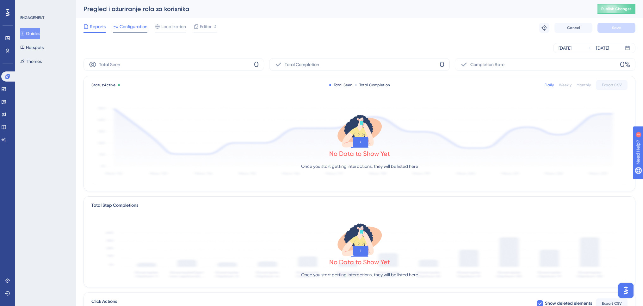
click at [140, 29] on span "Configuration" at bounding box center [134, 27] width 28 height 8
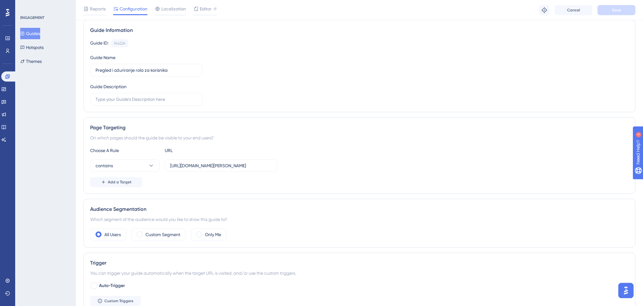
scroll to position [95, 0]
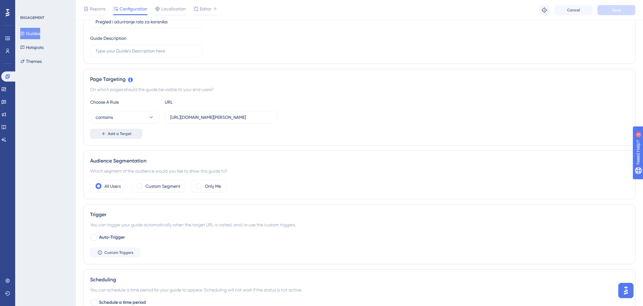
click at [122, 135] on span "Add a Target" at bounding box center [120, 133] width 24 height 5
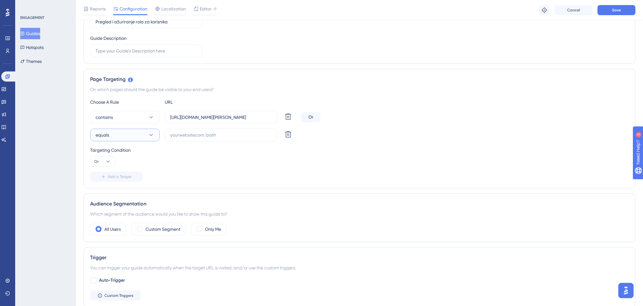
click at [124, 135] on button "equals" at bounding box center [125, 135] width 70 height 13
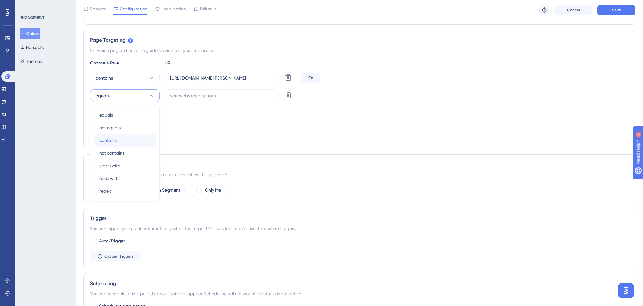
click at [125, 139] on div "contains contains" at bounding box center [124, 140] width 51 height 13
click at [192, 97] on input "text" at bounding box center [221, 95] width 102 height 7
click at [200, 78] on input "[URL][DOMAIN_NAME][PERSON_NAME]" at bounding box center [221, 78] width 102 height 7
click at [197, 98] on input "text" at bounding box center [221, 95] width 102 height 7
paste input "[URL][DOMAIN_NAME][PERSON_NAME]"
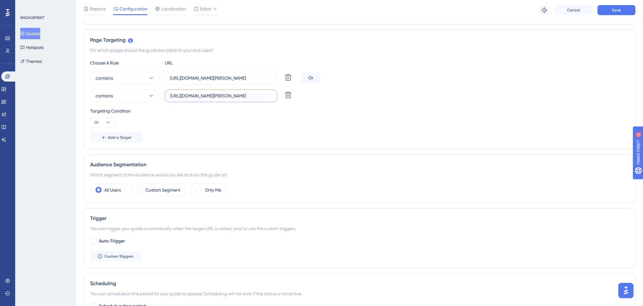
scroll to position [0, 0]
drag, startPoint x: 197, startPoint y: 95, endPoint x: 251, endPoint y: 96, distance: 53.8
click at [251, 96] on input "[URL][DOMAIN_NAME][PERSON_NAME]" at bounding box center [221, 95] width 102 height 7
type input "[URL][DOMAIN_NAME]"
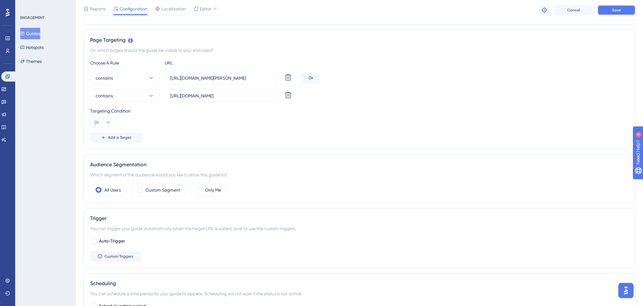
click at [630, 11] on button "Save" at bounding box center [617, 10] width 38 height 10
click at [40, 34] on button "Guides" at bounding box center [30, 33] width 20 height 11
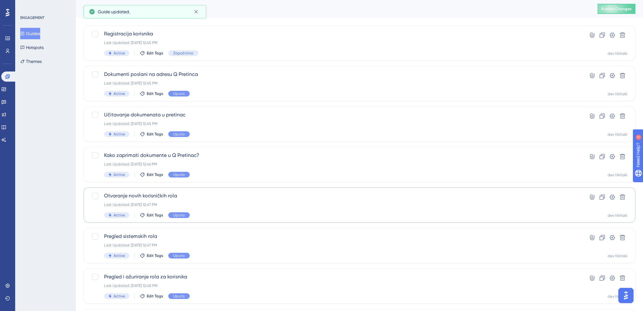
scroll to position [63, 0]
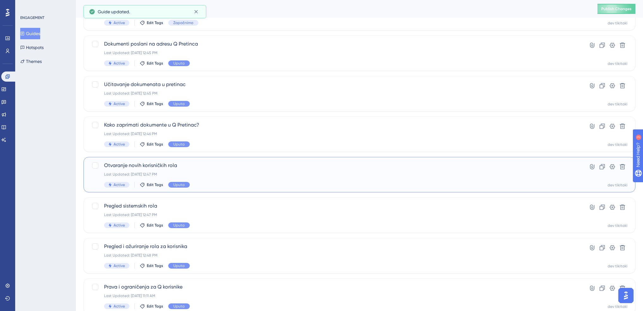
click at [205, 175] on div "Last Updated: [DATE] 12:47 PM" at bounding box center [334, 174] width 460 height 5
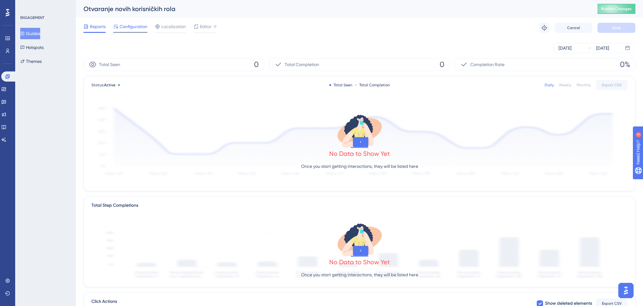
click at [140, 28] on span "Configuration" at bounding box center [134, 27] width 28 height 8
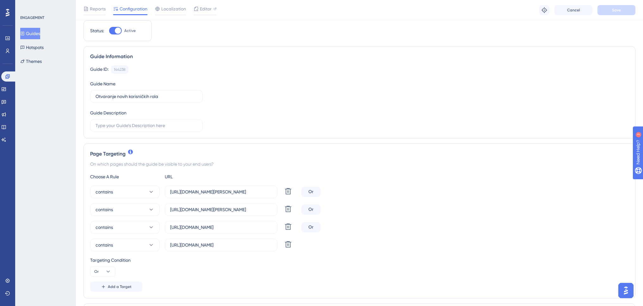
scroll to position [32, 0]
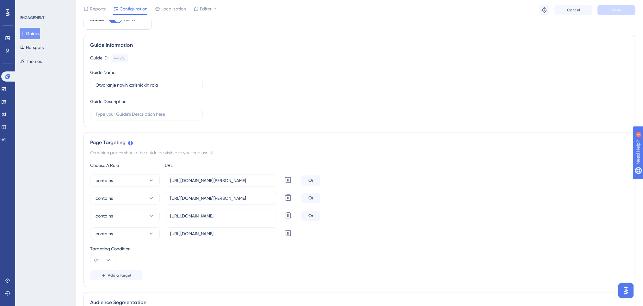
click at [40, 31] on button "Guides" at bounding box center [30, 33] width 20 height 11
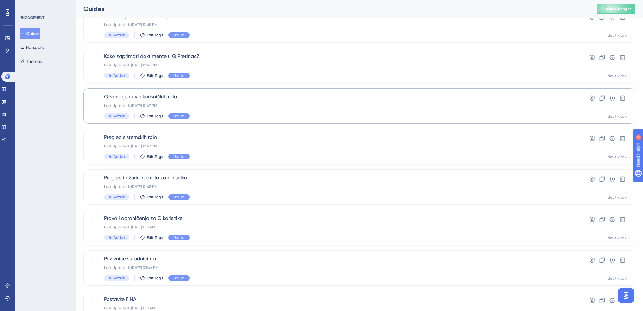
scroll to position [158, 0]
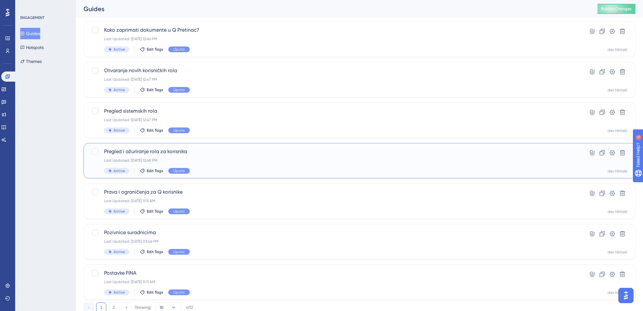
click at [220, 162] on div "Last Updated: [DATE] 12:48 PM" at bounding box center [334, 160] width 460 height 5
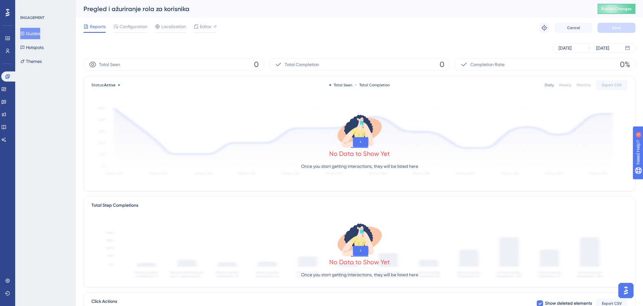
click at [129, 29] on span "Configuration" at bounding box center [134, 27] width 28 height 8
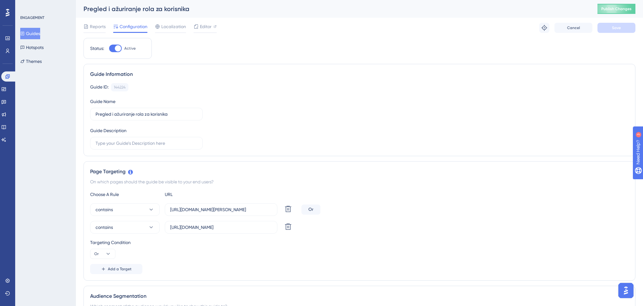
click at [40, 34] on button "Guides" at bounding box center [30, 33] width 20 height 11
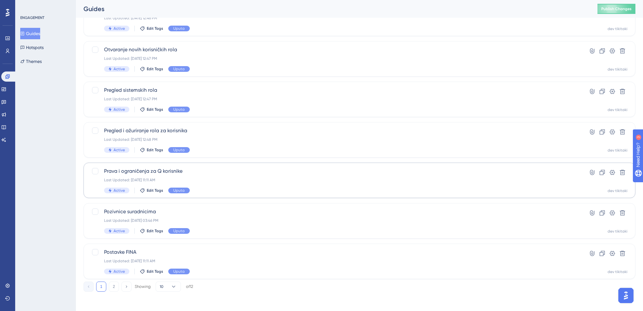
scroll to position [180, 0]
click at [151, 170] on span "Prava i ograničenja za Q korisnike" at bounding box center [334, 170] width 460 height 8
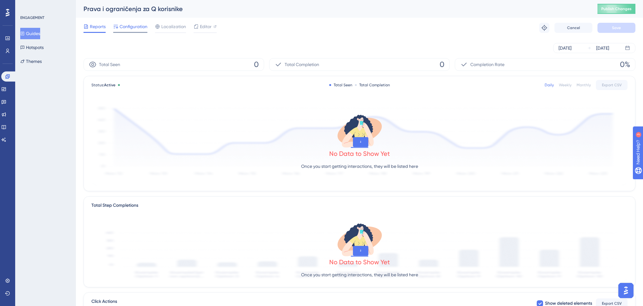
click at [137, 29] on span "Configuration" at bounding box center [134, 27] width 28 height 8
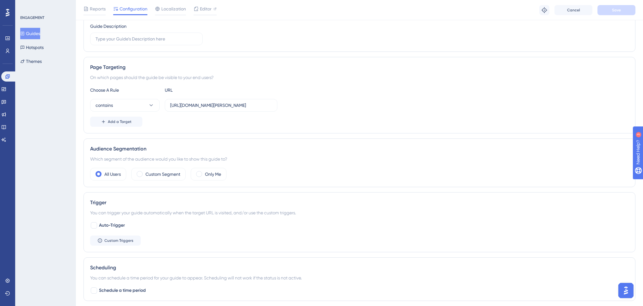
scroll to position [127, 0]
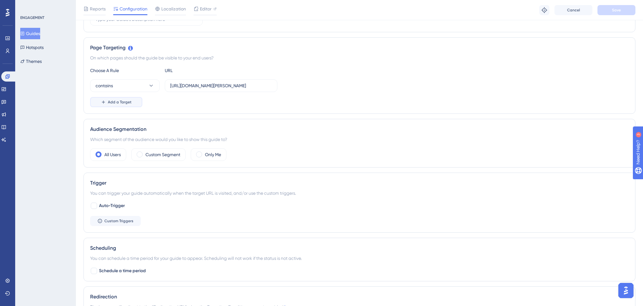
click at [130, 102] on span "Add a Target" at bounding box center [120, 102] width 24 height 5
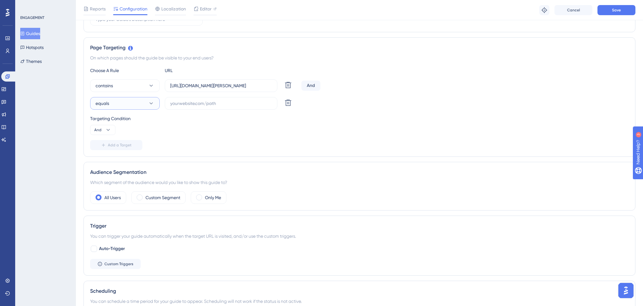
click at [142, 103] on button "equals" at bounding box center [125, 103] width 70 height 13
click at [123, 148] on div "contains contains" at bounding box center [124, 148] width 51 height 13
click at [107, 132] on icon at bounding box center [108, 130] width 6 height 6
click at [102, 159] on div "Or Or" at bounding box center [103, 160] width 12 height 13
click at [206, 88] on input "[URL][DOMAIN_NAME][PERSON_NAME]" at bounding box center [221, 85] width 102 height 7
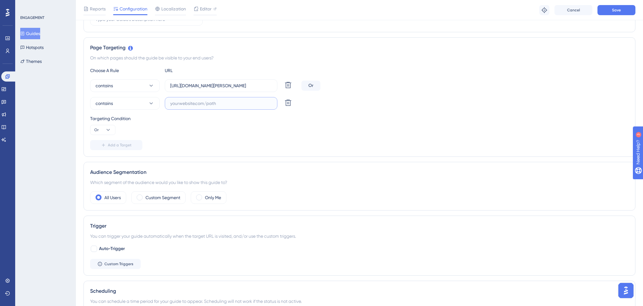
click at [222, 101] on input "text" at bounding box center [221, 103] width 102 height 7
paste input "[URL][DOMAIN_NAME][PERSON_NAME]"
drag, startPoint x: 198, startPoint y: 104, endPoint x: 252, endPoint y: 104, distance: 53.5
click at [252, 104] on input "[URL][DOMAIN_NAME][PERSON_NAME]" at bounding box center [221, 103] width 102 height 7
type input "[URL][DOMAIN_NAME]"
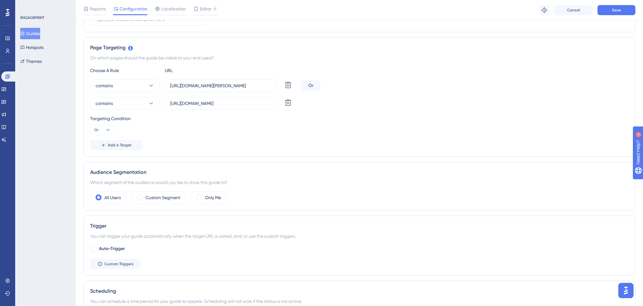
click at [299, 128] on div "Targeting Condition Or" at bounding box center [359, 125] width 539 height 20
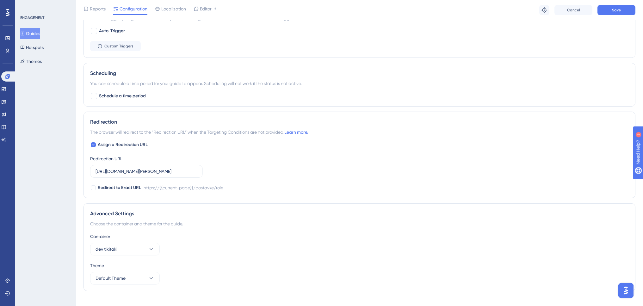
scroll to position [355, 0]
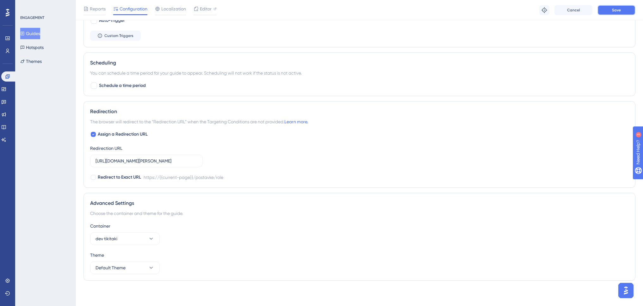
click at [605, 12] on button "Save" at bounding box center [617, 10] width 38 height 10
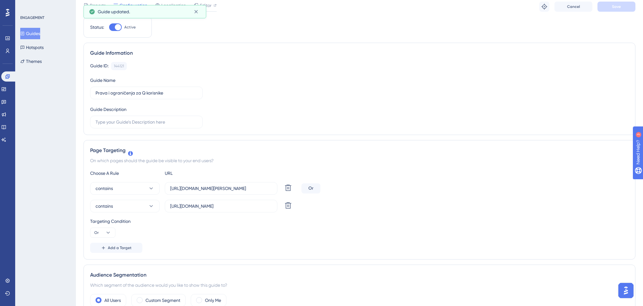
scroll to position [0, 0]
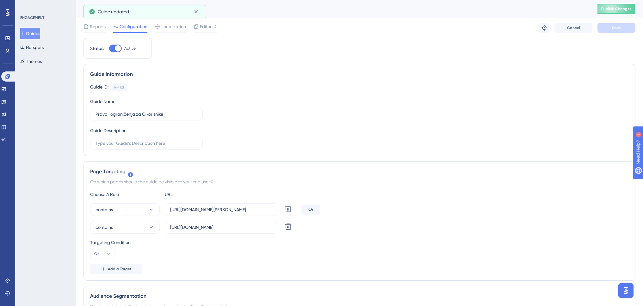
click at [40, 34] on button "Guides" at bounding box center [30, 33] width 20 height 11
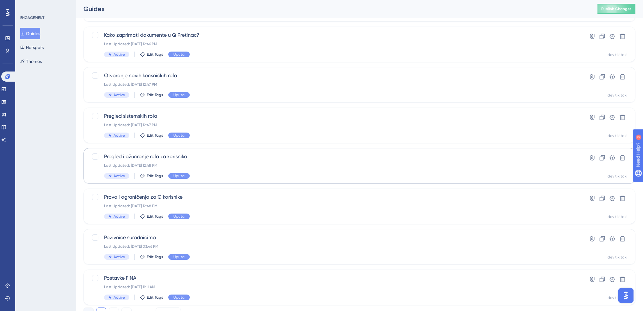
scroll to position [180, 0]
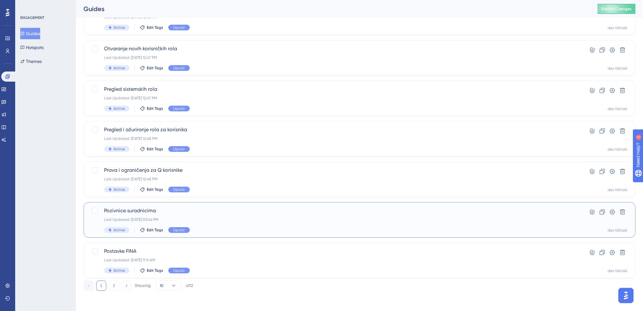
click at [200, 215] on div "Pozivnice suradnicima Last Updated: [DATE] 03:46 PM Active Edit Tags Uputa" at bounding box center [334, 220] width 460 height 26
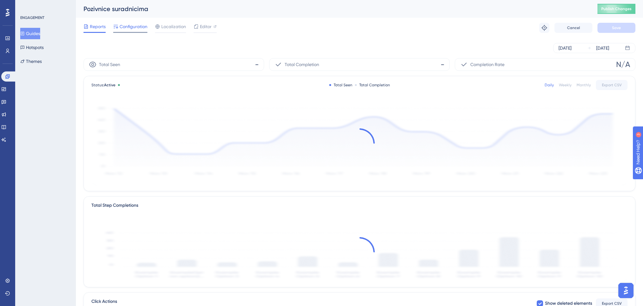
click at [138, 25] on span "Configuration" at bounding box center [134, 27] width 28 height 8
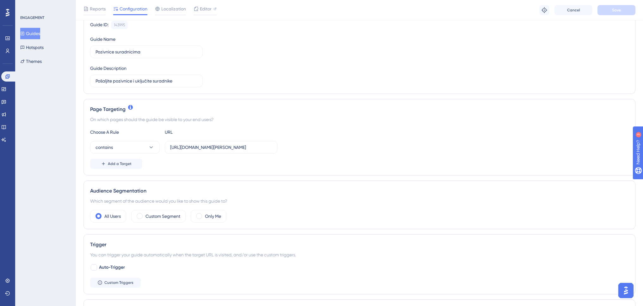
scroll to position [127, 0]
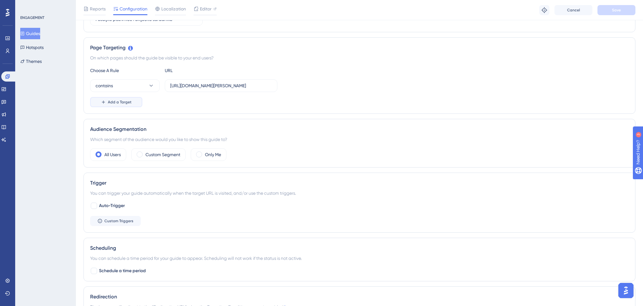
click at [125, 103] on span "Add a Target" at bounding box center [120, 102] width 24 height 5
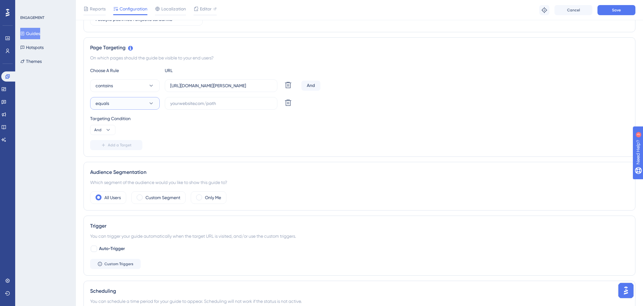
click at [123, 103] on button "equals" at bounding box center [125, 103] width 70 height 13
click at [122, 148] on div "contains contains" at bounding box center [124, 148] width 51 height 13
click at [234, 85] on input "[URL][DOMAIN_NAME][PERSON_NAME]" at bounding box center [221, 85] width 102 height 7
click at [221, 103] on input "text" at bounding box center [221, 103] width 102 height 7
paste input "[URL][DOMAIN_NAME][PERSON_NAME]"
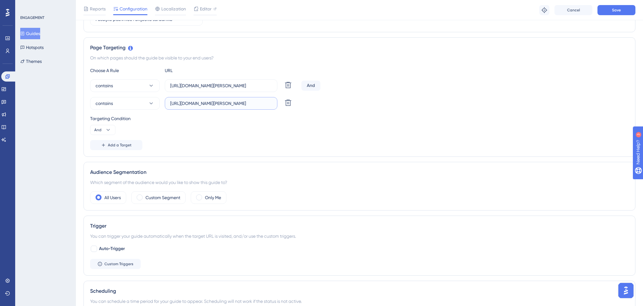
click at [205, 103] on input "[URL][DOMAIN_NAME][PERSON_NAME]" at bounding box center [221, 103] width 102 height 7
drag, startPoint x: 198, startPoint y: 103, endPoint x: 251, endPoint y: 103, distance: 53.2
click at [251, 103] on input "[URL][DOMAIN_NAME][PERSON_NAME]" at bounding box center [221, 103] width 102 height 7
type input "[URL][DOMAIN_NAME]"
click at [103, 130] on button "And" at bounding box center [102, 130] width 25 height 10
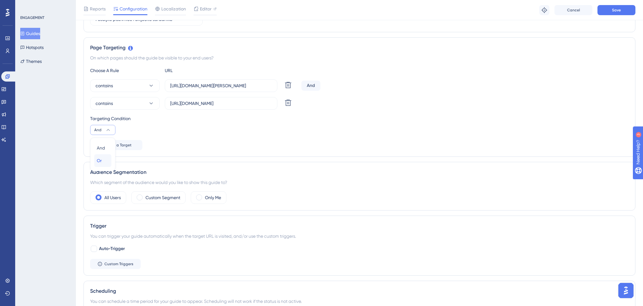
click at [103, 160] on div "Or Or" at bounding box center [103, 160] width 12 height 13
click at [612, 8] on button "Save" at bounding box center [617, 10] width 38 height 10
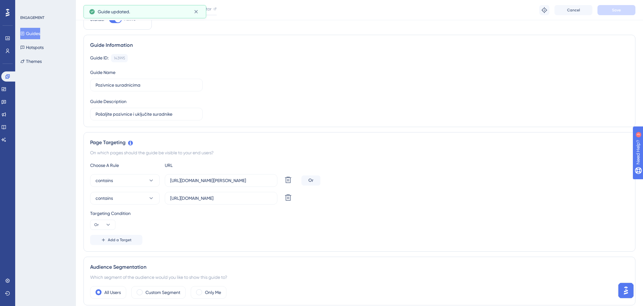
scroll to position [0, 0]
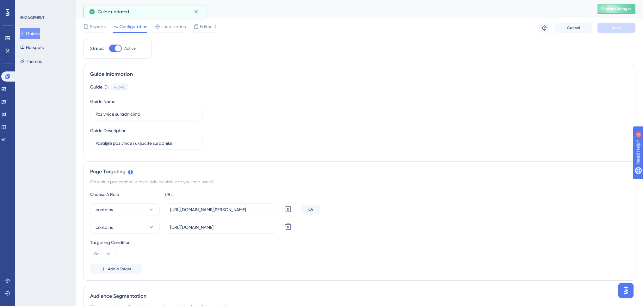
click at [39, 33] on button "Guides" at bounding box center [30, 33] width 20 height 11
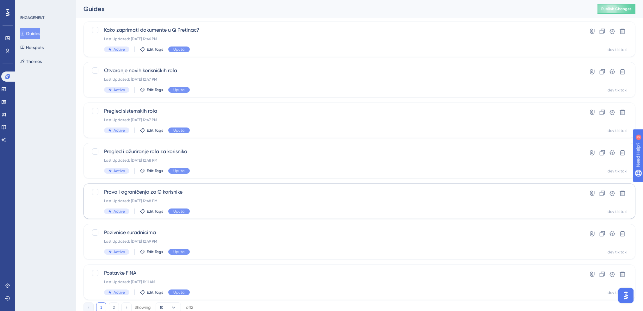
scroll to position [180, 0]
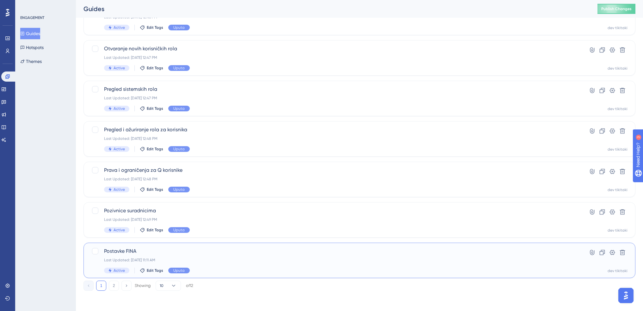
click at [158, 253] on span "Postavke FINA" at bounding box center [334, 251] width 460 height 8
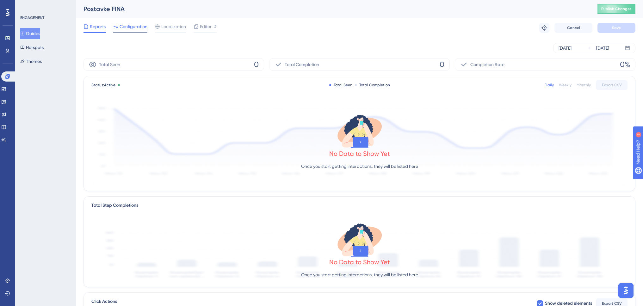
click at [136, 23] on span "Configuration" at bounding box center [134, 27] width 28 height 8
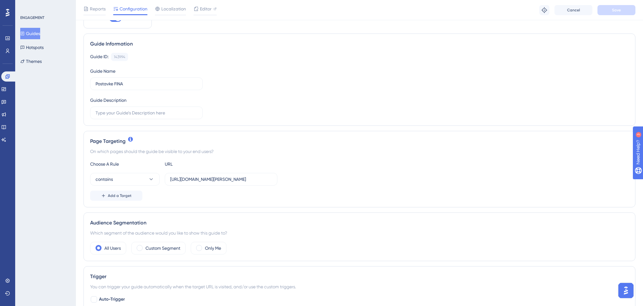
scroll to position [63, 0]
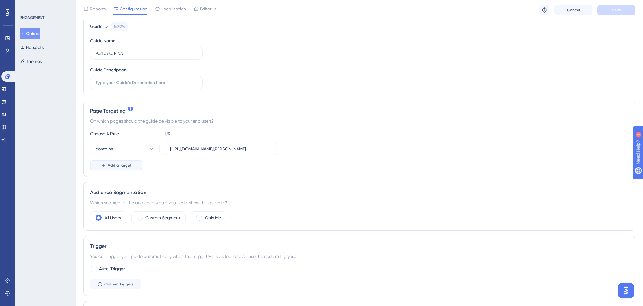
click at [126, 164] on span "Add a Target" at bounding box center [120, 165] width 24 height 5
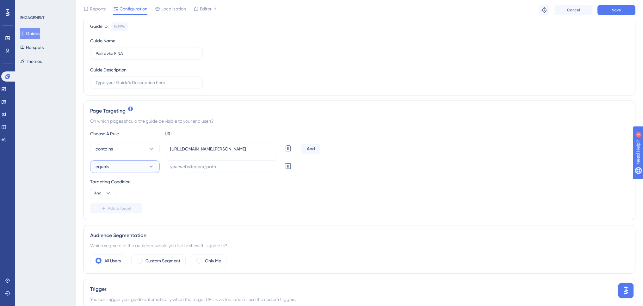
click at [130, 169] on button "equals" at bounding box center [125, 166] width 70 height 13
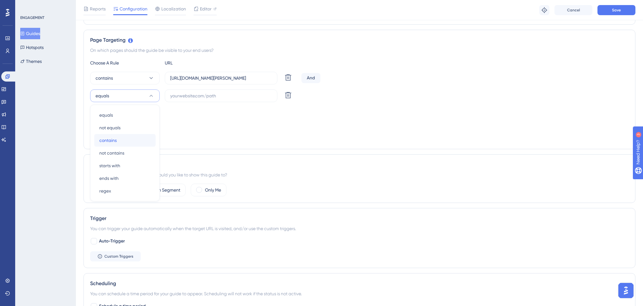
click at [130, 137] on div "contains contains" at bounding box center [124, 140] width 51 height 13
click at [222, 81] on input "[URL][DOMAIN_NAME][PERSON_NAME]" at bounding box center [221, 78] width 102 height 7
click at [222, 94] on input "text" at bounding box center [221, 95] width 102 height 7
click at [223, 99] on input "text" at bounding box center [221, 95] width 102 height 7
paste input "[URL][DOMAIN_NAME][PERSON_NAME]"
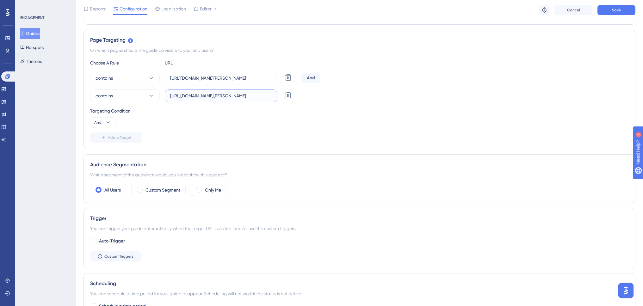
scroll to position [0, 26]
click at [187, 96] on input "[URL][DOMAIN_NAME][PERSON_NAME]" at bounding box center [221, 95] width 102 height 7
click at [207, 96] on input "[URL][DOMAIN_NAME][PERSON_NAME]" at bounding box center [221, 95] width 102 height 7
drag, startPoint x: 204, startPoint y: 96, endPoint x: 141, endPoint y: 97, distance: 63.6
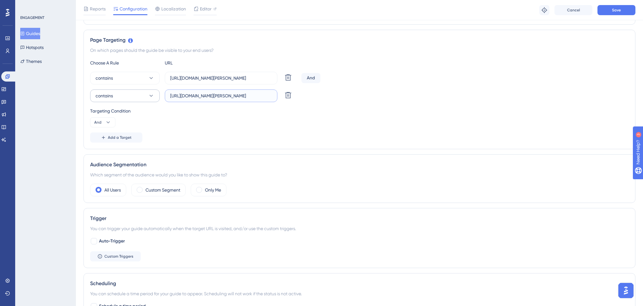
click at [137, 96] on div "contains [URL][DOMAIN_NAME][PERSON_NAME] Delete" at bounding box center [194, 96] width 209 height 13
click at [203, 96] on input "[URL][DOMAIN_NAME][PERSON_NAME]" at bounding box center [221, 95] width 102 height 7
drag, startPoint x: 198, startPoint y: 96, endPoint x: 251, endPoint y: 96, distance: 52.8
click at [251, 96] on input "[URL][DOMAIN_NAME][PERSON_NAME]" at bounding box center [221, 95] width 102 height 7
type input "[URL][DOMAIN_NAME]"
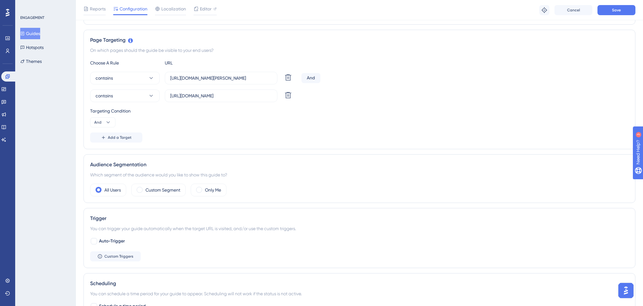
click at [327, 131] on div "Choose A Rule URL contains [URL][DOMAIN_NAME][PERSON_NAME] Delete And contains …" at bounding box center [359, 101] width 539 height 84
click at [107, 121] on icon at bounding box center [108, 122] width 6 height 6
click at [102, 153] on div "Or Or" at bounding box center [103, 153] width 12 height 13
click at [621, 9] on span "Save" at bounding box center [616, 10] width 9 height 5
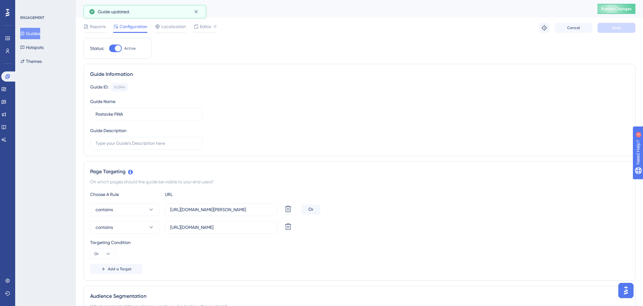
click at [38, 32] on button "Guides" at bounding box center [30, 33] width 20 height 11
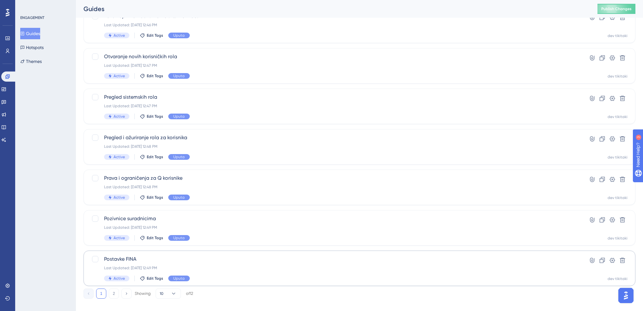
scroll to position [180, 0]
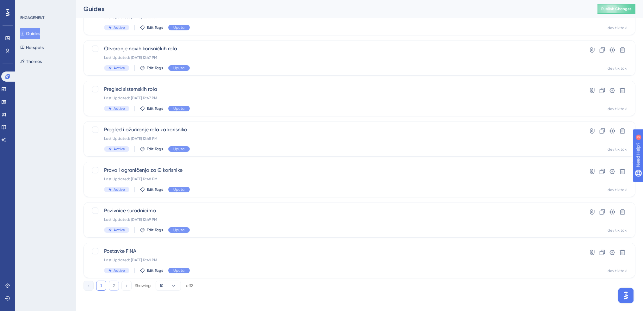
click at [114, 285] on button "2" at bounding box center [114, 286] width 10 height 10
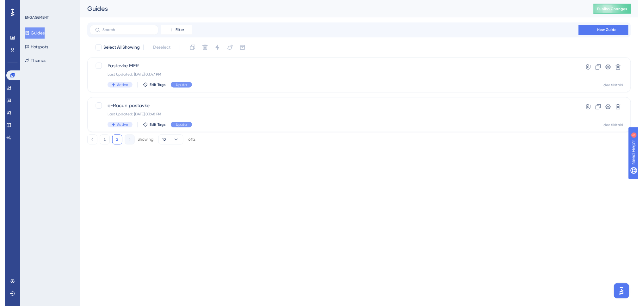
scroll to position [0, 0]
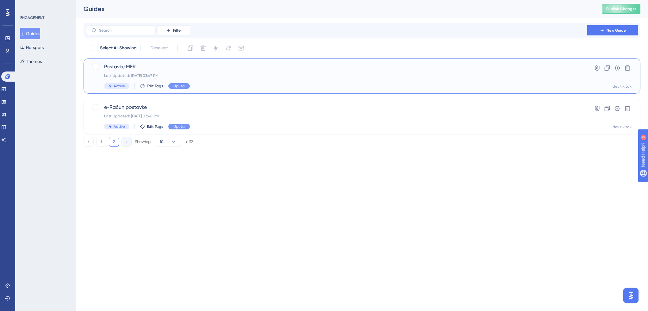
click at [159, 64] on span "Postavke MER" at bounding box center [336, 67] width 465 height 8
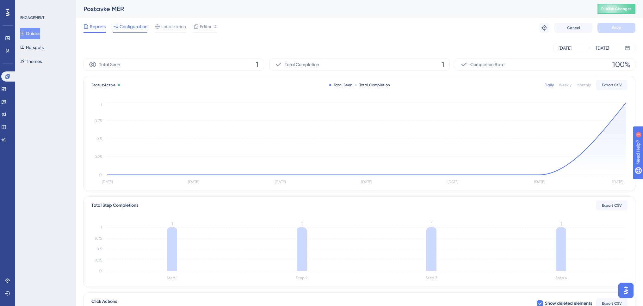
click at [137, 28] on span "Configuration" at bounding box center [134, 27] width 28 height 8
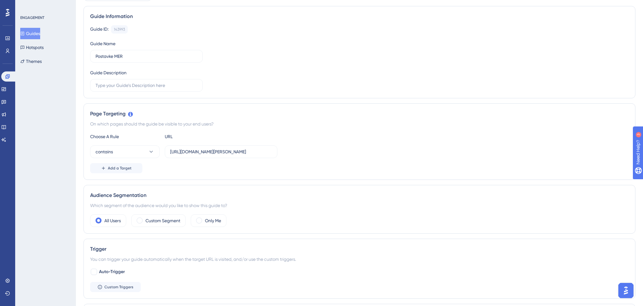
scroll to position [127, 0]
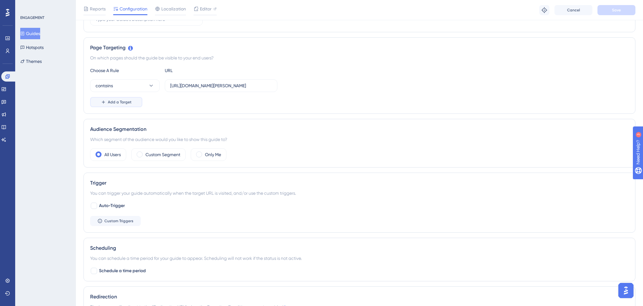
click at [126, 104] on button "Add a Target" at bounding box center [116, 102] width 52 height 10
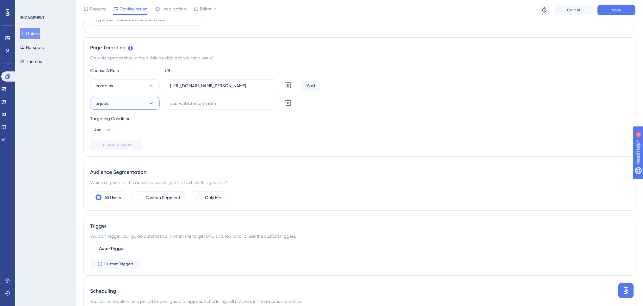
click at [132, 103] on button "equals" at bounding box center [125, 103] width 70 height 13
click at [121, 147] on div "contains contains" at bounding box center [124, 148] width 51 height 13
click at [210, 86] on input "[URL][DOMAIN_NAME][PERSON_NAME]" at bounding box center [221, 85] width 102 height 7
click at [209, 103] on input "text" at bounding box center [221, 103] width 102 height 7
paste input "[URL][DOMAIN_NAME][PERSON_NAME]"
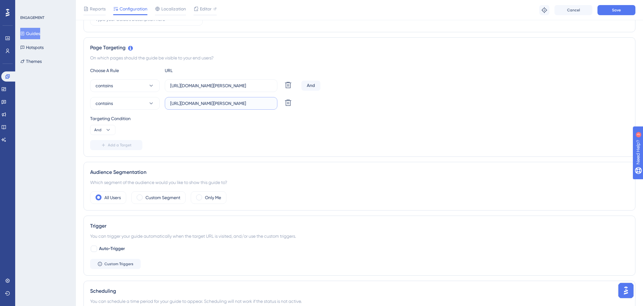
scroll to position [0, 26]
click at [184, 104] on input "[URL][DOMAIN_NAME][PERSON_NAME]" at bounding box center [221, 103] width 102 height 7
click at [198, 104] on input "[URL][DOMAIN_NAME][PERSON_NAME]" at bounding box center [221, 103] width 102 height 7
type input "[URL][DOMAIN_NAME]"
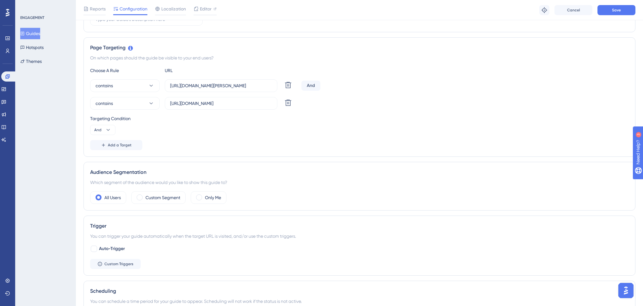
click at [248, 123] on div "Targeting Condition And" at bounding box center [359, 125] width 539 height 20
click at [97, 130] on span "And" at bounding box center [97, 130] width 7 height 5
click at [103, 160] on div "Or Or" at bounding box center [103, 160] width 12 height 13
click at [630, 9] on button "Save" at bounding box center [617, 10] width 38 height 10
drag, startPoint x: 43, startPoint y: 34, endPoint x: 48, endPoint y: 38, distance: 6.1
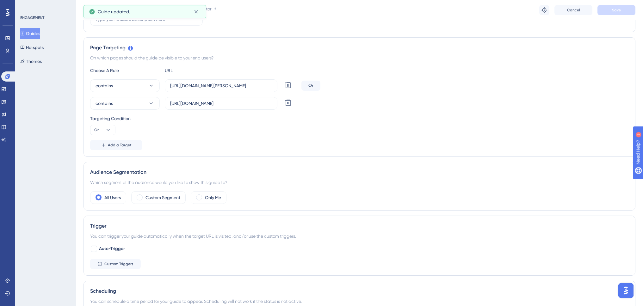
click at [40, 34] on button "Guides" at bounding box center [30, 33] width 20 height 11
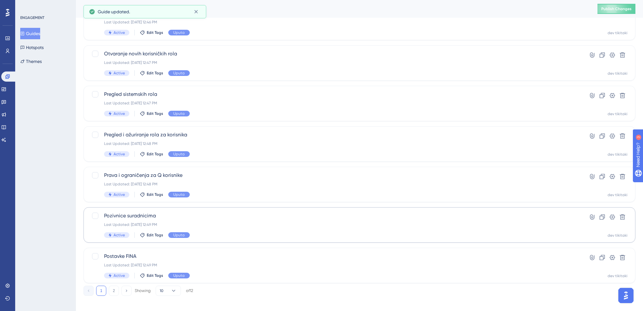
scroll to position [180, 0]
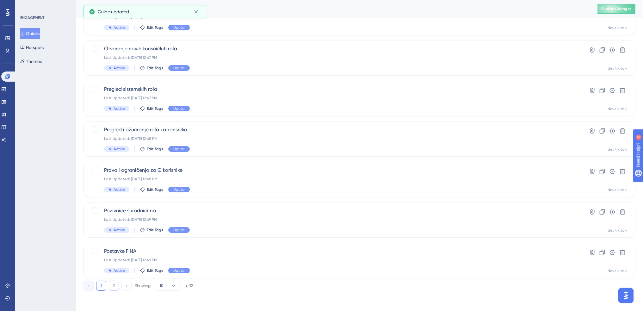
click at [117, 286] on button "2" at bounding box center [114, 286] width 10 height 10
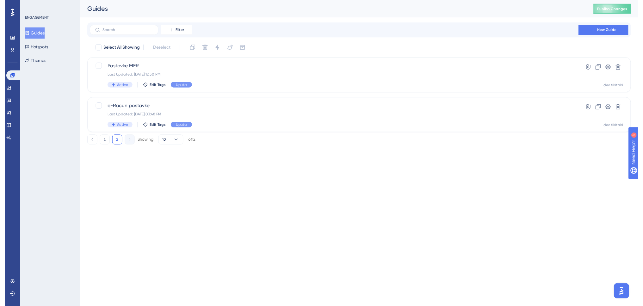
scroll to position [0, 0]
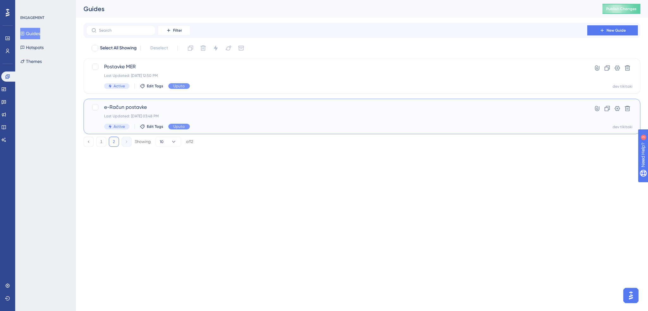
click at [162, 109] on span "e-Račun postavke" at bounding box center [336, 107] width 465 height 8
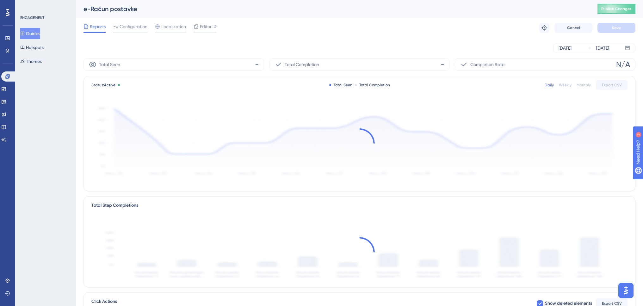
click at [164, 110] on div at bounding box center [359, 143] width 536 height 85
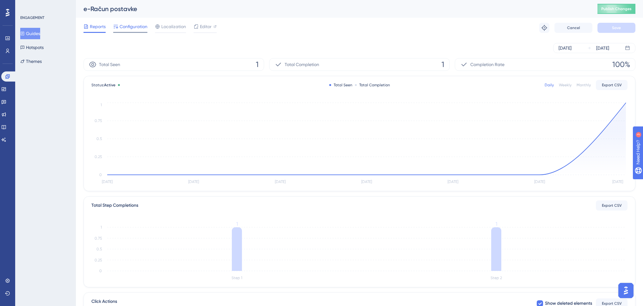
click at [137, 28] on span "Configuration" at bounding box center [134, 27] width 28 height 8
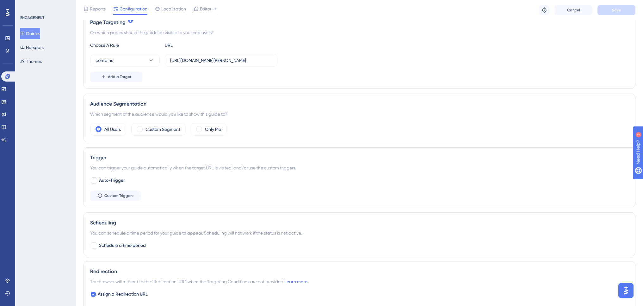
scroll to position [158, 0]
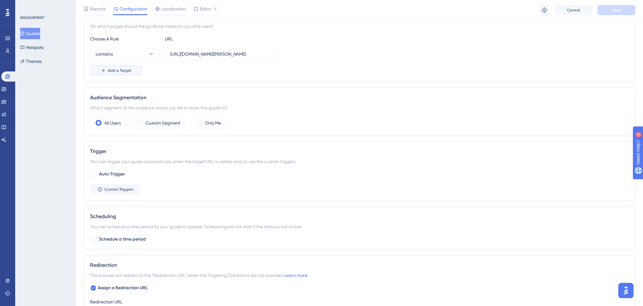
click at [125, 69] on span "Add a Target" at bounding box center [120, 70] width 24 height 5
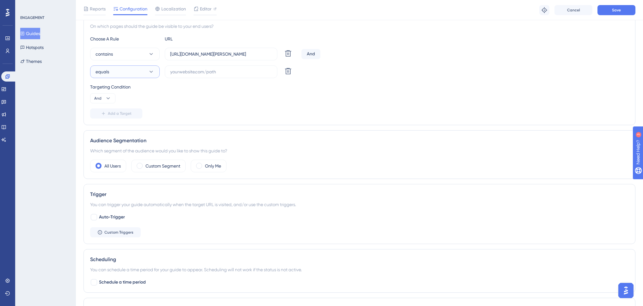
click at [128, 76] on button "equals" at bounding box center [125, 72] width 70 height 13
click at [130, 116] on div "contains contains" at bounding box center [124, 116] width 51 height 13
click at [205, 53] on input "[URL][DOMAIN_NAME][PERSON_NAME]" at bounding box center [221, 54] width 102 height 7
click at [239, 72] on input "text" at bounding box center [221, 71] width 102 height 7
paste input "[URL][DOMAIN_NAME][PERSON_NAME]"
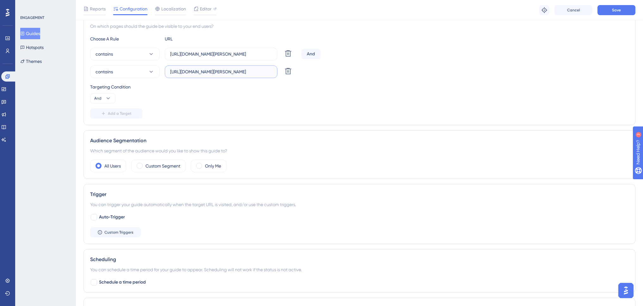
scroll to position [0, 0]
click at [245, 73] on input "[URL][DOMAIN_NAME][PERSON_NAME]" at bounding box center [221, 71] width 102 height 7
drag, startPoint x: 197, startPoint y: 72, endPoint x: 251, endPoint y: 71, distance: 53.5
click at [251, 71] on input "[URL][DOMAIN_NAME][PERSON_NAME]" at bounding box center [221, 71] width 102 height 7
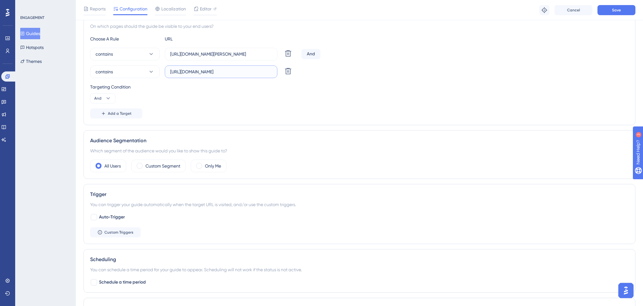
click at [214, 70] on input "[URL][DOMAIN_NAME]" at bounding box center [221, 71] width 102 height 7
type input "[URL][DOMAIN_NAME]"
click at [111, 96] on icon at bounding box center [108, 98] width 6 height 6
click at [105, 126] on div "Or Or" at bounding box center [103, 129] width 12 height 13
click at [617, 11] on span "Save" at bounding box center [616, 10] width 9 height 5
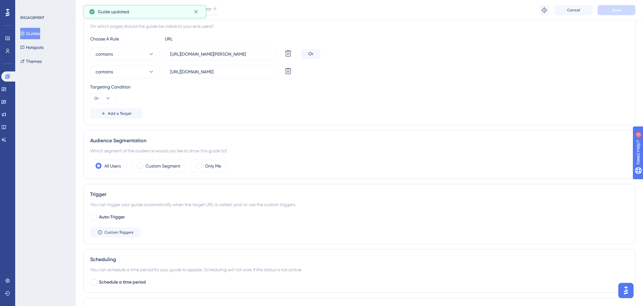
click at [34, 34] on button "Guides" at bounding box center [30, 33] width 20 height 11
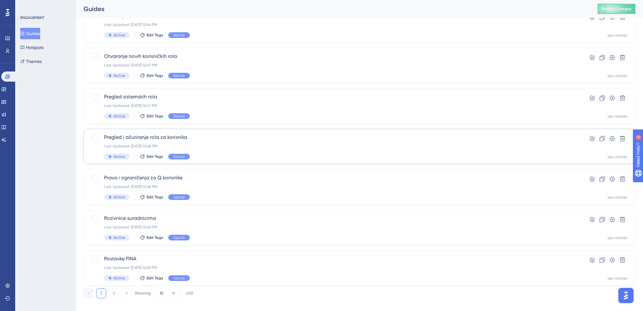
scroll to position [180, 0]
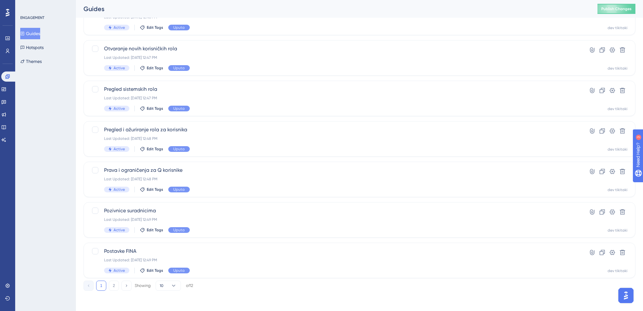
click at [113, 284] on button "2" at bounding box center [114, 286] width 10 height 10
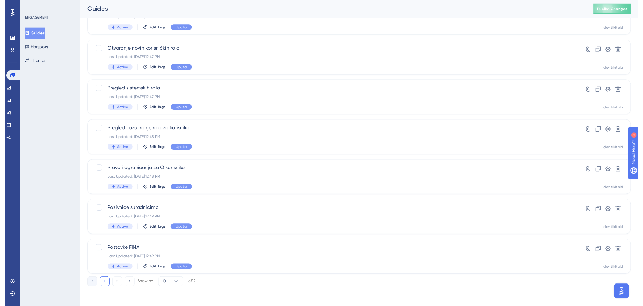
scroll to position [0, 0]
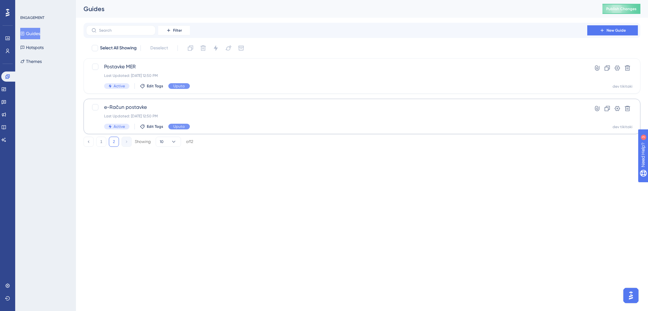
click at [204, 109] on span "e-Račun postavke" at bounding box center [336, 107] width 465 height 8
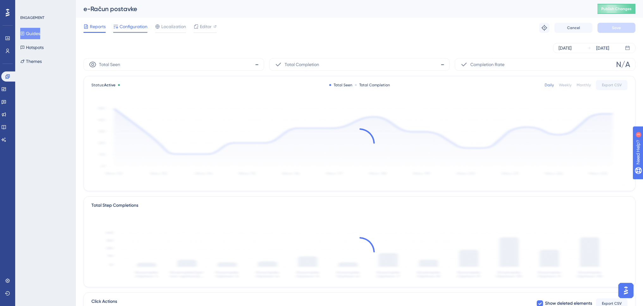
click at [143, 27] on span "Configuration" at bounding box center [134, 27] width 28 height 8
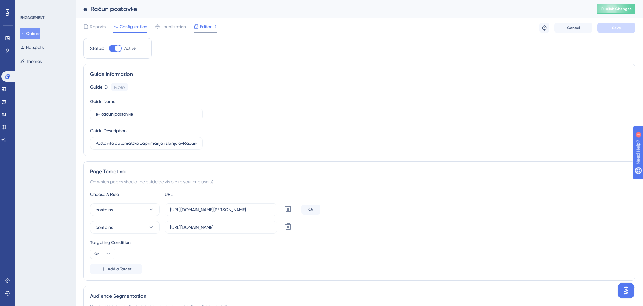
click at [207, 27] on span "Editor" at bounding box center [206, 27] width 12 height 8
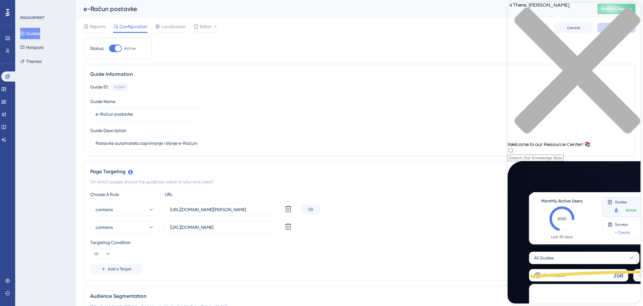
scroll to position [95, 0]
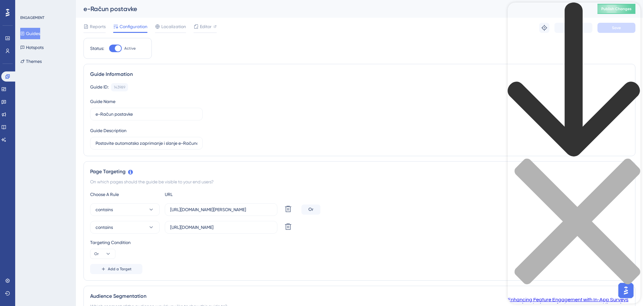
scroll to position [0, 0]
click at [559, 303] on span "Learn how to deepen feature engagement through specific feedback." at bounding box center [566, 308] width 116 height 10
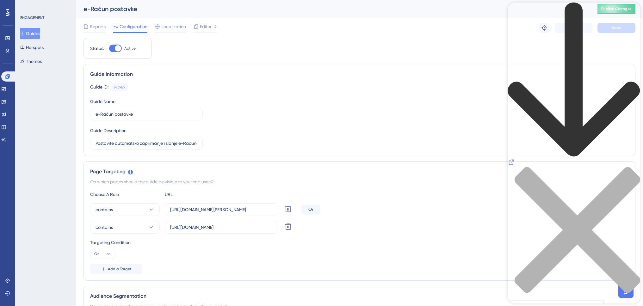
click at [519, 11] on icon "back to header" at bounding box center [574, 80] width 133 height 155
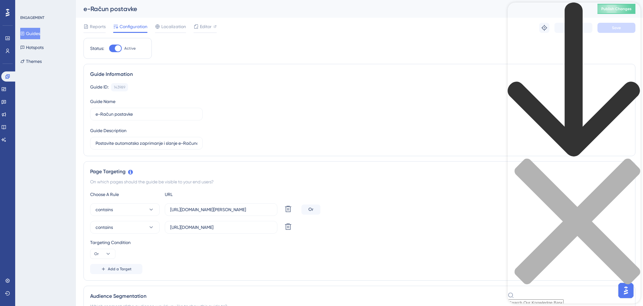
click at [522, 14] on div "back to header" at bounding box center [574, 81] width 133 height 156
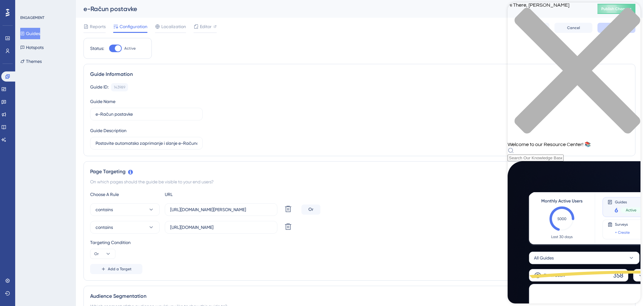
click at [520, 8] on span "Hi There, [PERSON_NAME]" at bounding box center [539, 5] width 62 height 5
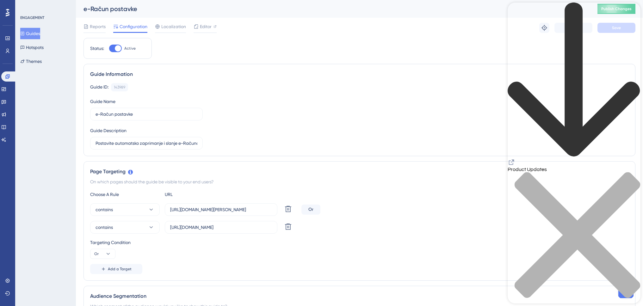
click at [631, 172] on icon "close resource center" at bounding box center [574, 238] width 133 height 133
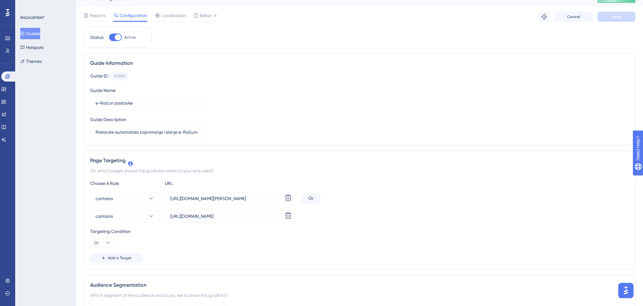
scroll to position [0, 0]
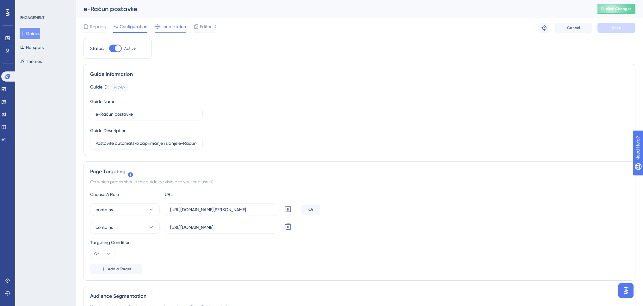
click at [177, 28] on span "Localization" at bounding box center [173, 27] width 25 height 8
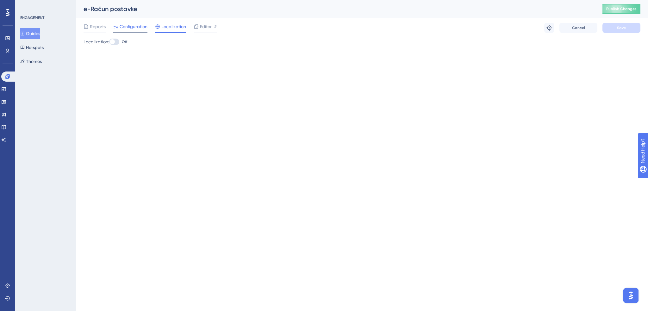
click at [139, 28] on span "Configuration" at bounding box center [134, 27] width 28 height 8
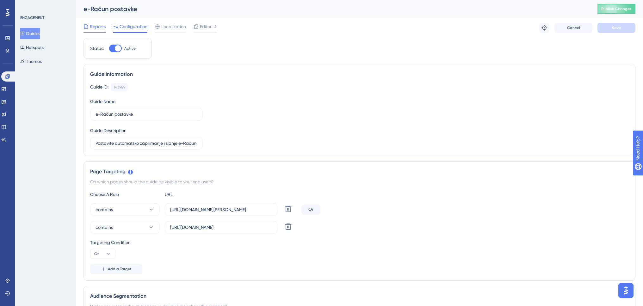
click at [93, 27] on span "Reports" at bounding box center [98, 27] width 16 height 8
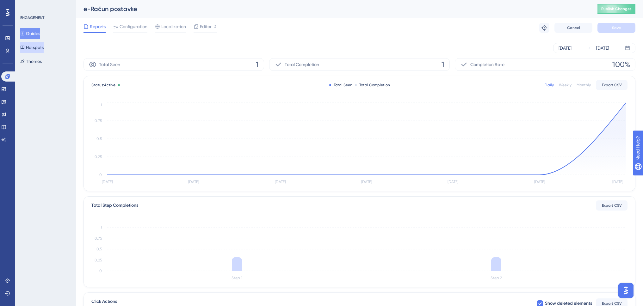
click at [42, 48] on button "Hotspots" at bounding box center [31, 47] width 23 height 11
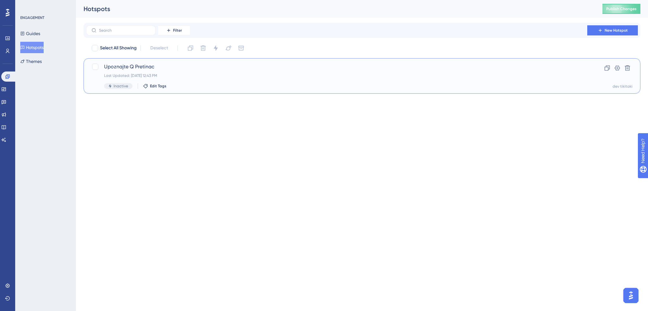
click at [176, 67] on span "Upoznajte Q Pretinac" at bounding box center [336, 67] width 465 height 8
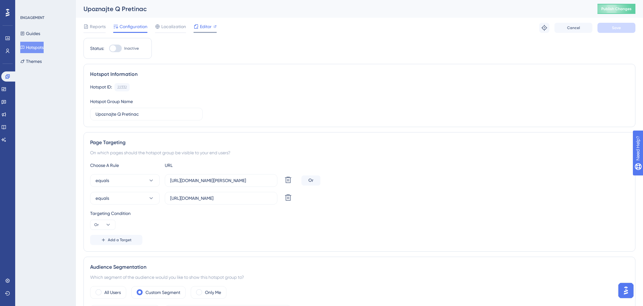
click at [206, 26] on span "Editor" at bounding box center [206, 27] width 12 height 8
click at [231, 180] on input "[URL][DOMAIN_NAME][PERSON_NAME]" at bounding box center [221, 180] width 102 height 7
drag, startPoint x: 231, startPoint y: 180, endPoint x: 273, endPoint y: 182, distance: 42.1
click at [273, 182] on label "[URL][DOMAIN_NAME][PERSON_NAME]" at bounding box center [221, 180] width 113 height 13
click at [276, 154] on div "On which pages should the hotspot group be visible to your end users?" at bounding box center [359, 153] width 539 height 8
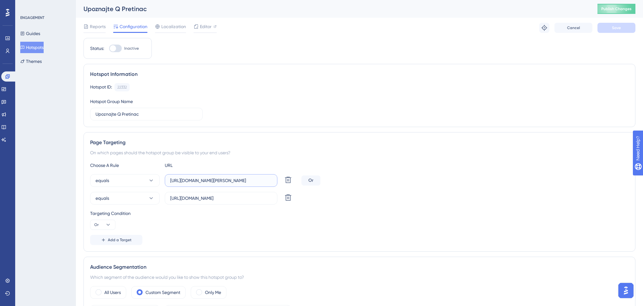
click at [230, 180] on input "[URL][DOMAIN_NAME][PERSON_NAME]" at bounding box center [221, 180] width 102 height 7
click at [449, 179] on div "equals [URL][DOMAIN_NAME][PERSON_NAME] Delete Or" at bounding box center [359, 180] width 539 height 13
click at [619, 6] on span "Publish Changes" at bounding box center [617, 8] width 30 height 5
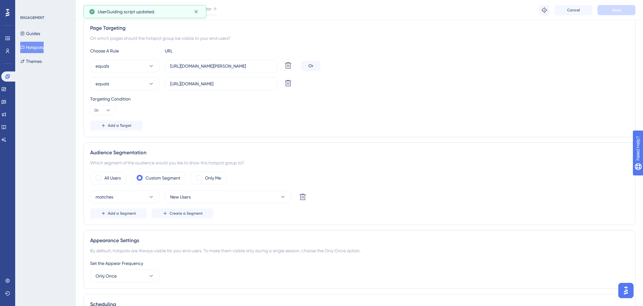
scroll to position [158, 0]
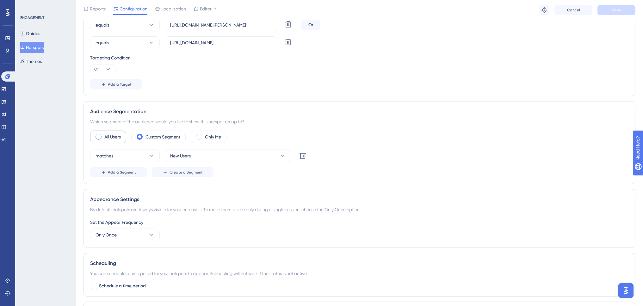
click at [109, 138] on label "All Users" at bounding box center [112, 137] width 16 height 8
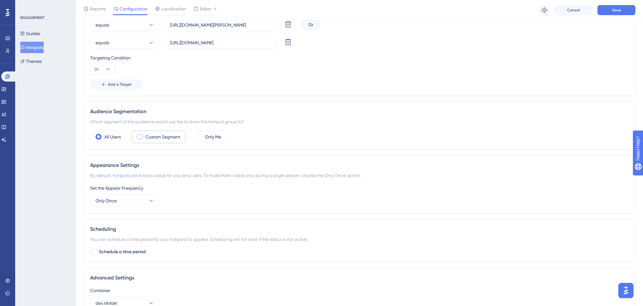
click at [147, 137] on label "Custom Segment" at bounding box center [163, 137] width 35 height 8
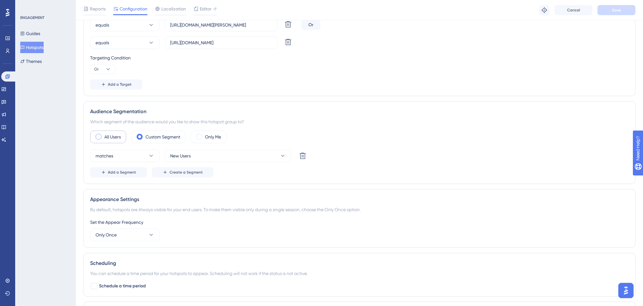
click at [104, 136] on div "All Users" at bounding box center [108, 137] width 36 height 13
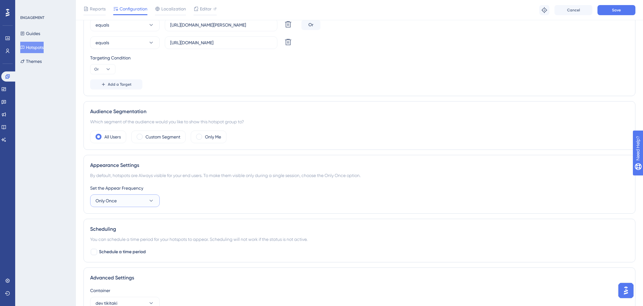
click at [135, 201] on button "Only Once" at bounding box center [125, 201] width 70 height 13
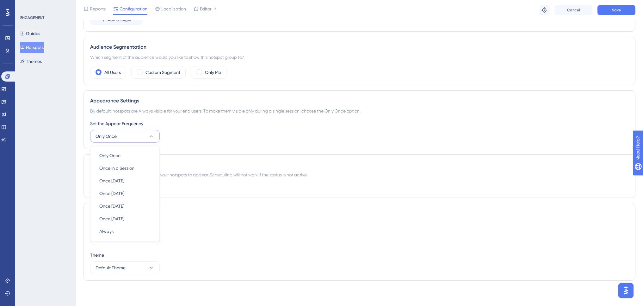
click at [211, 148] on div "Appearance Settings By default, hotspots are Always visible for your end users.…" at bounding box center [360, 120] width 552 height 59
click at [623, 12] on button "Save" at bounding box center [617, 10] width 38 height 10
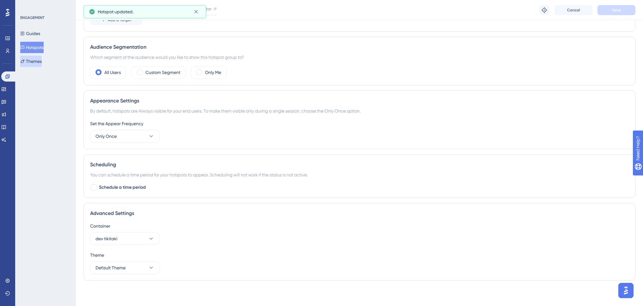
click at [34, 61] on button "Themes" at bounding box center [31, 61] width 22 height 11
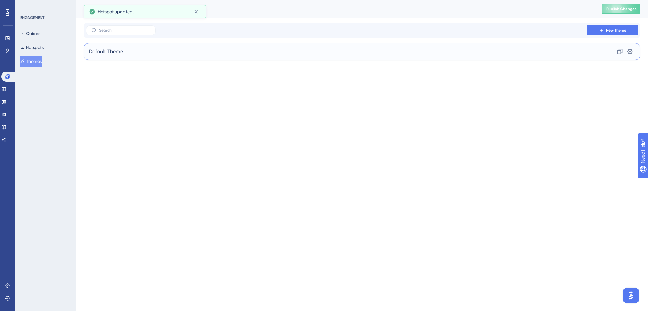
click at [131, 47] on div "Default Theme Clone Settings" at bounding box center [362, 51] width 557 height 17
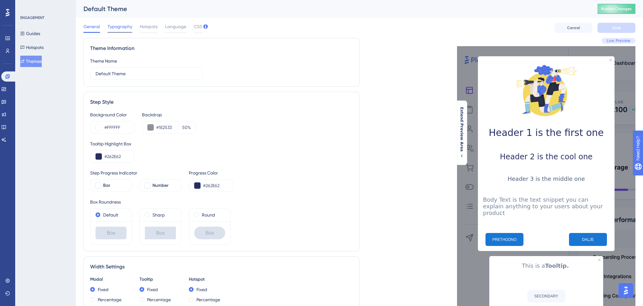
click at [123, 24] on span "Typography" at bounding box center [120, 27] width 25 height 8
click at [148, 25] on span "Hotspots" at bounding box center [149, 27] width 18 height 8
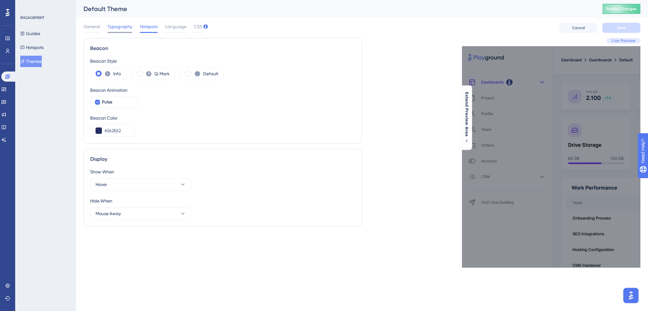
click at [122, 27] on span "Typography" at bounding box center [120, 27] width 25 height 8
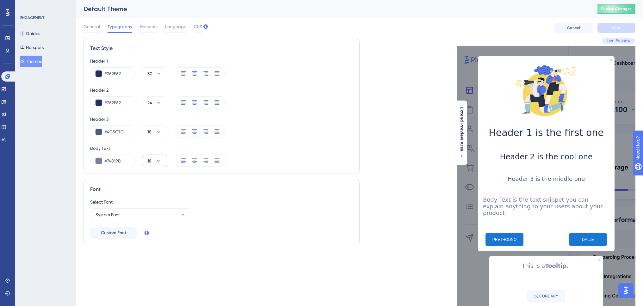
click at [161, 162] on icon at bounding box center [159, 161] width 6 height 6
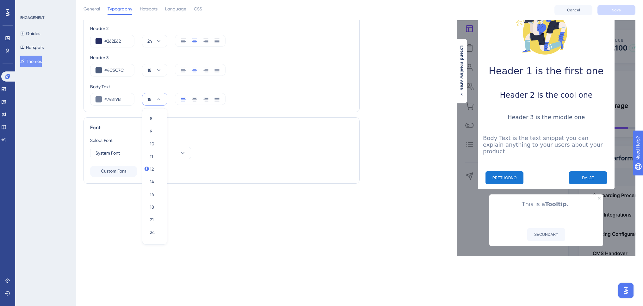
click at [334, 67] on div "#4C5C7C 18" at bounding box center [221, 70] width 263 height 13
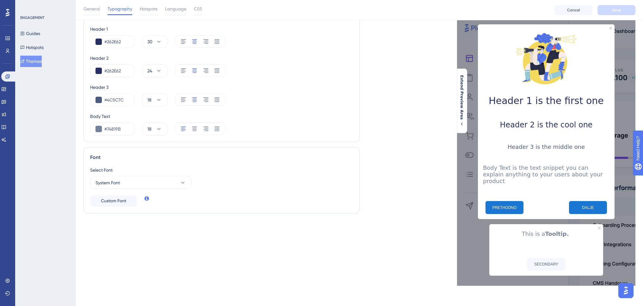
scroll to position [34, 0]
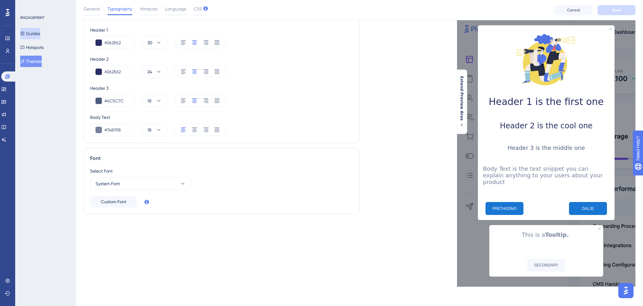
click at [38, 31] on button "Guides" at bounding box center [30, 33] width 20 height 11
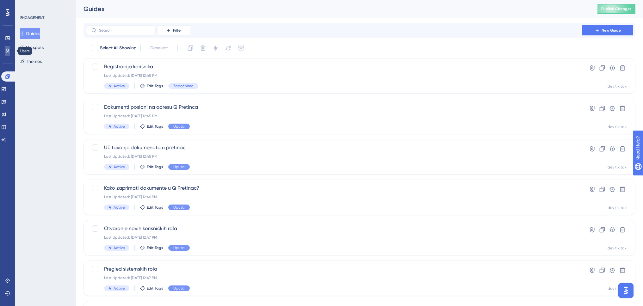
click at [7, 51] on icon at bounding box center [7, 50] width 5 height 5
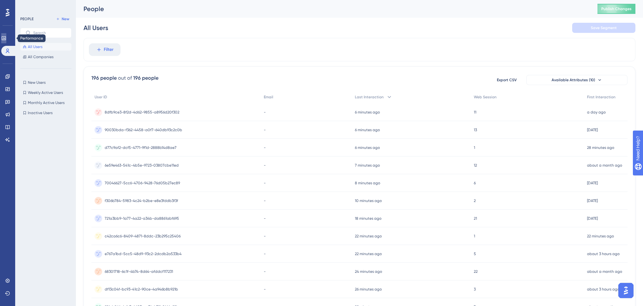
click at [6, 38] on icon at bounding box center [4, 38] width 4 height 4
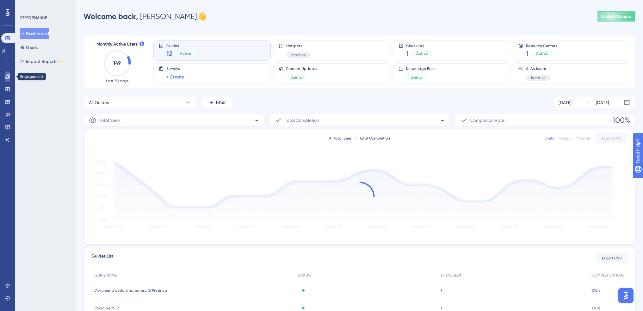
click at [7, 79] on icon at bounding box center [7, 76] width 5 height 5
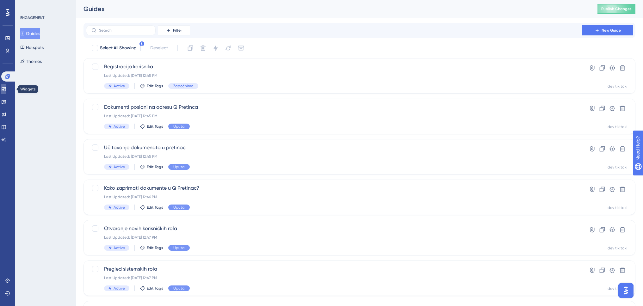
click at [6, 89] on icon at bounding box center [4, 89] width 4 height 4
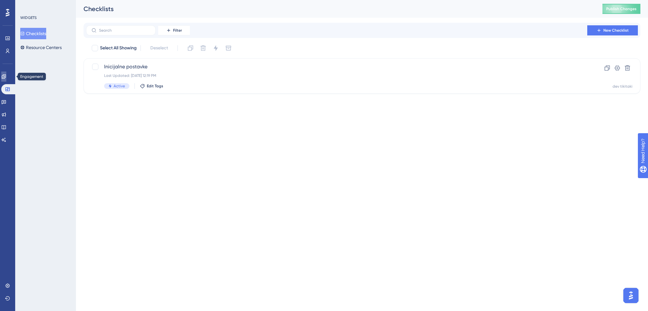
click at [6, 75] on icon at bounding box center [4, 76] width 4 height 4
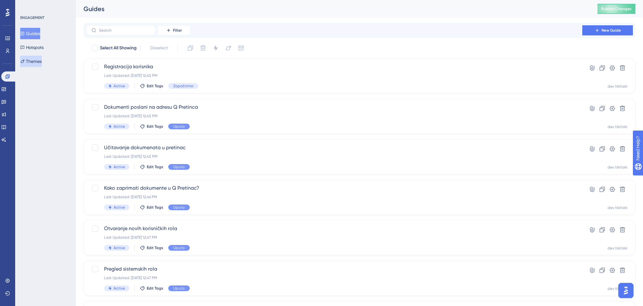
click at [35, 62] on button "Themes" at bounding box center [31, 61] width 22 height 11
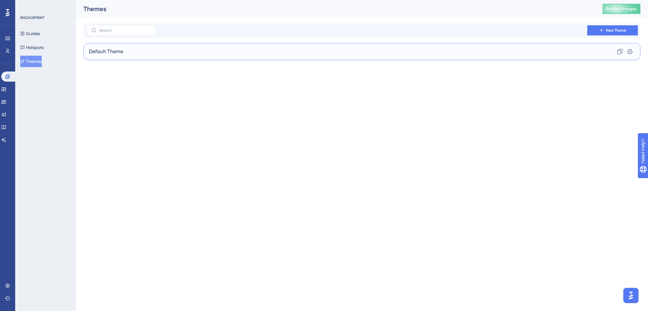
click at [145, 52] on div "Default Theme Clone Settings" at bounding box center [362, 51] width 557 height 17
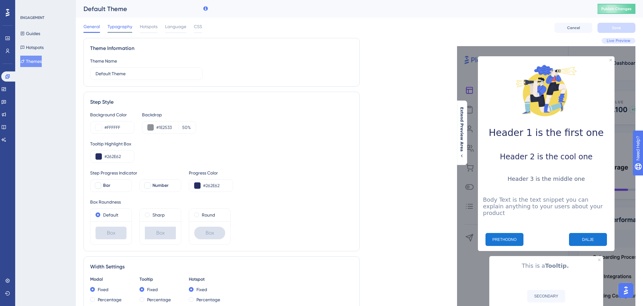
click at [120, 11] on div "Default Theme" at bounding box center [333, 8] width 498 height 9
click at [123, 27] on span "Typography" at bounding box center [120, 27] width 25 height 8
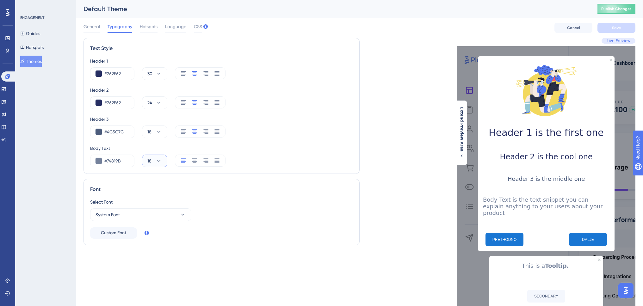
click at [158, 160] on icon at bounding box center [158, 161] width 3 height 2
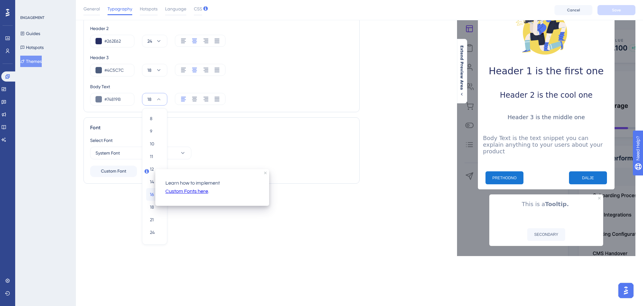
click at [151, 194] on span "16" at bounding box center [152, 195] width 4 height 8
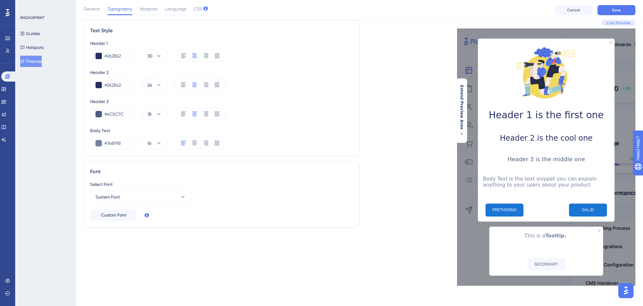
scroll to position [25, 0]
click at [627, 12] on button "Save" at bounding box center [617, 10] width 38 height 10
click at [149, 110] on span "18" at bounding box center [149, 114] width 4 height 8
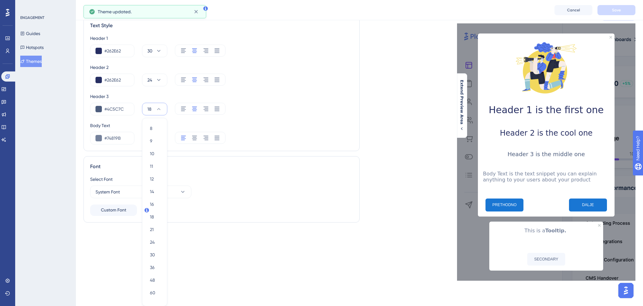
scroll to position [38, 0]
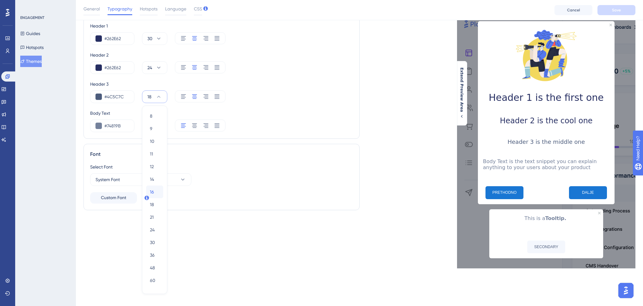
click at [151, 194] on span "16" at bounding box center [152, 192] width 4 height 8
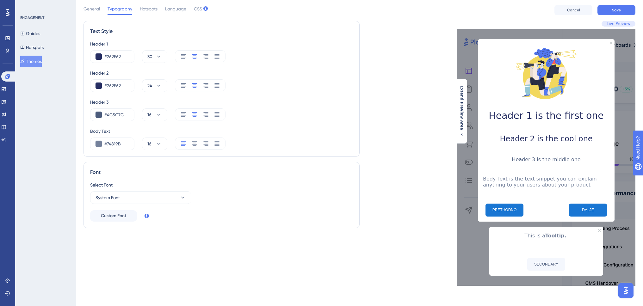
scroll to position [24, 0]
click at [621, 10] on span "Save" at bounding box center [616, 10] width 9 height 5
click at [156, 83] on icon at bounding box center [159, 86] width 6 height 6
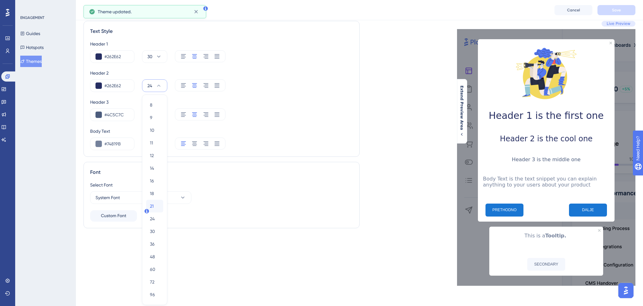
click at [153, 203] on span "21" at bounding box center [152, 207] width 4 height 8
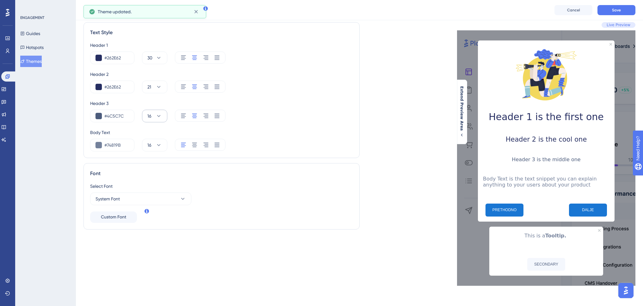
scroll to position [23, 0]
click at [150, 54] on span "30" at bounding box center [149, 58] width 5 height 8
click at [155, 188] on div "24 24" at bounding box center [154, 191] width 9 height 13
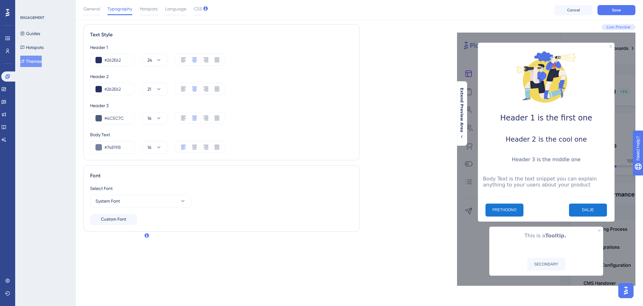
scroll to position [21, 0]
click at [613, 9] on span "Save" at bounding box center [616, 10] width 9 height 5
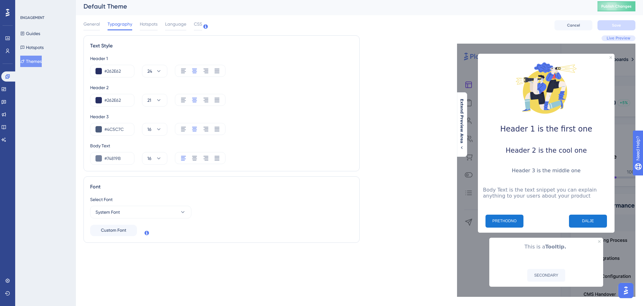
scroll to position [0, 0]
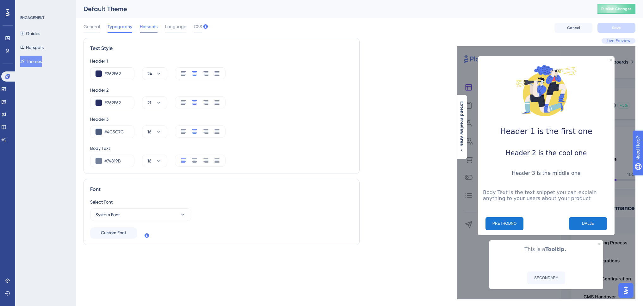
click at [154, 27] on span "Hotspots" at bounding box center [149, 27] width 18 height 8
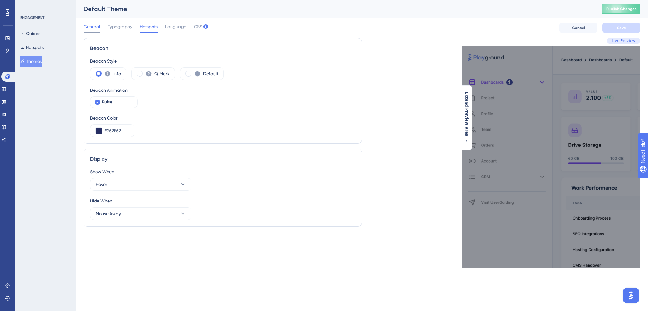
click at [92, 28] on span "General" at bounding box center [92, 27] width 16 height 8
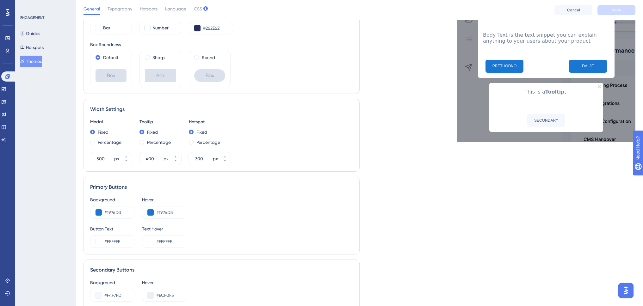
scroll to position [284, 0]
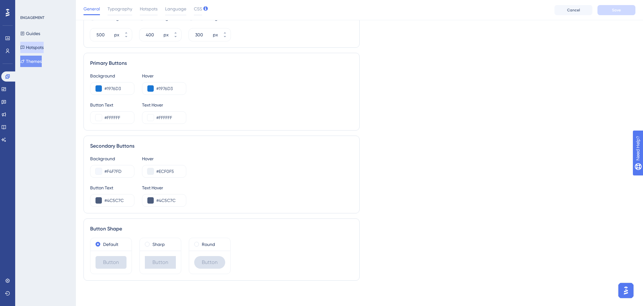
click at [38, 49] on button "Hotspots" at bounding box center [31, 47] width 23 height 11
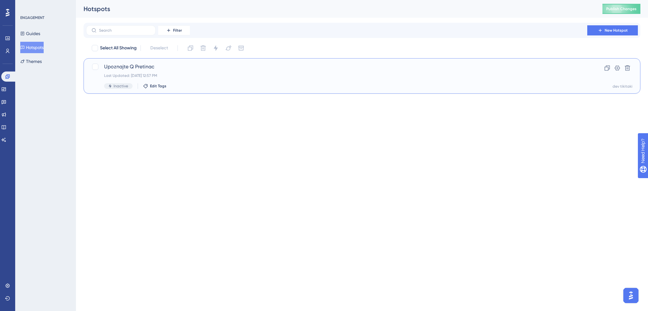
click at [149, 70] on span "Upoznajte Q Pretinac" at bounding box center [336, 67] width 465 height 8
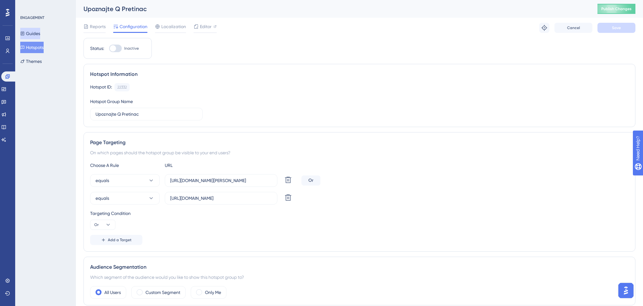
click at [38, 34] on button "Guides" at bounding box center [30, 33] width 20 height 11
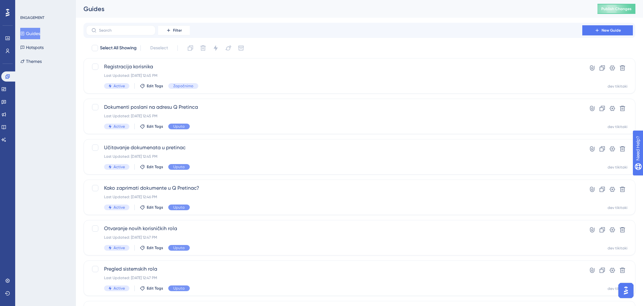
click at [40, 35] on button "Guides" at bounding box center [30, 33] width 20 height 11
click at [41, 50] on button "Hotspots" at bounding box center [31, 47] width 23 height 11
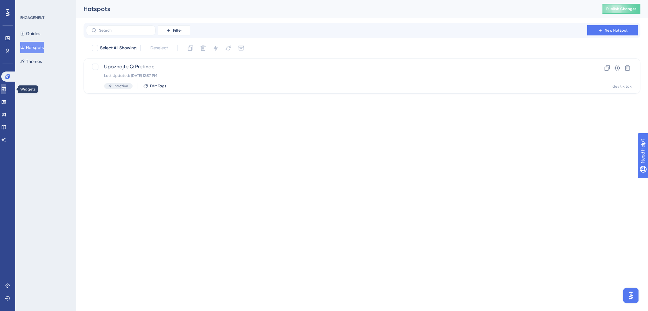
click at [6, 88] on icon at bounding box center [3, 89] width 5 height 5
click at [46, 47] on button "Resource Centers" at bounding box center [40, 47] width 41 height 11
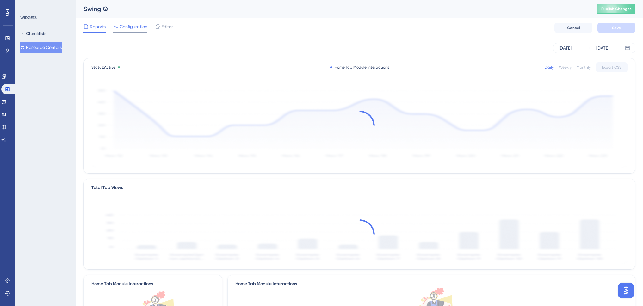
click at [139, 26] on span "Configuration" at bounding box center [134, 27] width 28 height 8
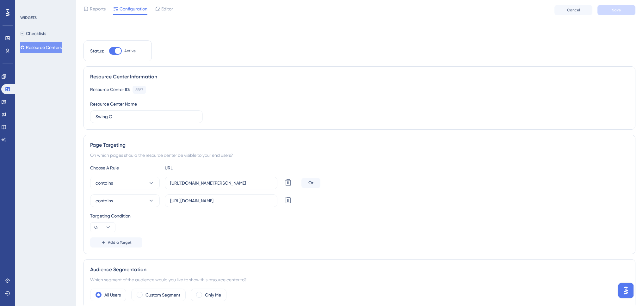
scroll to position [63, 0]
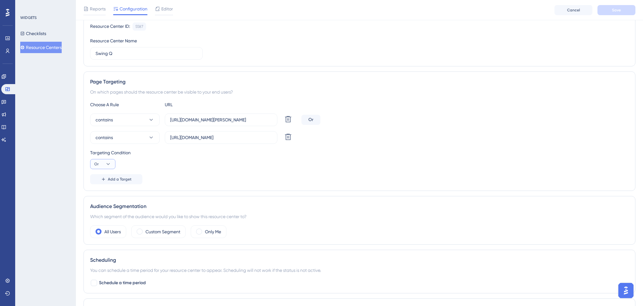
click at [109, 164] on icon at bounding box center [108, 164] width 3 height 2
click at [101, 183] on span "And" at bounding box center [101, 182] width 8 height 8
click at [105, 165] on button "And" at bounding box center [102, 164] width 25 height 10
click at [102, 193] on div "Or Or" at bounding box center [103, 195] width 12 height 13
click at [183, 158] on div "Targeting Condition Or" at bounding box center [359, 159] width 539 height 20
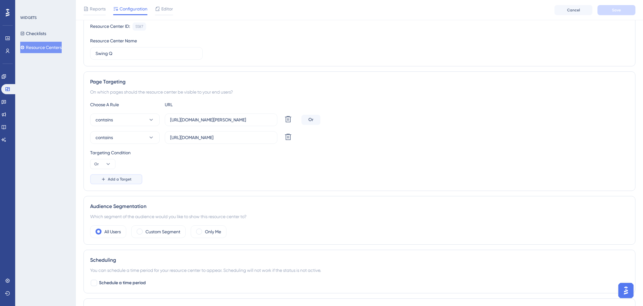
click at [120, 180] on span "Add a Target" at bounding box center [120, 179] width 24 height 5
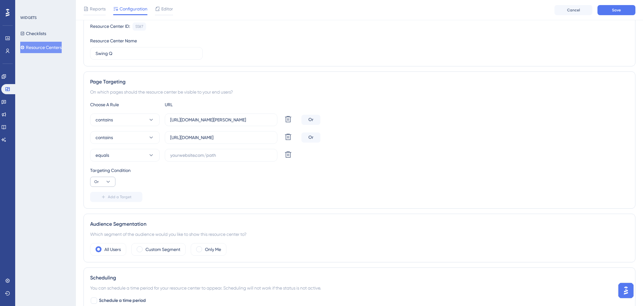
click at [103, 181] on button "Or" at bounding box center [102, 182] width 25 height 10
click at [107, 180] on icon at bounding box center [108, 182] width 6 height 6
click at [108, 183] on icon at bounding box center [108, 182] width 6 height 6
click at [106, 198] on div "And And" at bounding box center [103, 200] width 12 height 13
click at [106, 184] on icon at bounding box center [108, 182] width 6 height 6
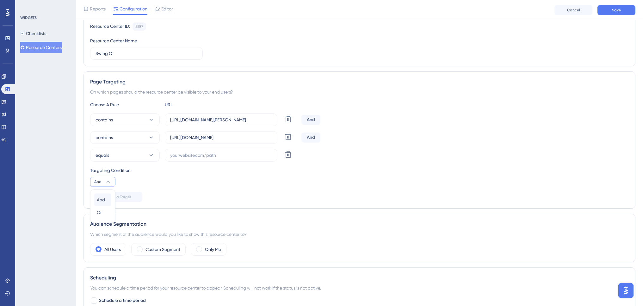
click at [103, 198] on span "And" at bounding box center [101, 200] width 8 height 8
click at [107, 184] on icon at bounding box center [108, 182] width 6 height 6
click at [103, 211] on div "Or Or" at bounding box center [103, 212] width 12 height 13
click at [137, 157] on button "equals" at bounding box center [125, 155] width 70 height 13
click at [154, 155] on div "equals equals equals not equals not equals contains contains not contains not c…" at bounding box center [125, 155] width 70 height 13
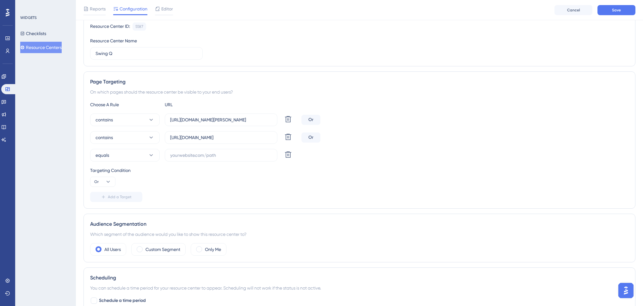
scroll to position [123, 0]
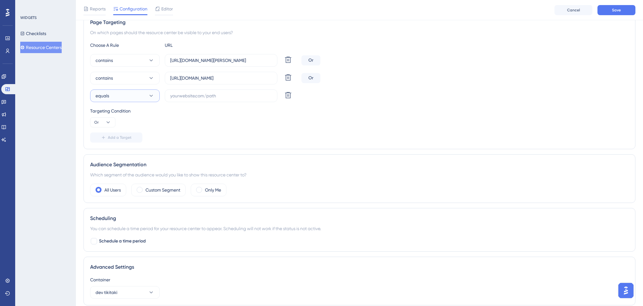
drag, startPoint x: 144, startPoint y: 98, endPoint x: 144, endPoint y: 103, distance: 4.8
click at [144, 98] on button "equals" at bounding box center [125, 96] width 70 height 13
click at [128, 127] on div "not equals not equals" at bounding box center [124, 128] width 51 height 13
click at [196, 96] on input "text" at bounding box center [221, 95] width 102 height 7
paste input "[URL][DOMAIN_NAME][PERSON_NAME]"
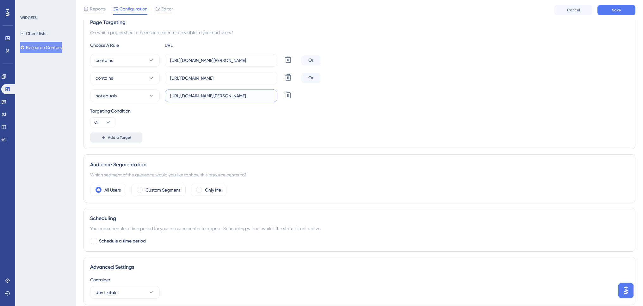
type input "[URL][DOMAIN_NAME][PERSON_NAME]"
click at [115, 138] on span "Add a Target" at bounding box center [120, 137] width 24 height 5
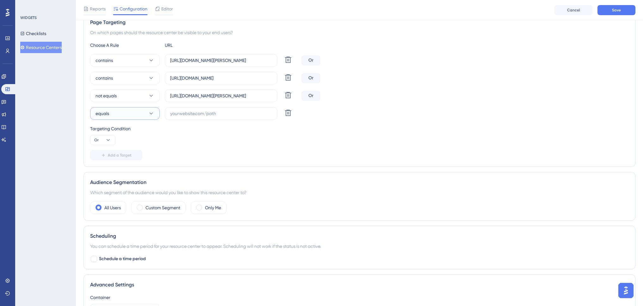
click at [127, 114] on button "equals" at bounding box center [125, 113] width 70 height 13
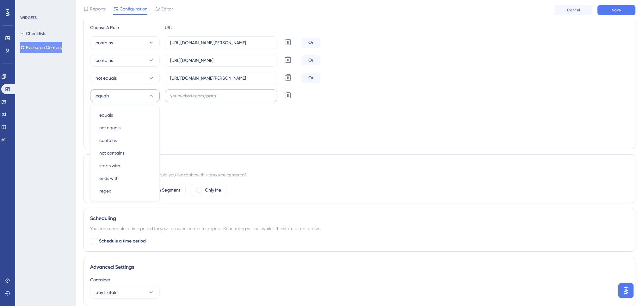
click at [122, 129] on div "not equals not equals" at bounding box center [124, 128] width 51 height 13
click at [191, 96] on input "text" at bounding box center [221, 95] width 102 height 7
click at [189, 77] on input "[URL][DOMAIN_NAME][PERSON_NAME]" at bounding box center [221, 78] width 102 height 7
click at [201, 74] on label "[URL][DOMAIN_NAME][PERSON_NAME]" at bounding box center [221, 78] width 113 height 13
click at [201, 75] on input "[URL][DOMAIN_NAME][PERSON_NAME]" at bounding box center [221, 78] width 102 height 7
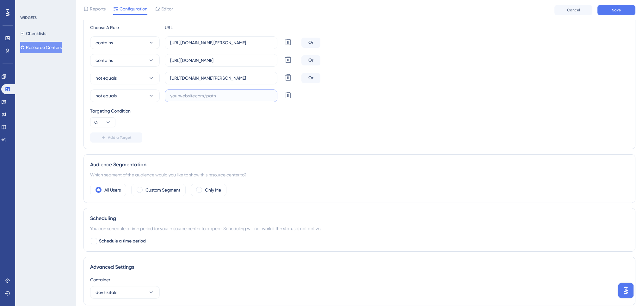
click at [200, 96] on input "text" at bounding box center [221, 95] width 102 height 7
paste input "[URL][DOMAIN_NAME][PERSON_NAME]"
click at [193, 97] on input "[URL][DOMAIN_NAME][PERSON_NAME]" at bounding box center [221, 95] width 102 height 7
drag, startPoint x: 198, startPoint y: 96, endPoint x: 253, endPoint y: 99, distance: 54.8
click at [251, 96] on input "[URL][DOMAIN_NAME][PERSON_NAME]" at bounding box center [221, 95] width 102 height 7
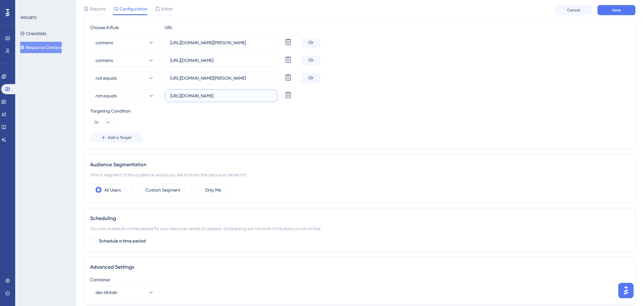
type input "[URL][DOMAIN_NAME]"
click at [275, 125] on div "Targeting Condition Or" at bounding box center [359, 117] width 539 height 20
click at [626, 9] on button "Save" at bounding box center [617, 10] width 38 height 10
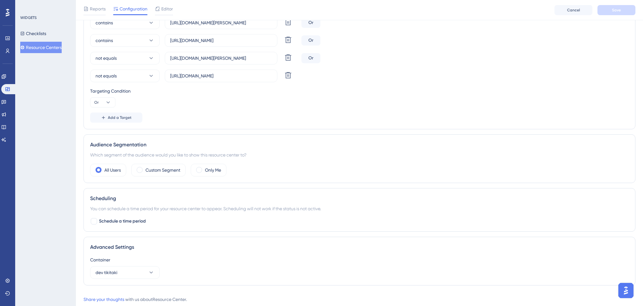
scroll to position [178, 0]
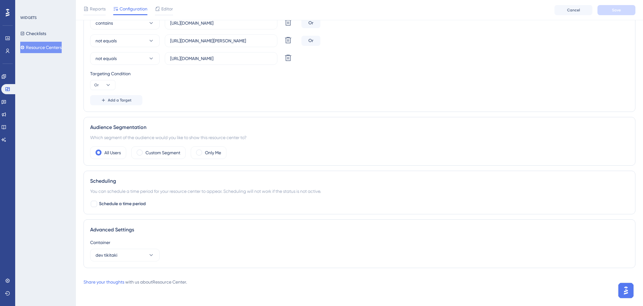
drag, startPoint x: 170, startPoint y: 10, endPoint x: 231, endPoint y: 7, distance: 60.9
click at [170, 10] on span "Editor" at bounding box center [167, 9] width 12 height 8
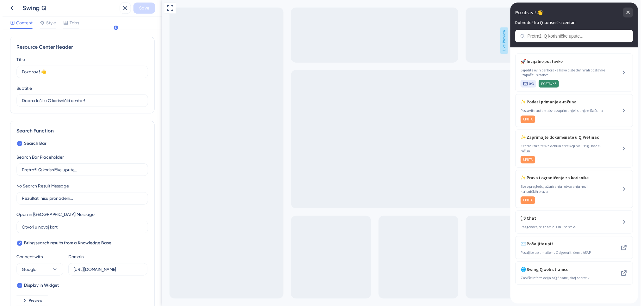
scroll to position [219, 0]
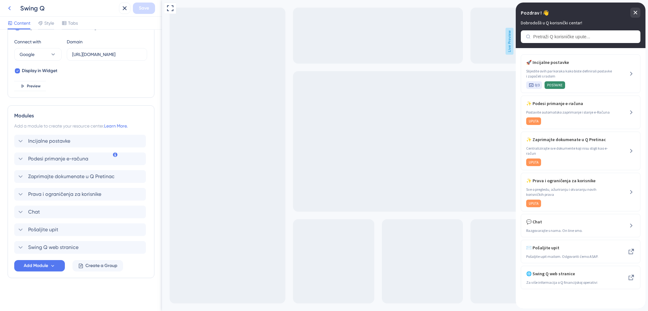
click at [9, 10] on icon at bounding box center [10, 8] width 8 height 8
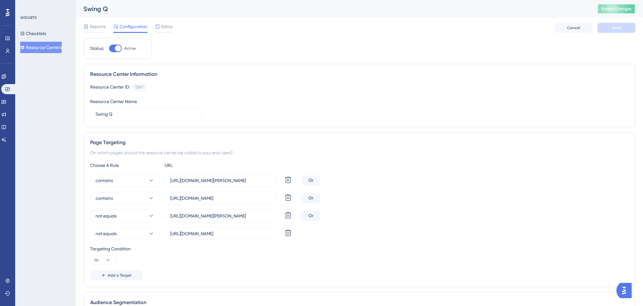
click at [636, 10] on button "Publish Changes" at bounding box center [617, 9] width 38 height 10
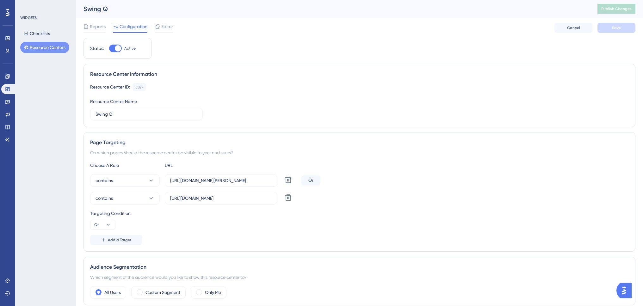
click at [52, 46] on button "Resource Centers" at bounding box center [44, 47] width 49 height 11
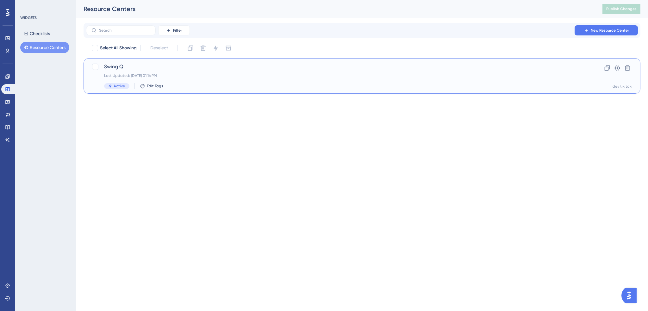
click at [116, 67] on span "Swing Q" at bounding box center [336, 67] width 465 height 8
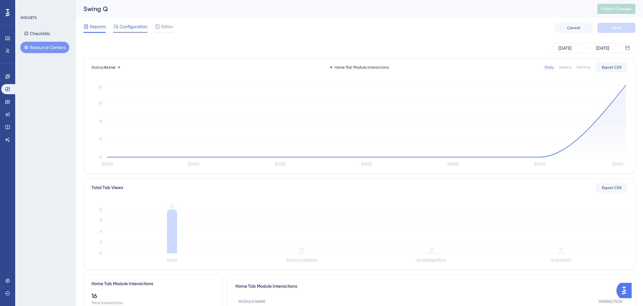
click at [137, 28] on span "Configuration" at bounding box center [134, 27] width 28 height 8
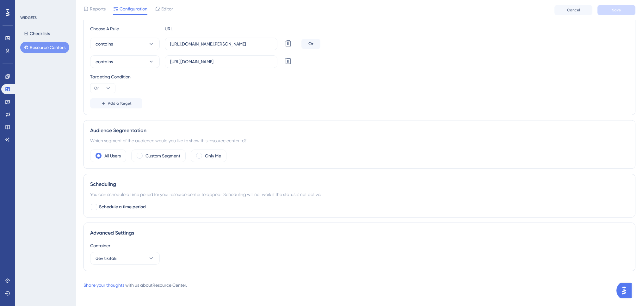
scroll to position [142, 0]
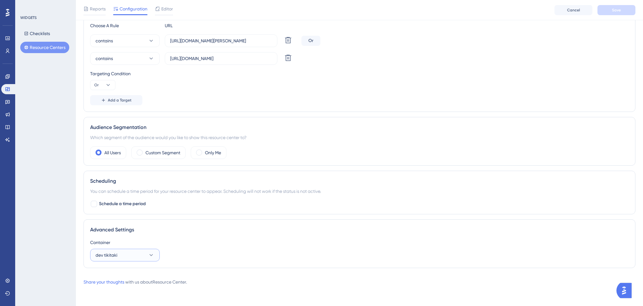
click at [150, 259] on button "dev tikitaki" at bounding box center [125, 255] width 70 height 13
click at [122, 276] on span "production" at bounding box center [110, 275] width 22 height 8
click at [131, 257] on button "production" at bounding box center [125, 255] width 70 height 13
click at [140, 230] on div "Advanced Settings" at bounding box center [359, 230] width 539 height 8
click at [123, 256] on button "production" at bounding box center [125, 255] width 70 height 13
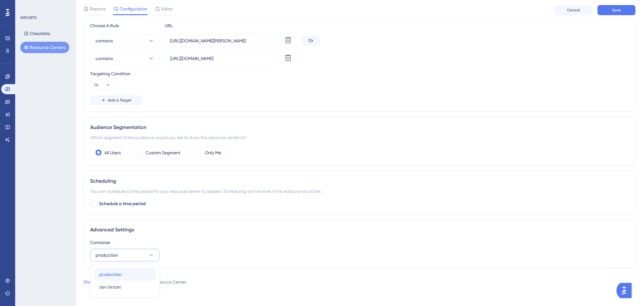
click at [119, 273] on span "production" at bounding box center [110, 275] width 22 height 8
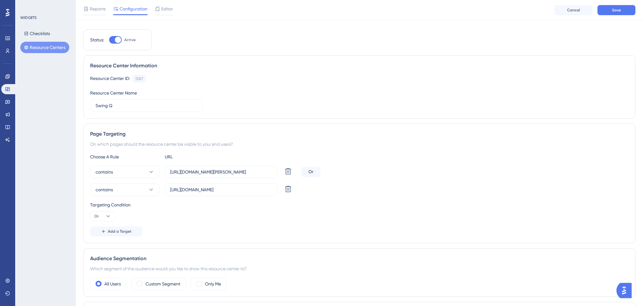
scroll to position [0, 0]
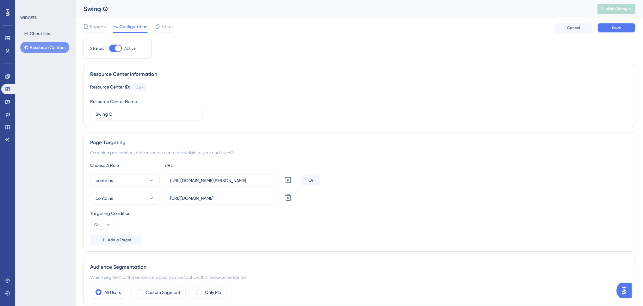
click at [609, 28] on button "Save" at bounding box center [617, 28] width 38 height 10
click at [618, 11] on button "Publish Changes" at bounding box center [617, 9] width 38 height 10
click at [9, 77] on icon at bounding box center [7, 76] width 4 height 4
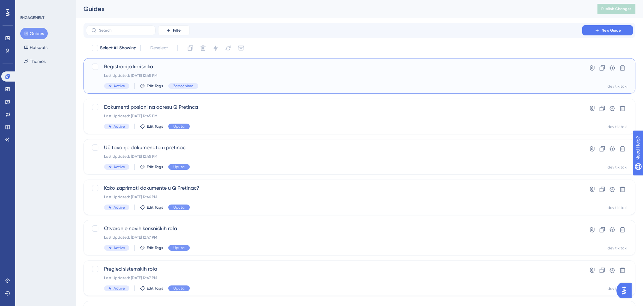
click at [159, 68] on span "Registracija korisnika" at bounding box center [334, 67] width 460 height 8
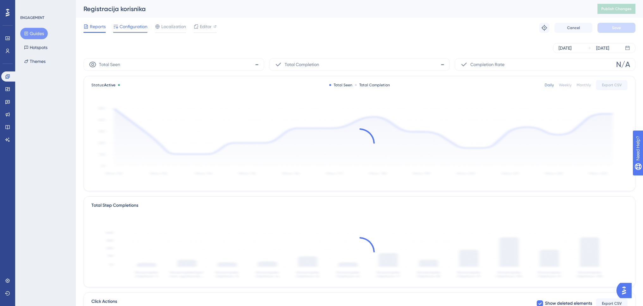
click at [138, 25] on span "Configuration" at bounding box center [134, 27] width 28 height 8
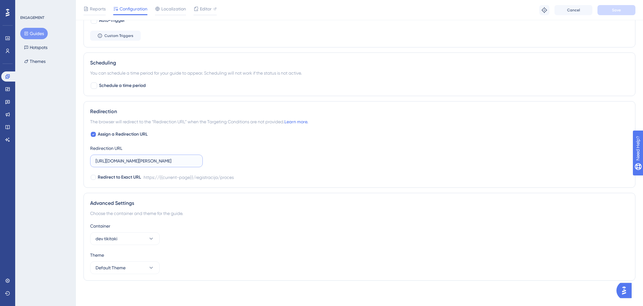
scroll to position [0, 21]
drag, startPoint x: 158, startPoint y: 164, endPoint x: 220, endPoint y: 160, distance: 61.8
click at [220, 160] on div "Assign a Redirection URL Redirection URL https://www.dev-tikitaki.swing-oblak.i…" at bounding box center [359, 156] width 539 height 51
click at [253, 149] on div "Assign a Redirection URL Redirection URL https://www.dev-tikitaki.swing-oblak.i…" at bounding box center [359, 156] width 539 height 51
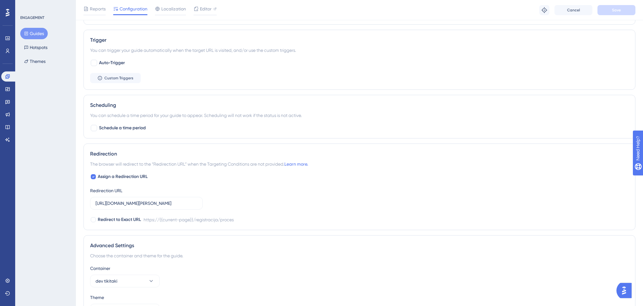
scroll to position [316, 0]
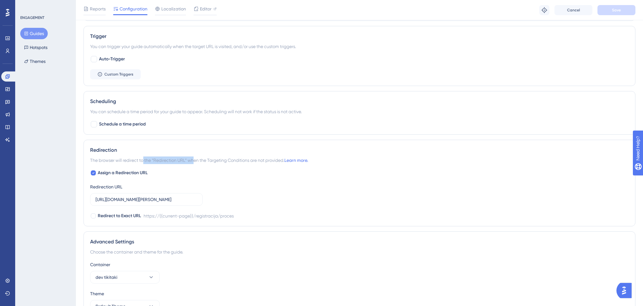
drag, startPoint x: 144, startPoint y: 159, endPoint x: 195, endPoint y: 159, distance: 50.9
click at [195, 159] on span "The browser will redirect to the “Redirection URL” when the Targeting Condition…" at bounding box center [199, 161] width 218 height 8
click at [203, 159] on span "The browser will redirect to the “Redirection URL” when the Targeting Condition…" at bounding box center [199, 161] width 218 height 8
drag, startPoint x: 231, startPoint y: 161, endPoint x: 266, endPoint y: 160, distance: 35.1
click at [265, 160] on span "The browser will redirect to the “Redirection URL” when the Targeting Condition…" at bounding box center [199, 161] width 218 height 8
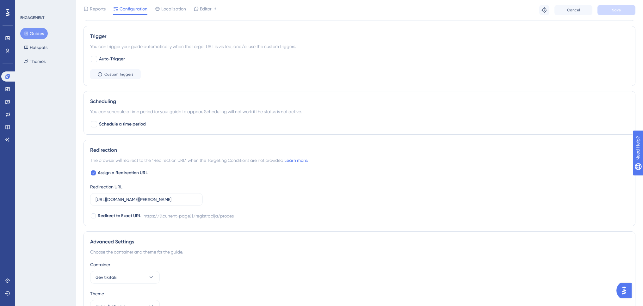
click at [267, 160] on span "The browser will redirect to the “Redirection URL” when the Targeting Condition…" at bounding box center [199, 161] width 218 height 8
click at [92, 172] on div at bounding box center [93, 173] width 5 height 5
checkbox input "false"
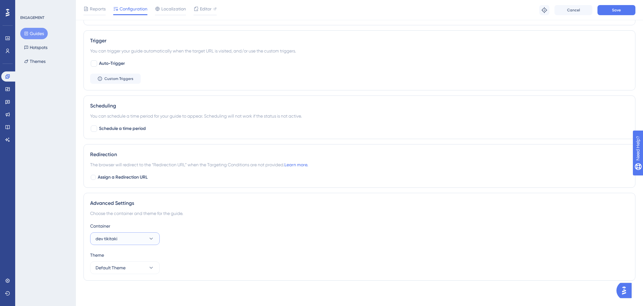
click at [126, 237] on button "dev tikitaki" at bounding box center [125, 239] width 70 height 13
click at [122, 259] on div "production production" at bounding box center [124, 258] width 51 height 13
click at [615, 9] on span "Save" at bounding box center [616, 10] width 9 height 5
click at [30, 32] on button "Guides" at bounding box center [34, 33] width 28 height 11
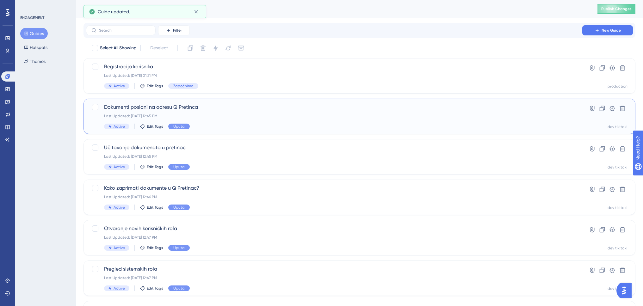
click at [131, 107] on span "Dokumenti poslani na adresu Q Pretinca" at bounding box center [334, 107] width 460 height 8
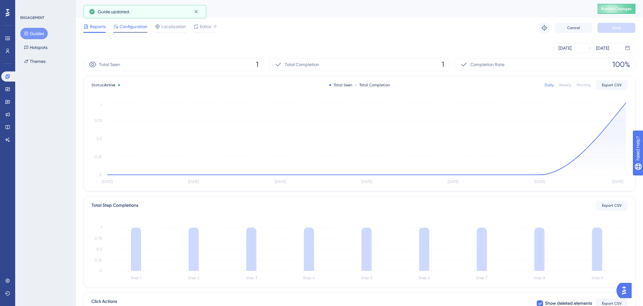
click at [132, 28] on span "Configuration" at bounding box center [134, 27] width 28 height 8
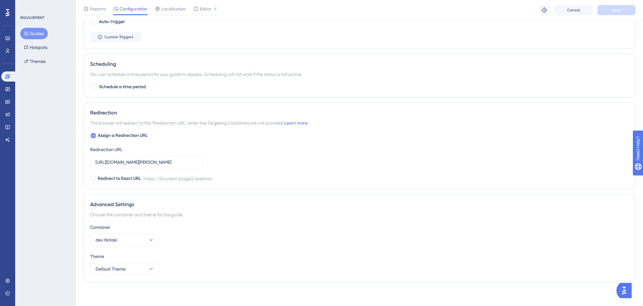
scroll to position [355, 0]
click at [94, 134] on icon at bounding box center [93, 134] width 3 height 5
checkbox input "false"
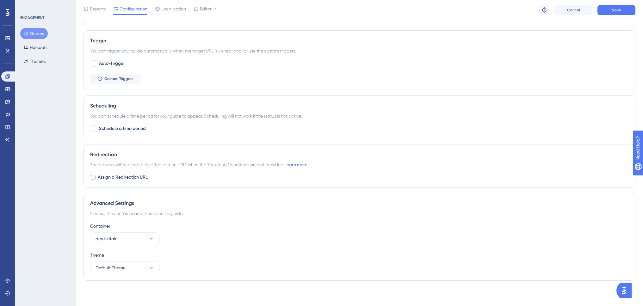
scroll to position [312, 0]
click at [133, 241] on button "dev tikitaki" at bounding box center [125, 239] width 70 height 13
click at [134, 255] on div "production production" at bounding box center [124, 258] width 51 height 13
click at [609, 11] on button "Save" at bounding box center [617, 10] width 38 height 10
drag, startPoint x: 36, startPoint y: 35, endPoint x: 40, endPoint y: 36, distance: 3.6
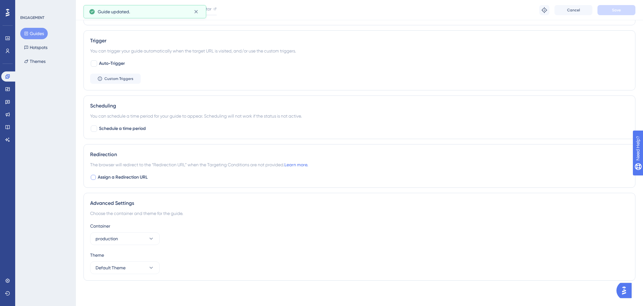
click at [36, 35] on button "Guides" at bounding box center [34, 33] width 28 height 11
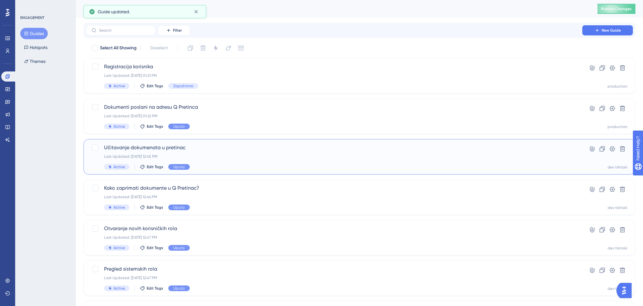
click at [147, 152] on div "Učitavanje dokumenata u pretinac Last Updated: Aug 22 2025, 12:45 PM Active Edi…" at bounding box center [334, 157] width 460 height 26
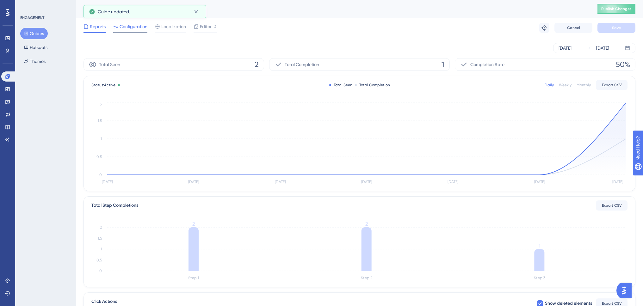
click at [140, 29] on span "Configuration" at bounding box center [134, 27] width 28 height 8
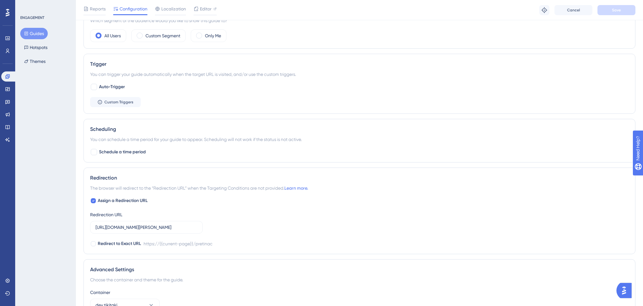
scroll to position [348, 0]
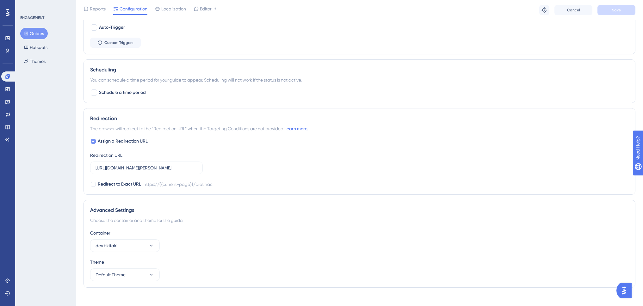
click at [92, 141] on icon at bounding box center [93, 141] width 3 height 5
checkbox input "false"
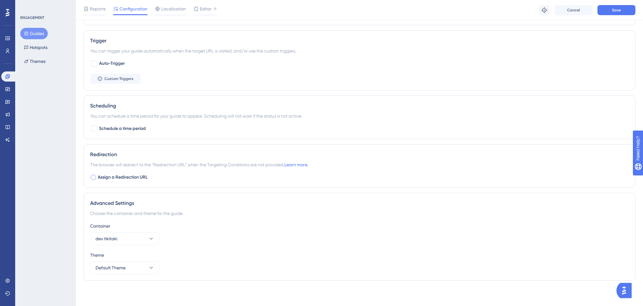
scroll to position [312, 0]
drag, startPoint x: 117, startPoint y: 247, endPoint x: 119, endPoint y: 243, distance: 4.2
click at [117, 246] on div "Container dev tikitaki Theme Default Theme" at bounding box center [359, 248] width 539 height 52
click at [120, 240] on button "dev tikitaki" at bounding box center [125, 239] width 70 height 13
click at [121, 259] on span "production" at bounding box center [110, 258] width 22 height 8
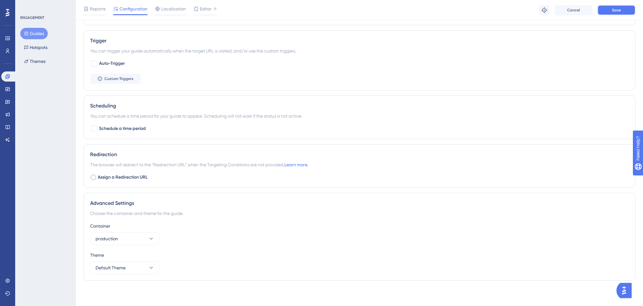
click at [617, 9] on span "Save" at bounding box center [616, 10] width 9 height 5
click at [39, 31] on button "Guides" at bounding box center [34, 33] width 28 height 11
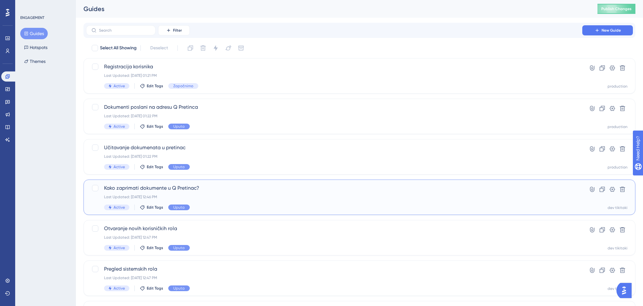
click at [158, 189] on span "Kako zaprimati dokumente u Q Pretinac?" at bounding box center [334, 188] width 460 height 8
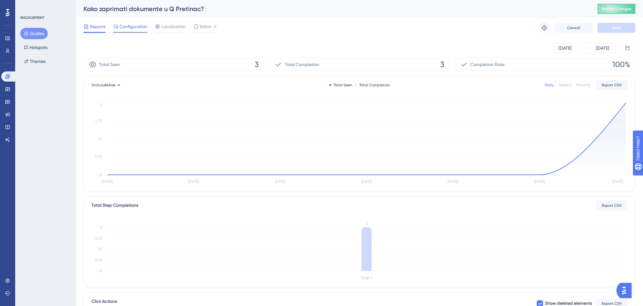
click at [136, 29] on span "Configuration" at bounding box center [134, 27] width 28 height 8
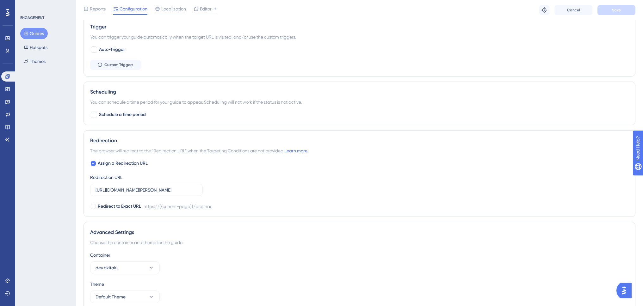
scroll to position [348, 0]
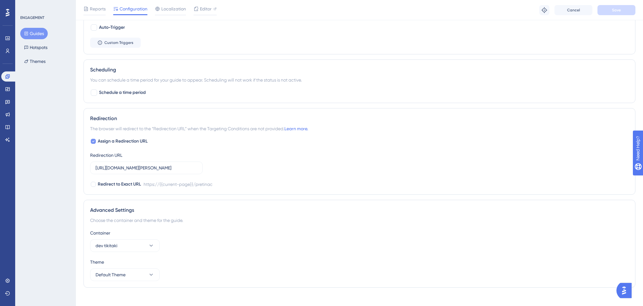
click at [112, 142] on span "Assign a Redirection URL" at bounding box center [123, 142] width 50 height 8
checkbox input "false"
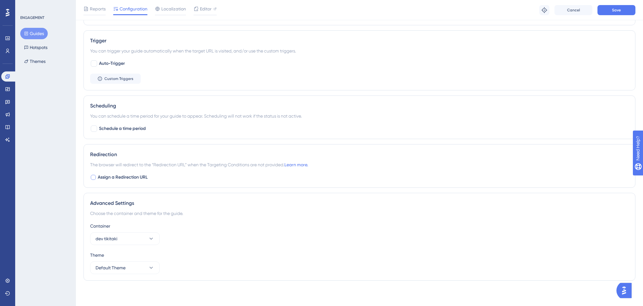
scroll to position [312, 0]
click at [135, 240] on button "dev tikitaki" at bounding box center [125, 239] width 70 height 13
click at [127, 258] on div "production production" at bounding box center [124, 258] width 51 height 13
click at [617, 10] on span "Save" at bounding box center [616, 10] width 9 height 5
click at [40, 34] on button "Guides" at bounding box center [34, 33] width 28 height 11
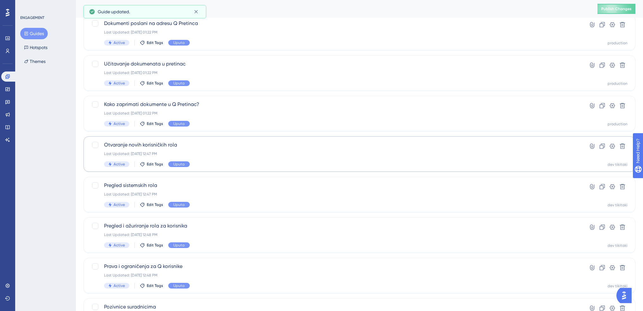
scroll to position [95, 0]
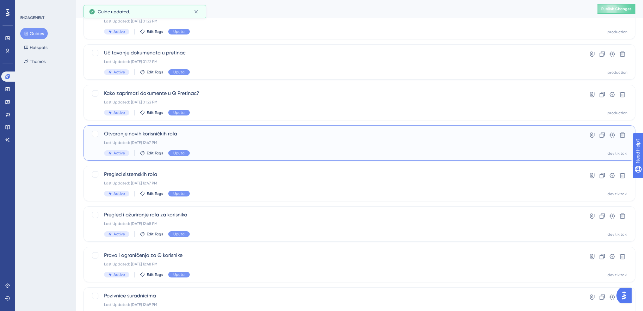
click at [143, 133] on span "Otvaranje novih korisničkih rola" at bounding box center [334, 134] width 460 height 8
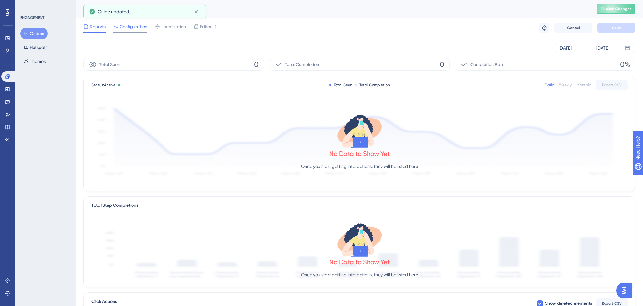
click at [136, 30] on span "Configuration" at bounding box center [134, 27] width 28 height 8
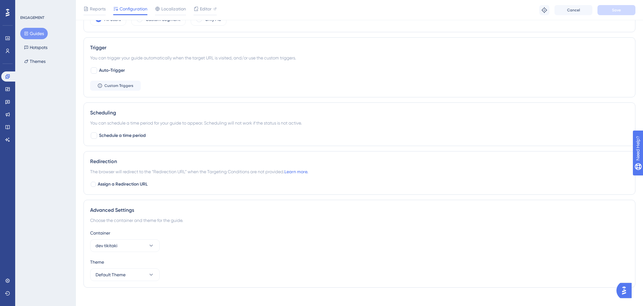
scroll to position [347, 0]
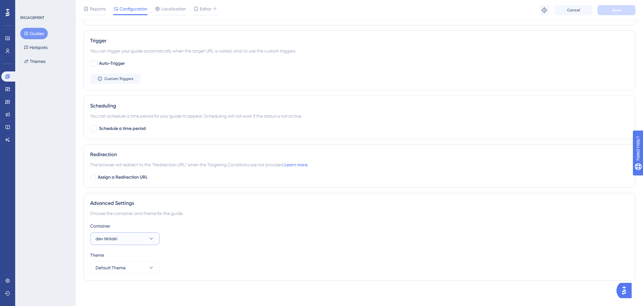
click at [113, 239] on span "dev tikitaki" at bounding box center [107, 239] width 22 height 8
click at [118, 258] on span "production" at bounding box center [110, 258] width 22 height 8
click at [615, 10] on span "Save" at bounding box center [616, 10] width 9 height 5
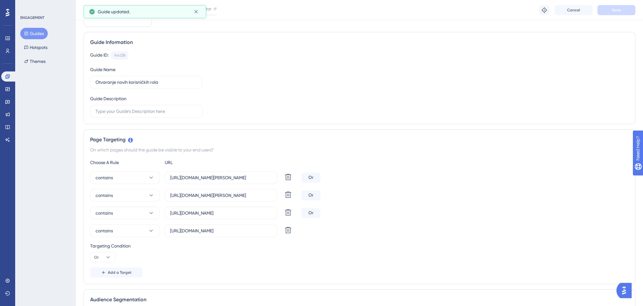
scroll to position [0, 0]
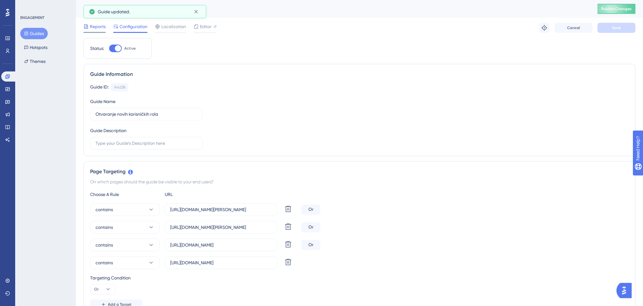
click at [97, 27] on span "Reports" at bounding box center [98, 27] width 16 height 8
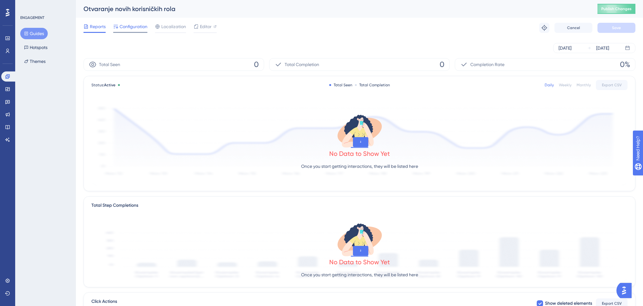
click at [134, 28] on span "Configuration" at bounding box center [134, 27] width 28 height 8
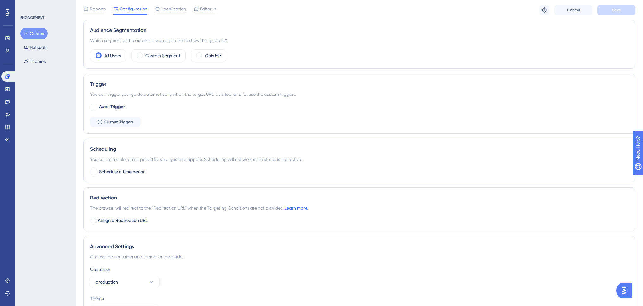
scroll to position [347, 0]
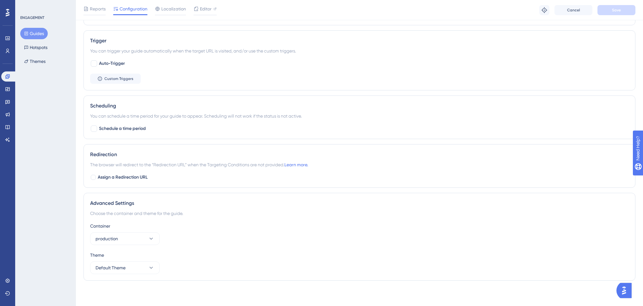
click at [34, 32] on button "Guides" at bounding box center [34, 33] width 28 height 11
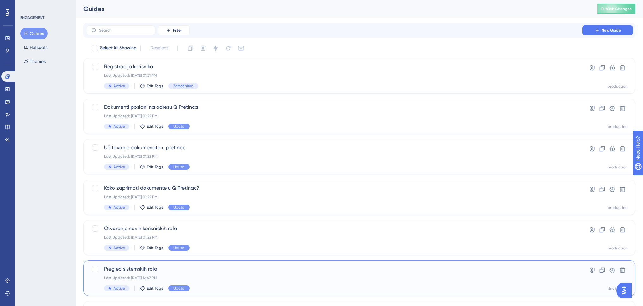
click at [200, 270] on span "Pregled sistemskih rola" at bounding box center [334, 269] width 460 height 8
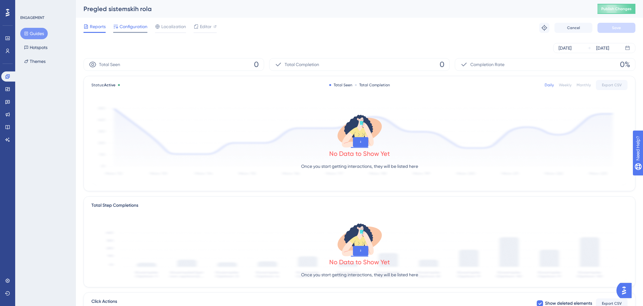
click at [137, 28] on span "Configuration" at bounding box center [134, 27] width 28 height 8
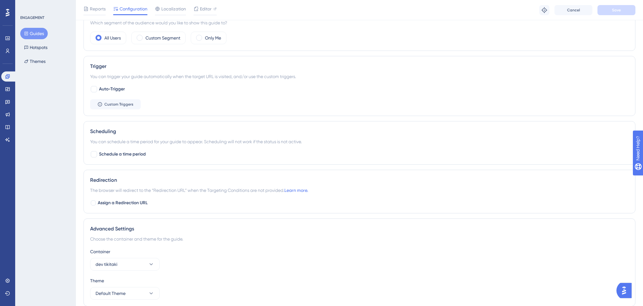
scroll to position [347, 0]
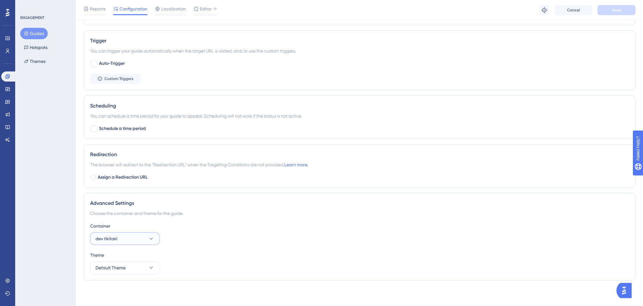
click at [114, 236] on span "dev tikitaki" at bounding box center [107, 239] width 22 height 8
click at [116, 258] on span "production" at bounding box center [110, 258] width 22 height 8
click at [618, 10] on span "Save" at bounding box center [616, 10] width 9 height 5
click at [36, 34] on button "Guides" at bounding box center [34, 33] width 28 height 11
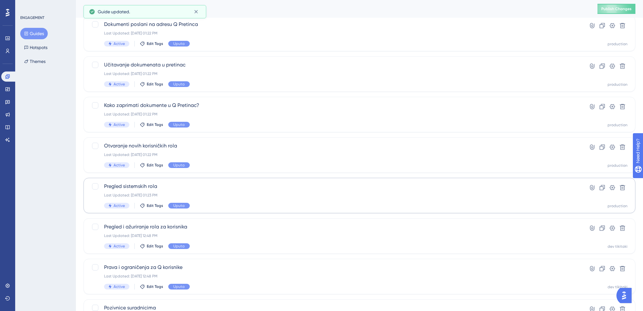
scroll to position [127, 0]
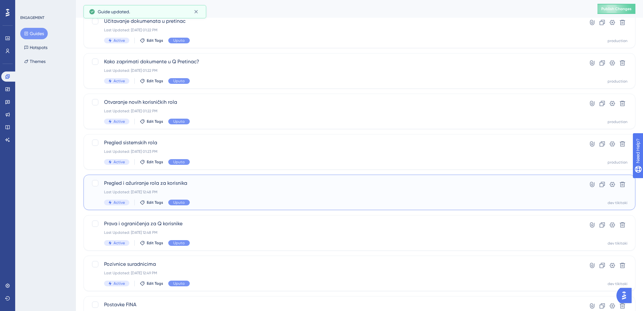
click at [129, 184] on span "Pregled i ažuriranje rola za korisnika" at bounding box center [334, 183] width 460 height 8
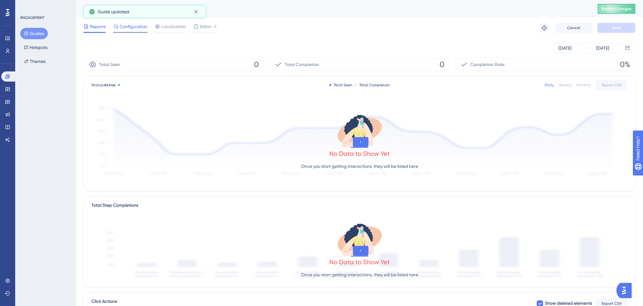
click at [136, 26] on span "Configuration" at bounding box center [134, 27] width 28 height 8
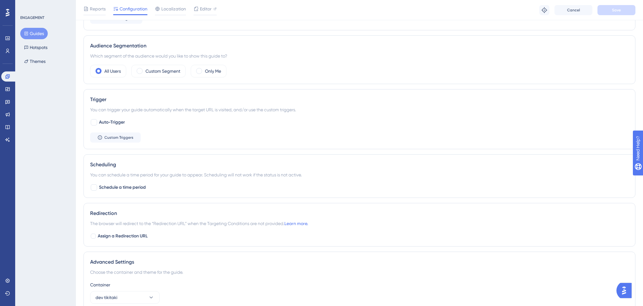
scroll to position [312, 0]
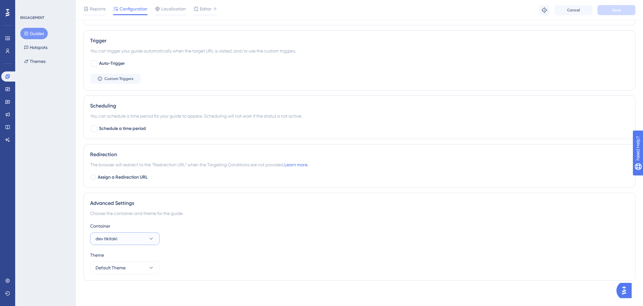
click at [113, 239] on span "dev tikitaki" at bounding box center [107, 239] width 22 height 8
click at [117, 256] on span "production" at bounding box center [110, 258] width 22 height 8
click at [618, 9] on span "Save" at bounding box center [616, 10] width 9 height 5
click at [40, 36] on button "Guides" at bounding box center [34, 33] width 28 height 11
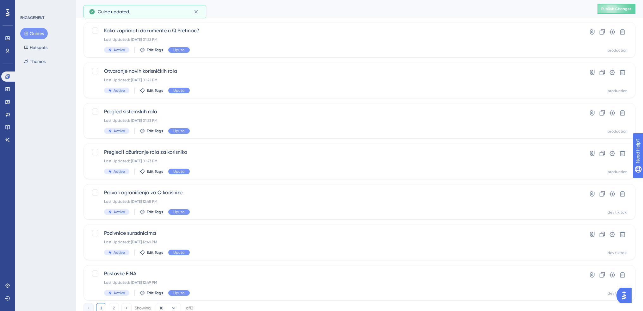
scroll to position [180, 0]
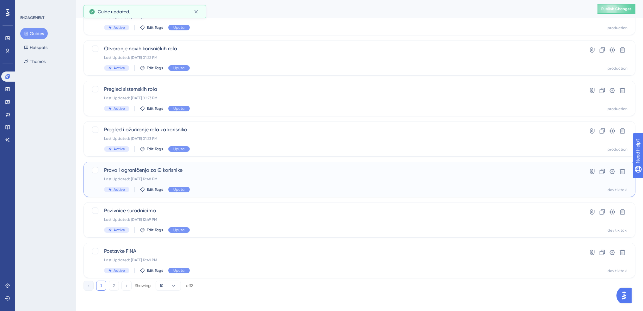
click at [152, 172] on span "Prava i ograničenja za Q korisnike" at bounding box center [334, 170] width 460 height 8
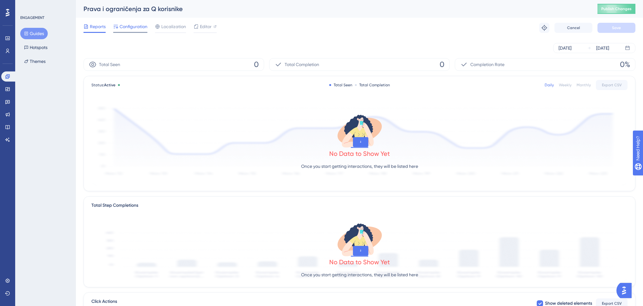
click at [131, 27] on span "Configuration" at bounding box center [134, 27] width 28 height 8
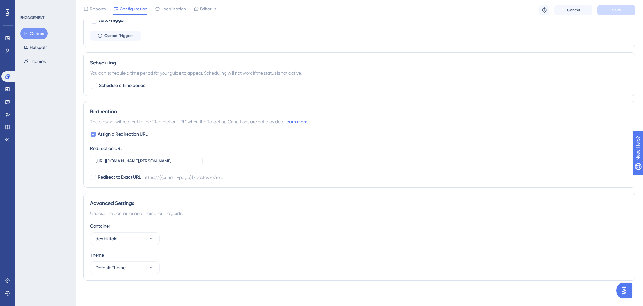
click at [100, 134] on span "Assign a Redirection URL" at bounding box center [123, 135] width 50 height 8
checkbox input "false"
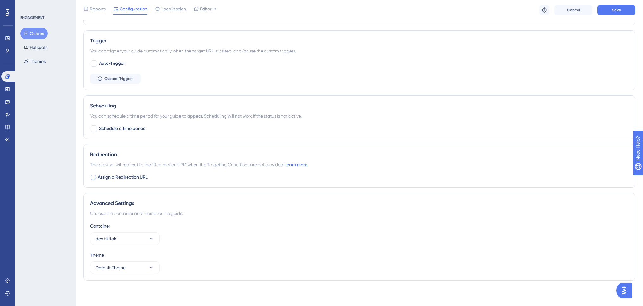
scroll to position [312, 0]
click at [123, 239] on button "dev tikitaki" at bounding box center [125, 239] width 70 height 13
click at [124, 256] on div "production production" at bounding box center [124, 258] width 51 height 13
click at [625, 6] on button "Save" at bounding box center [617, 10] width 38 height 10
click at [37, 34] on button "Guides" at bounding box center [34, 33] width 28 height 11
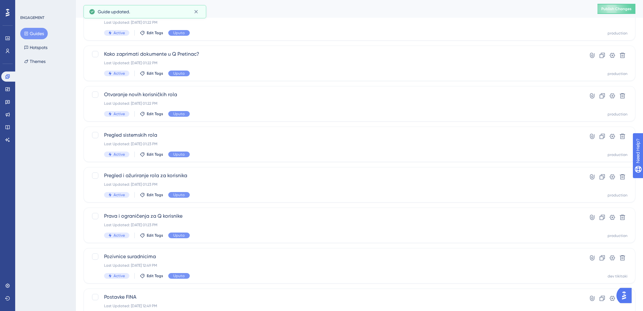
scroll to position [180, 0]
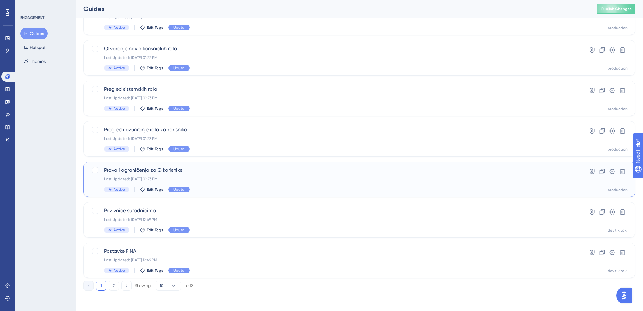
click at [157, 172] on span "Prava i ograničenja za Q korisnike" at bounding box center [334, 170] width 460 height 8
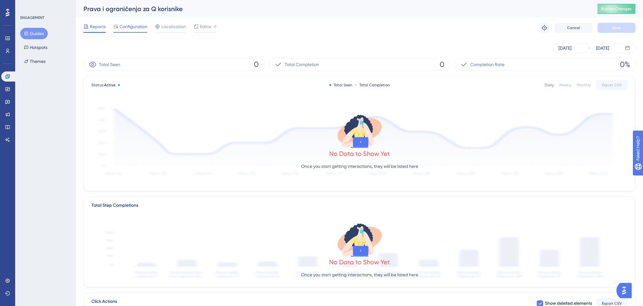
click at [135, 26] on span "Configuration" at bounding box center [134, 27] width 28 height 8
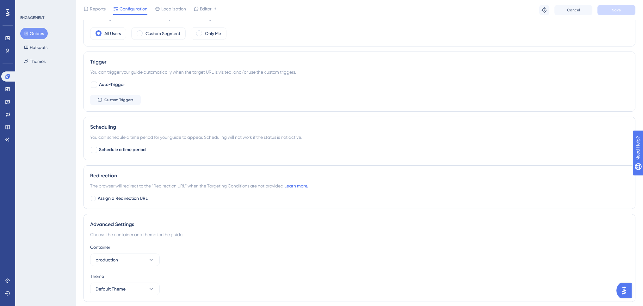
scroll to position [312, 0]
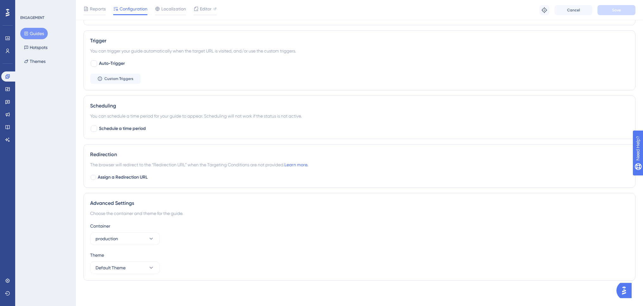
click at [34, 32] on button "Guides" at bounding box center [34, 33] width 28 height 11
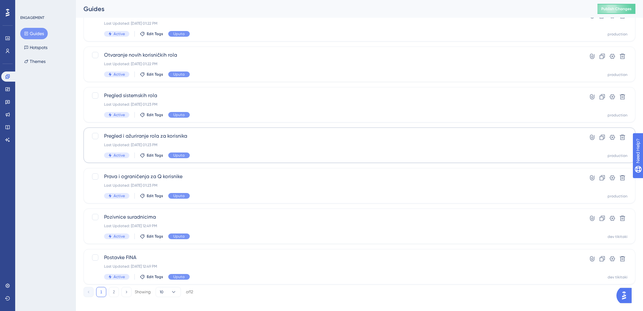
scroll to position [180, 0]
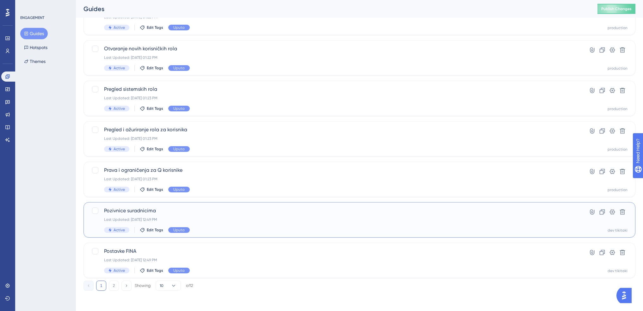
click at [194, 218] on div "Last Updated: [DATE] 12:49 PM" at bounding box center [334, 219] width 460 height 5
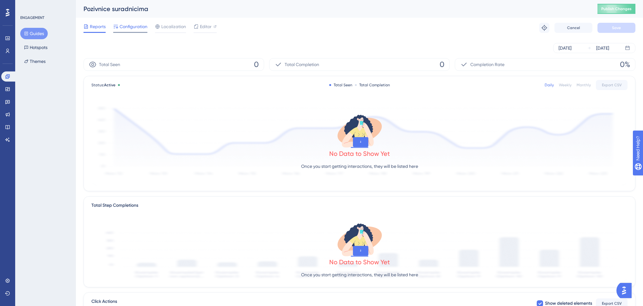
click at [131, 24] on span "Configuration" at bounding box center [134, 27] width 28 height 8
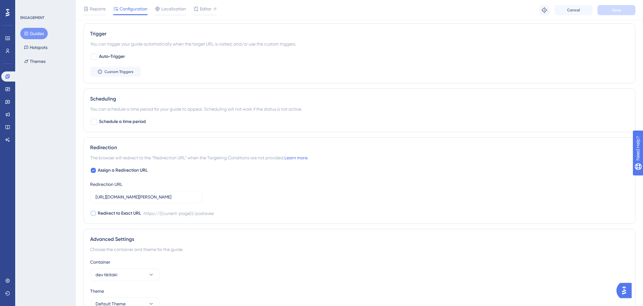
scroll to position [355, 0]
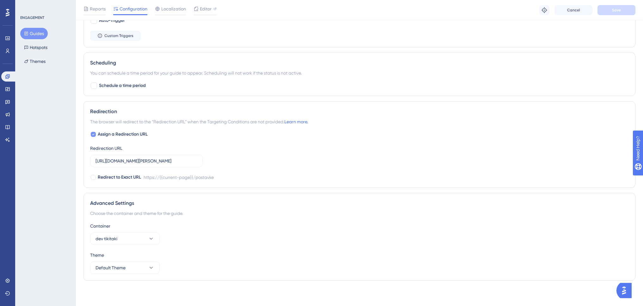
click at [116, 133] on span "Assign a Redirection URL" at bounding box center [123, 135] width 50 height 8
checkbox input "false"
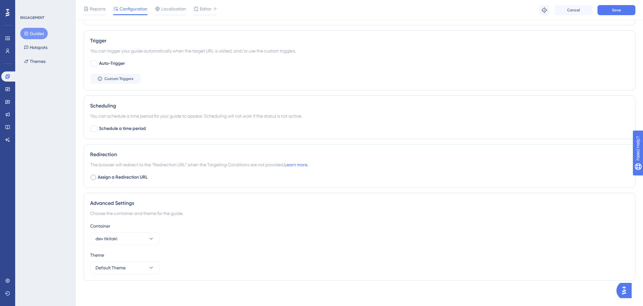
scroll to position [312, 0]
drag, startPoint x: 121, startPoint y: 240, endPoint x: 121, endPoint y: 245, distance: 4.8
click at [121, 240] on button "dev tikitaki" at bounding box center [125, 239] width 70 height 13
click at [119, 254] on div "production production" at bounding box center [124, 258] width 51 height 13
click at [608, 11] on button "Save" at bounding box center [617, 10] width 38 height 10
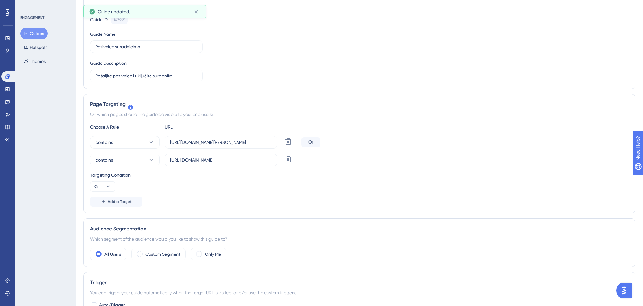
scroll to position [0, 0]
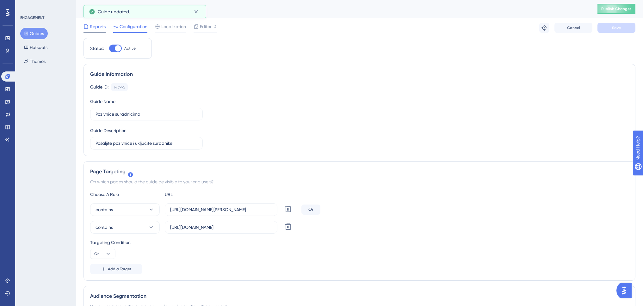
click at [98, 27] on span "Reports" at bounding box center [98, 27] width 16 height 8
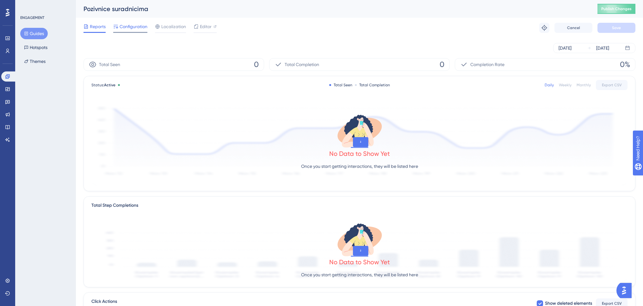
click at [131, 28] on span "Configuration" at bounding box center [134, 27] width 28 height 8
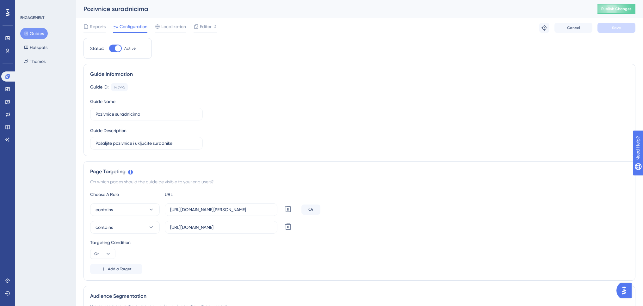
click at [36, 33] on button "Guides" at bounding box center [34, 33] width 28 height 11
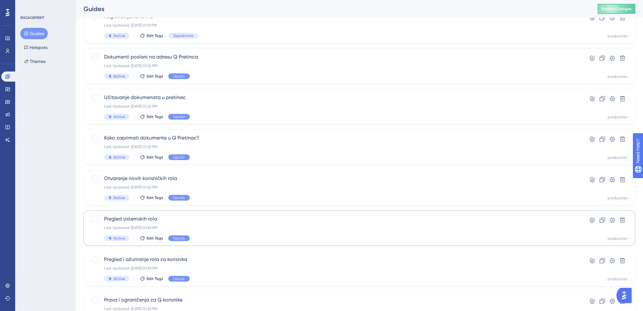
scroll to position [180, 0]
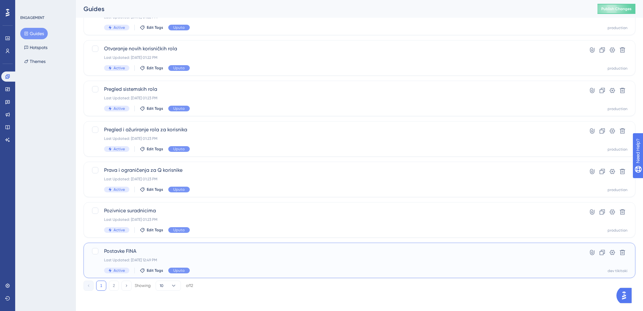
click at [149, 248] on span "Postavke FINA" at bounding box center [334, 251] width 460 height 8
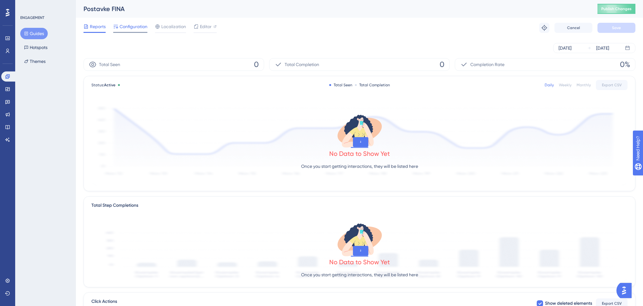
click at [136, 27] on span "Configuration" at bounding box center [134, 27] width 28 height 8
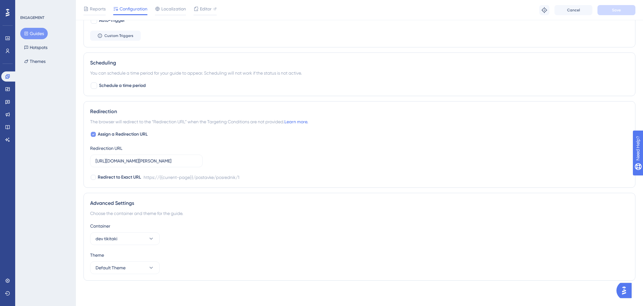
click at [94, 134] on icon at bounding box center [93, 134] width 3 height 5
checkbox input "false"
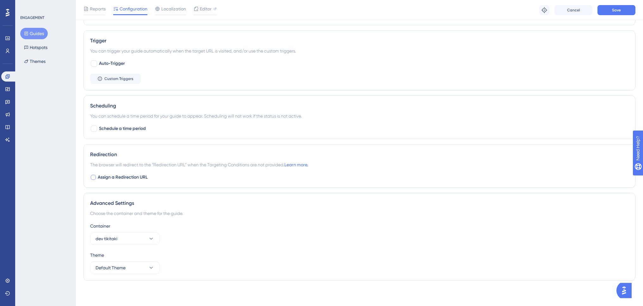
scroll to position [312, 0]
click at [104, 240] on span "dev tikitaki" at bounding box center [107, 239] width 22 height 8
click at [113, 256] on span "production" at bounding box center [110, 258] width 22 height 8
click at [616, 10] on span "Save" at bounding box center [616, 10] width 9 height 5
click at [38, 33] on button "Guides" at bounding box center [34, 33] width 28 height 11
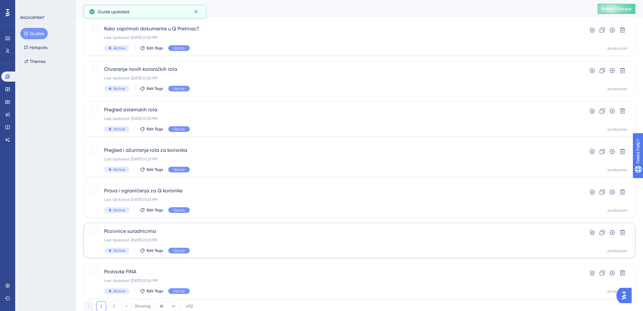
scroll to position [180, 0]
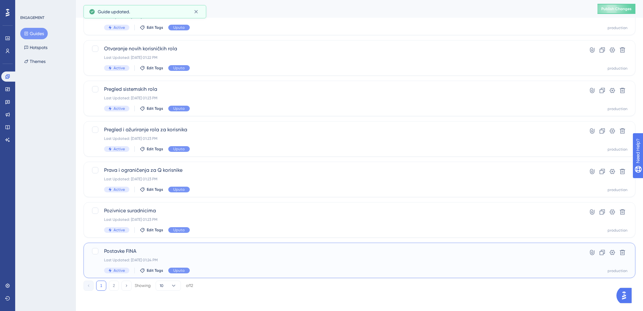
click at [171, 252] on span "Postavke FINA" at bounding box center [334, 251] width 460 height 8
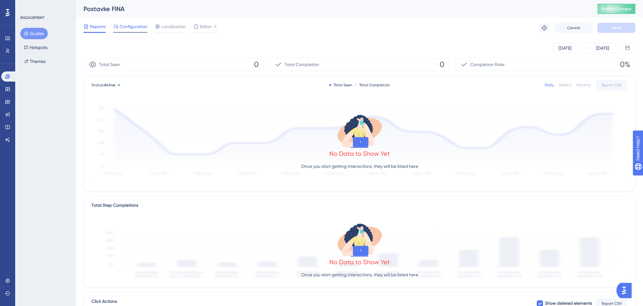
click at [133, 26] on span "Configuration" at bounding box center [134, 27] width 28 height 8
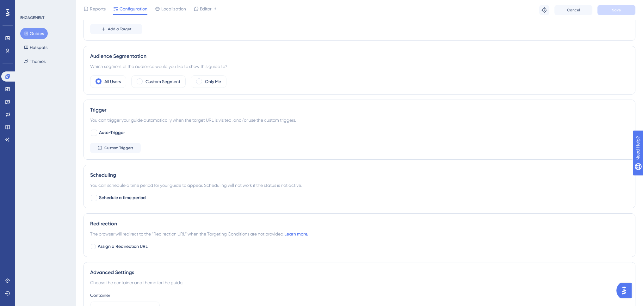
scroll to position [312, 0]
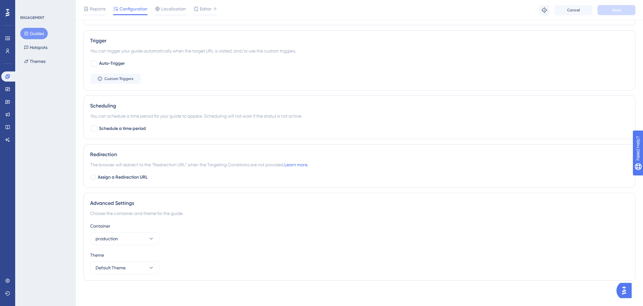
click at [42, 35] on button "Guides" at bounding box center [34, 33] width 28 height 11
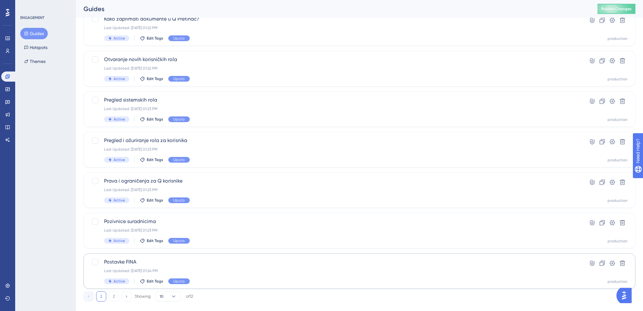
scroll to position [180, 0]
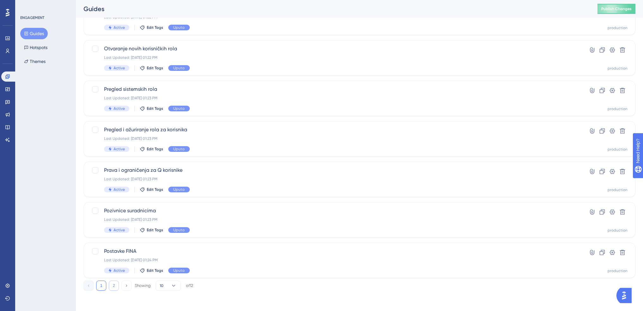
click at [116, 285] on button "2" at bounding box center [114, 286] width 10 height 10
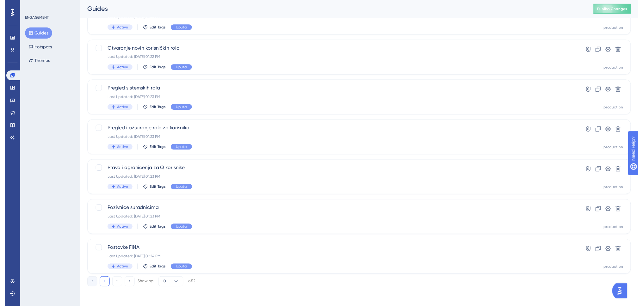
scroll to position [0, 0]
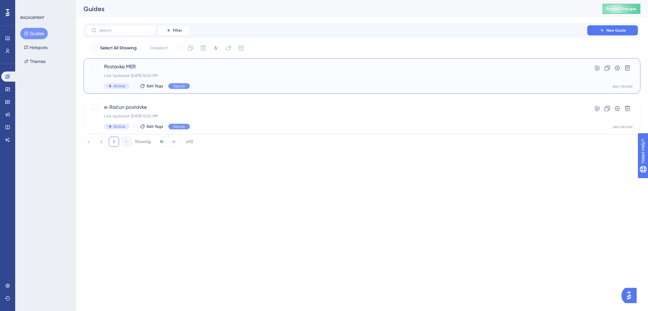
click at [155, 67] on span "Postavke MER" at bounding box center [336, 67] width 465 height 8
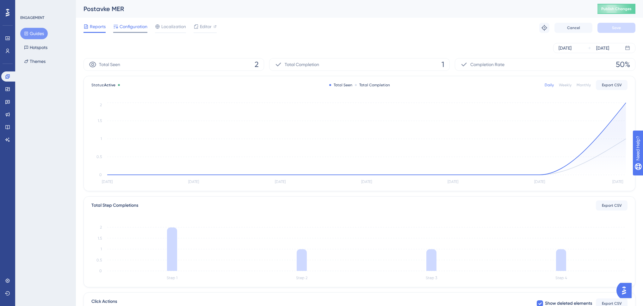
click at [145, 27] on span "Configuration" at bounding box center [134, 27] width 28 height 8
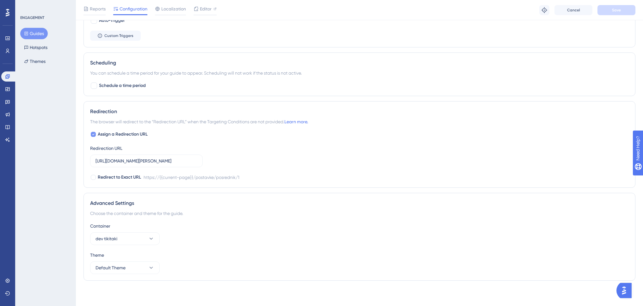
click at [113, 133] on span "Assign a Redirection URL" at bounding box center [123, 135] width 50 height 8
checkbox input "false"
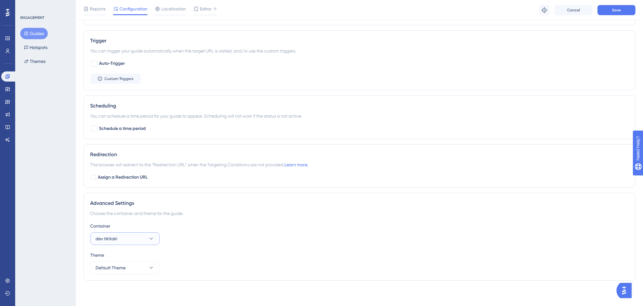
click at [134, 245] on button "dev tikitaki" at bounding box center [125, 239] width 70 height 13
click at [131, 258] on div "production production" at bounding box center [124, 258] width 51 height 13
click at [618, 17] on div "Reports Configuration Localization Editor Troubleshoot Cancel Save" at bounding box center [359, 10] width 567 height 20
click at [617, 14] on button "Save" at bounding box center [617, 10] width 38 height 10
click at [36, 36] on button "Guides" at bounding box center [34, 33] width 28 height 11
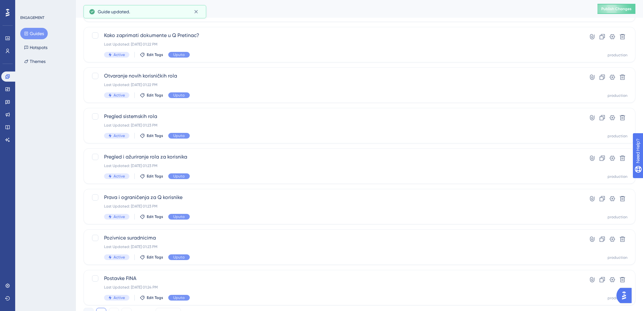
scroll to position [180, 0]
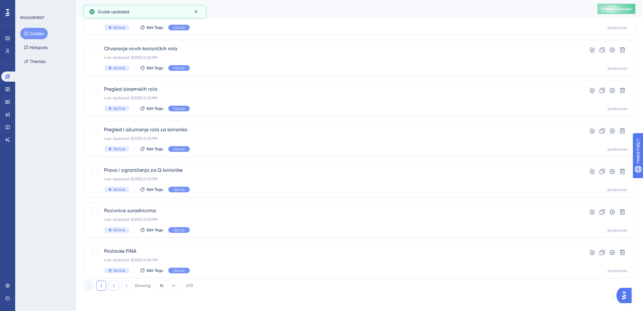
click at [118, 283] on button "2" at bounding box center [114, 286] width 10 height 10
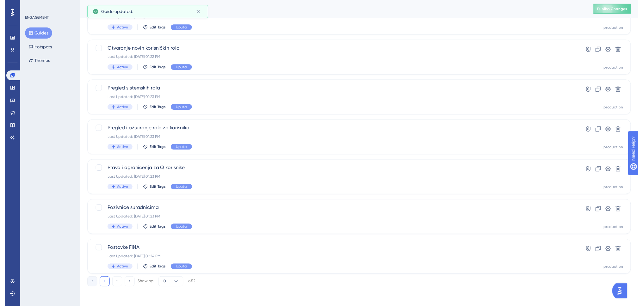
scroll to position [0, 0]
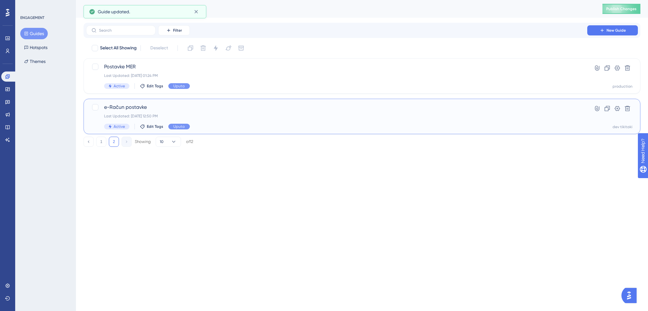
click at [199, 103] on span "e-Račun postavke" at bounding box center [336, 107] width 465 height 8
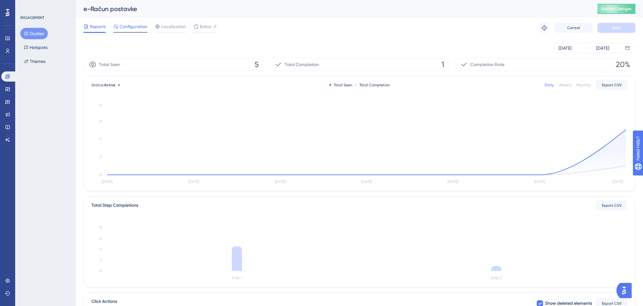
click at [139, 28] on span "Configuration" at bounding box center [134, 27] width 28 height 8
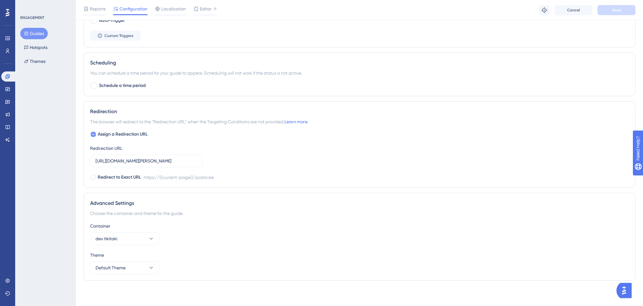
click at [110, 134] on span "Assign a Redirection URL" at bounding box center [123, 135] width 50 height 8
checkbox input "false"
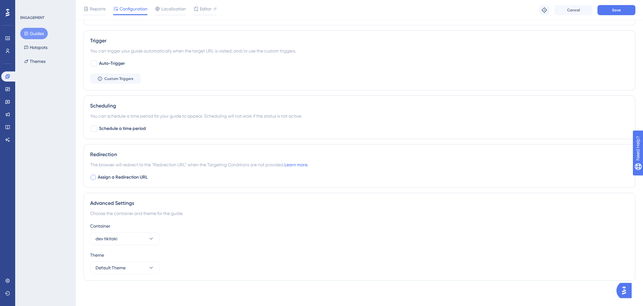
scroll to position [312, 0]
click at [121, 238] on button "dev tikitaki" at bounding box center [125, 239] width 70 height 13
click at [121, 254] on span "production" at bounding box center [110, 258] width 22 height 8
click at [622, 8] on button "Save" at bounding box center [617, 10] width 38 height 10
click at [30, 30] on button "Guides" at bounding box center [34, 33] width 28 height 11
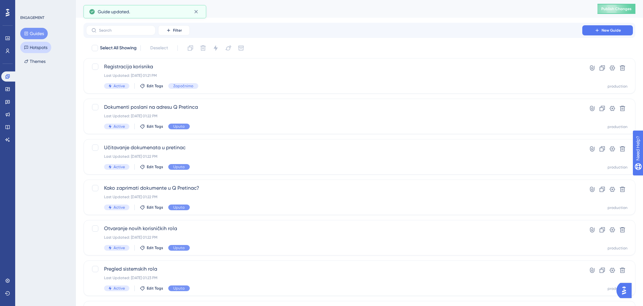
click at [40, 47] on button "Hotspots" at bounding box center [35, 47] width 31 height 11
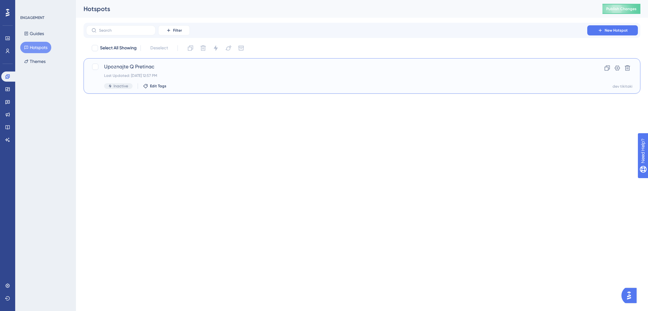
click at [165, 65] on span "Upoznajte Q Pretinac" at bounding box center [336, 67] width 465 height 8
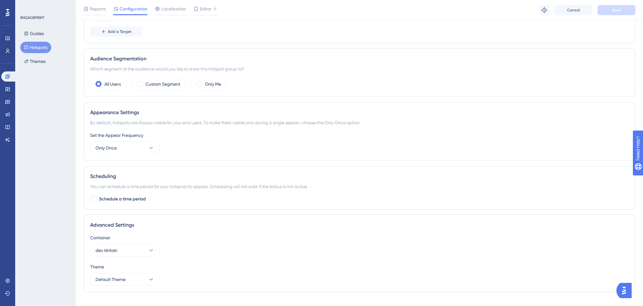
scroll to position [223, 0]
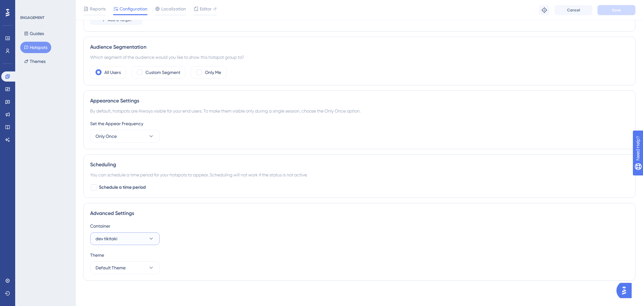
click at [129, 239] on button "dev tikitaki" at bounding box center [125, 239] width 70 height 13
click at [130, 255] on div "production production" at bounding box center [124, 258] width 51 height 13
click at [606, 12] on button "Save" at bounding box center [617, 10] width 38 height 10
click at [5, 87] on icon at bounding box center [7, 89] width 5 height 5
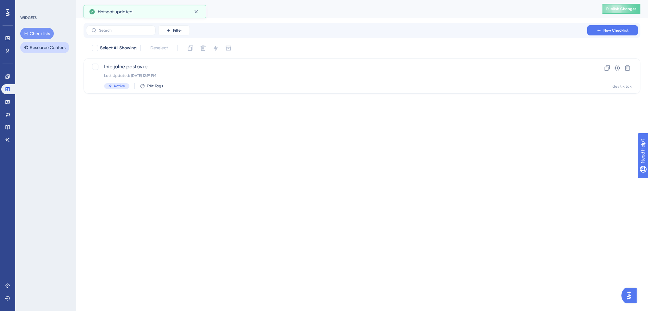
click at [47, 46] on button "Resource Centers" at bounding box center [44, 47] width 49 height 11
click at [153, 64] on span "Swing Q" at bounding box center [336, 67] width 465 height 8
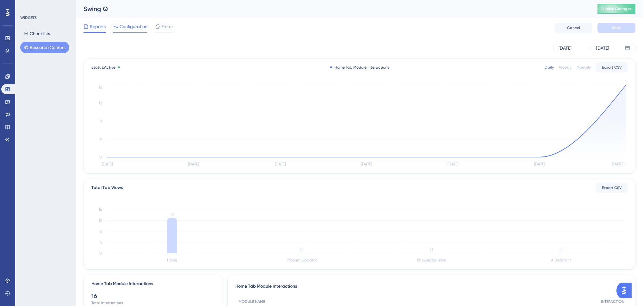
click at [134, 28] on span "Configuration" at bounding box center [134, 27] width 28 height 8
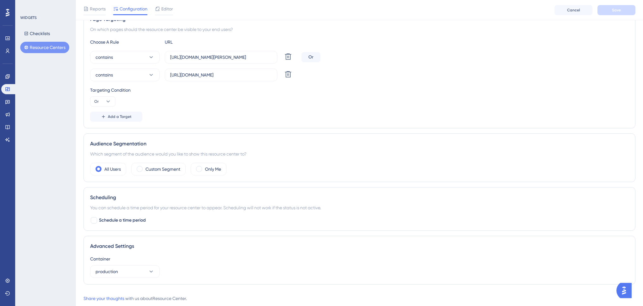
scroll to position [127, 0]
click at [116, 114] on span "Add a Target" at bounding box center [120, 116] width 24 height 5
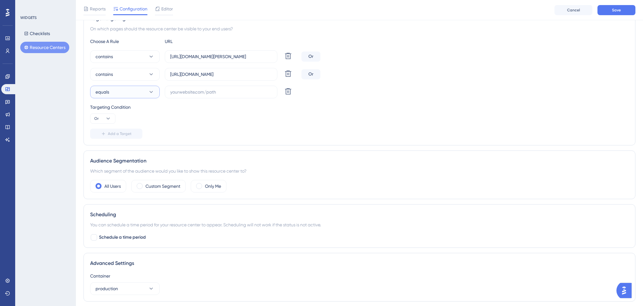
click at [131, 93] on button "equals" at bounding box center [125, 92] width 70 height 13
click at [130, 123] on div "not equals not equals" at bounding box center [124, 124] width 51 height 13
click at [190, 89] on input "text" at bounding box center [221, 92] width 102 height 7
drag, startPoint x: 261, startPoint y: 57, endPoint x: 166, endPoint y: 59, distance: 95.6
click at [166, 59] on label "[URL][DOMAIN_NAME][PERSON_NAME]" at bounding box center [221, 56] width 113 height 13
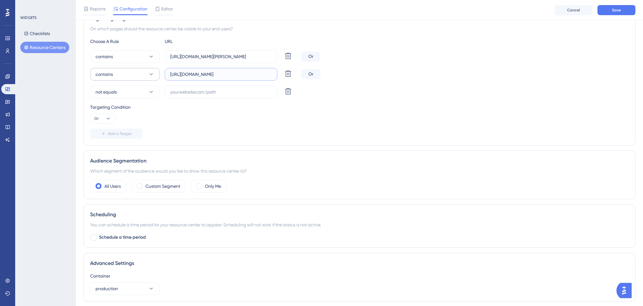
drag, startPoint x: 234, startPoint y: 74, endPoint x: 131, endPoint y: 76, distance: 103.2
click at [131, 76] on div "contains https://www.swing-q.hr/ Delete" at bounding box center [194, 74] width 209 height 13
click at [181, 93] on input "text" at bounding box center [221, 92] width 102 height 7
paste input "[URL][DOMAIN_NAME]"
type input "[URL][DOMAIN_NAME]"
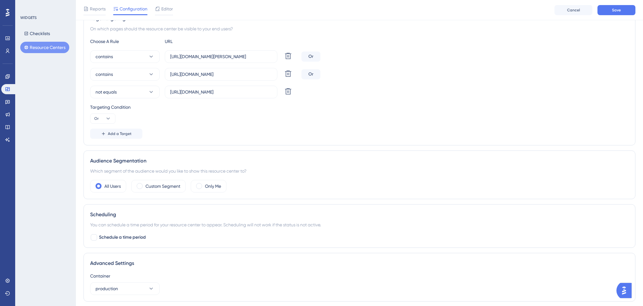
click at [291, 130] on div "Add a Target" at bounding box center [359, 134] width 539 height 10
click at [133, 133] on button "Add a Target" at bounding box center [116, 134] width 52 height 10
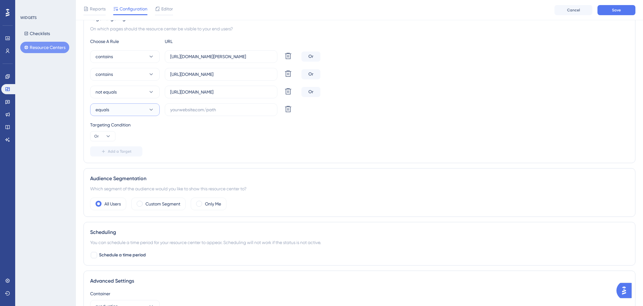
click at [135, 110] on button "equals" at bounding box center [125, 109] width 70 height 13
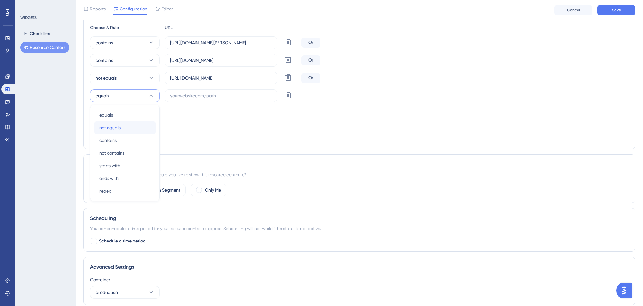
click at [131, 127] on div "not equals not equals" at bounding box center [124, 128] width 51 height 13
click at [187, 97] on input "text" at bounding box center [221, 95] width 102 height 7
paste input "https://www.swing-q.hr/registracija"
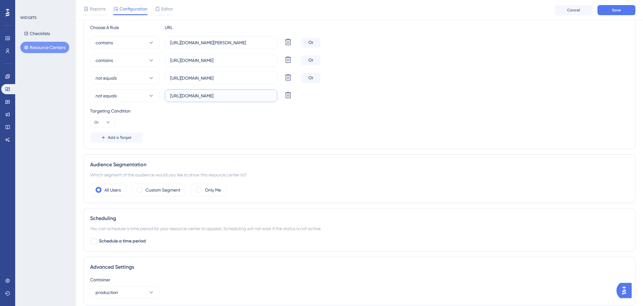
type input "https://www.swing-q.hr/registracija"
click at [282, 123] on div "Targeting Condition Or" at bounding box center [359, 117] width 539 height 20
click at [626, 9] on button "Save" at bounding box center [617, 10] width 38 height 10
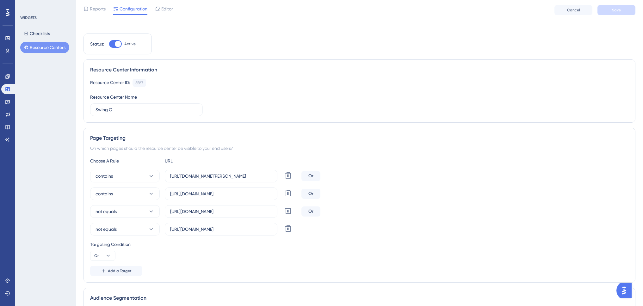
scroll to position [0, 0]
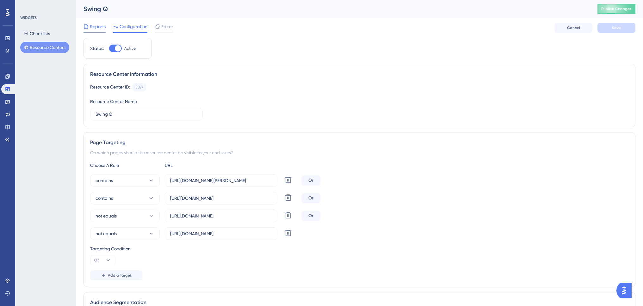
click at [101, 31] on div "Reports" at bounding box center [95, 28] width 22 height 10
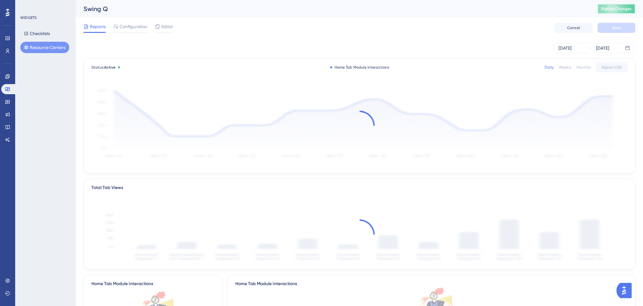
click at [622, 7] on button "Publish Changes" at bounding box center [617, 9] width 38 height 10
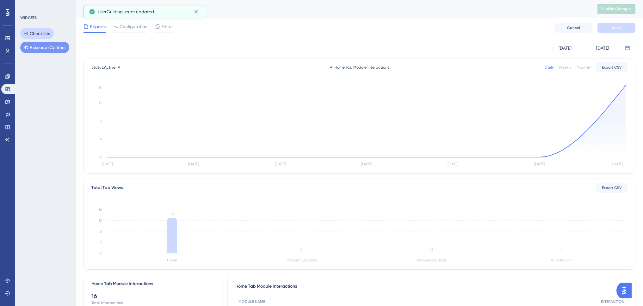
click at [42, 33] on button "Checklists" at bounding box center [37, 33] width 34 height 11
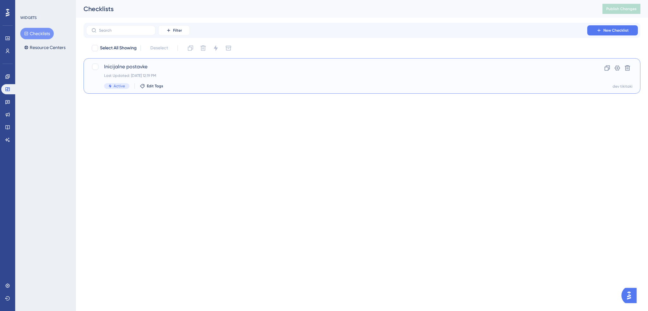
click at [159, 66] on span "Inicijalne postavke" at bounding box center [336, 67] width 465 height 8
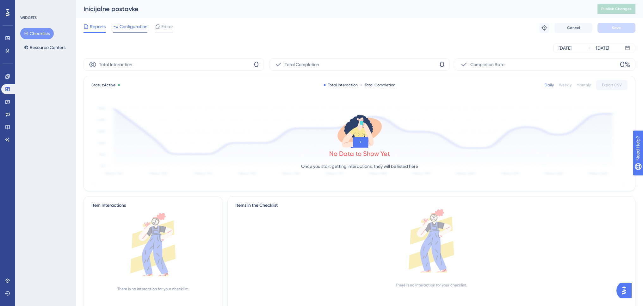
click at [129, 25] on span "Configuration" at bounding box center [134, 27] width 28 height 8
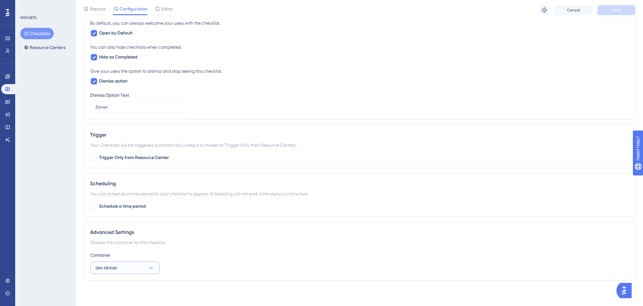
click at [119, 269] on button "dev tikitaki" at bounding box center [125, 268] width 70 height 13
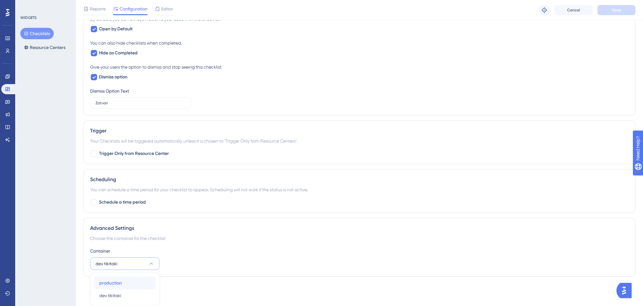
click at [125, 280] on div "production production" at bounding box center [124, 283] width 51 height 13
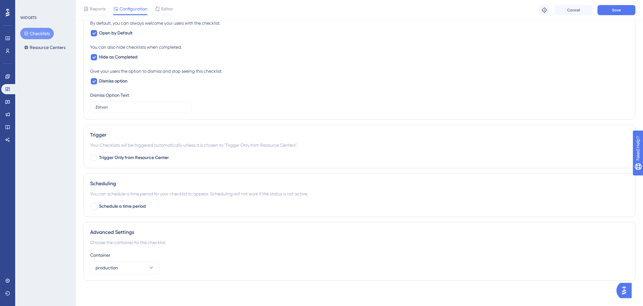
scroll to position [270, 0]
click at [617, 7] on button "Save" at bounding box center [617, 10] width 38 height 10
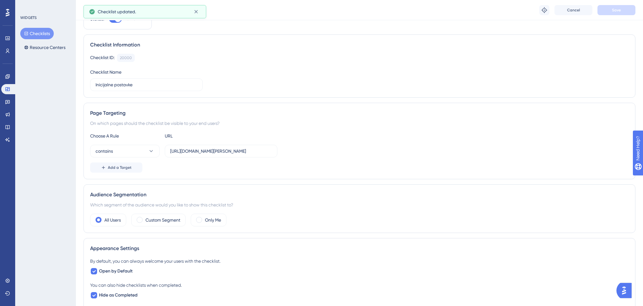
scroll to position [0, 0]
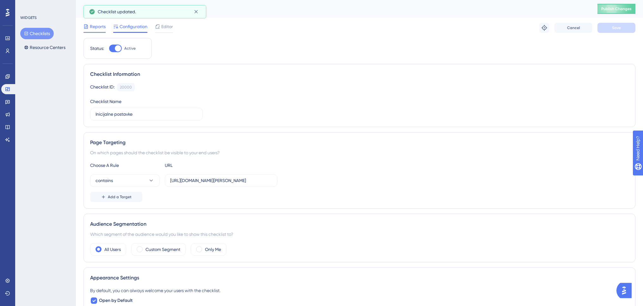
click at [100, 26] on span "Reports" at bounding box center [98, 27] width 16 height 8
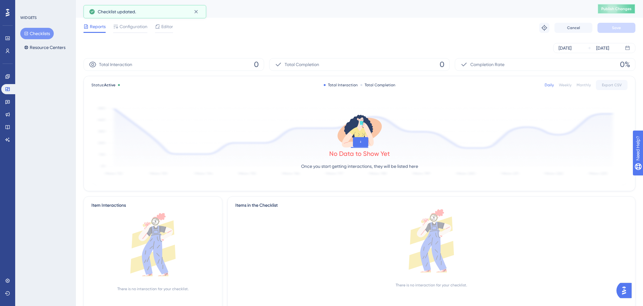
click at [617, 10] on span "Publish Changes" at bounding box center [617, 8] width 30 height 5
drag, startPoint x: 4, startPoint y: 76, endPoint x: 8, endPoint y: 75, distance: 4.0
click at [4, 76] on link at bounding box center [7, 77] width 13 height 10
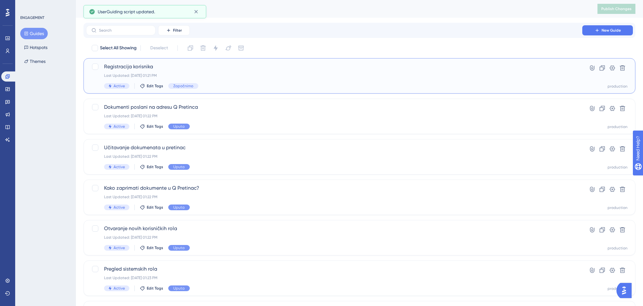
click at [141, 65] on span "Registracija korisnika" at bounding box center [334, 67] width 460 height 8
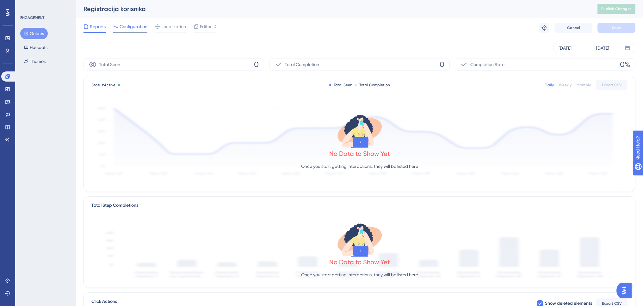
click at [139, 29] on span "Configuration" at bounding box center [134, 27] width 28 height 8
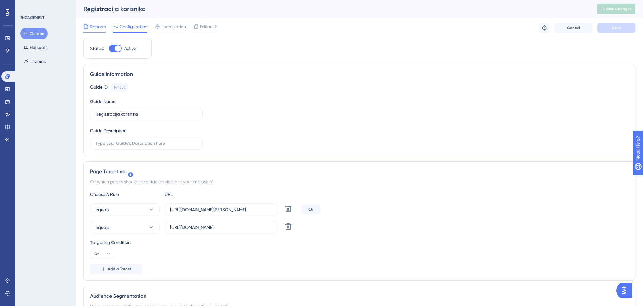
click at [101, 26] on span "Reports" at bounding box center [98, 27] width 16 height 8
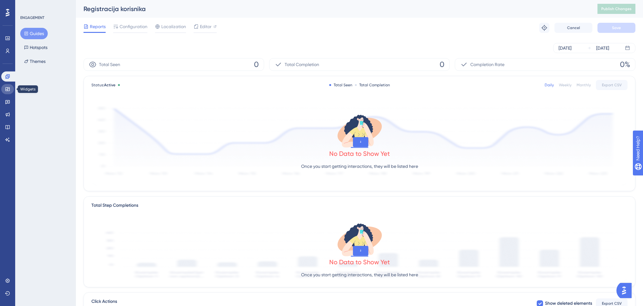
click at [7, 89] on icon at bounding box center [7, 89] width 5 height 5
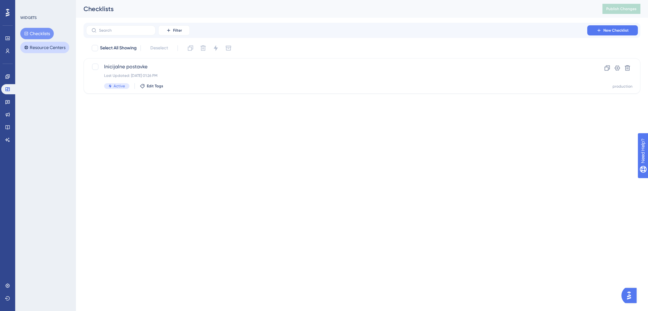
click at [39, 47] on button "Resource Centers" at bounding box center [44, 47] width 49 height 11
click at [182, 68] on span "Swing Q" at bounding box center [336, 67] width 465 height 8
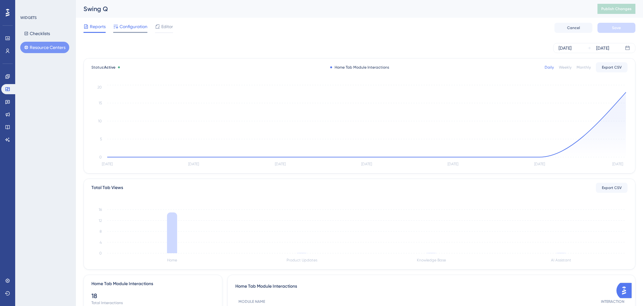
click at [139, 28] on span "Configuration" at bounding box center [134, 27] width 28 height 8
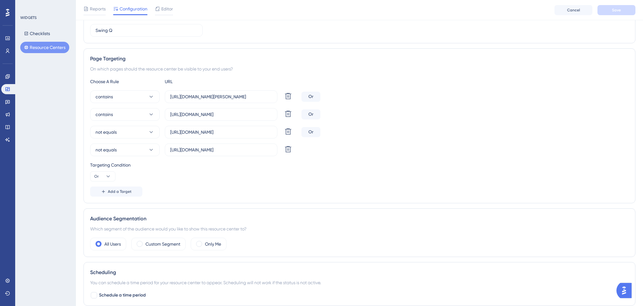
scroll to position [95, 0]
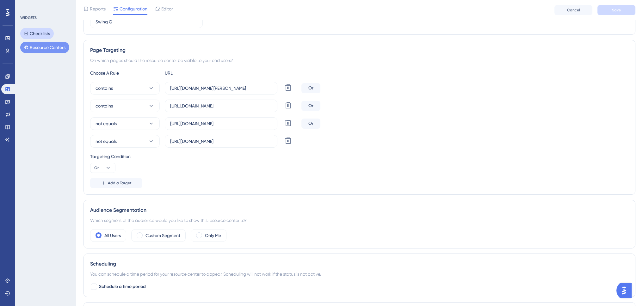
click at [39, 31] on button "Checklists" at bounding box center [37, 33] width 34 height 11
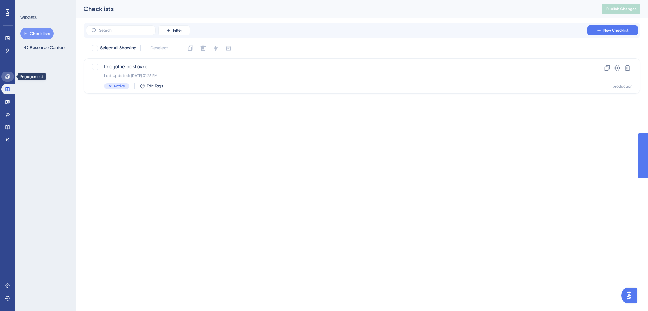
click at [7, 77] on icon at bounding box center [7, 76] width 4 height 4
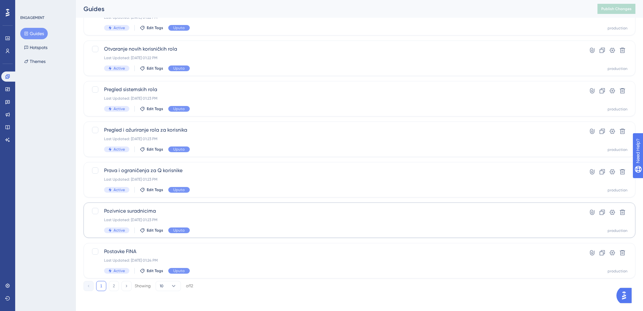
scroll to position [180, 0]
click at [117, 284] on button "2" at bounding box center [114, 286] width 10 height 10
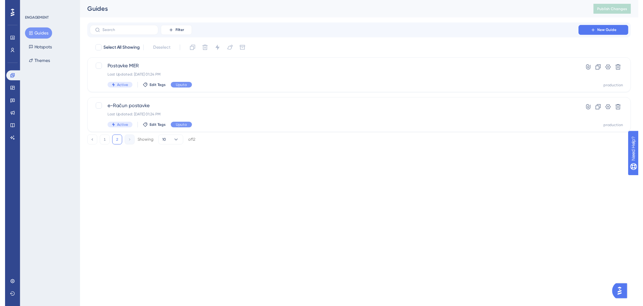
scroll to position [0, 0]
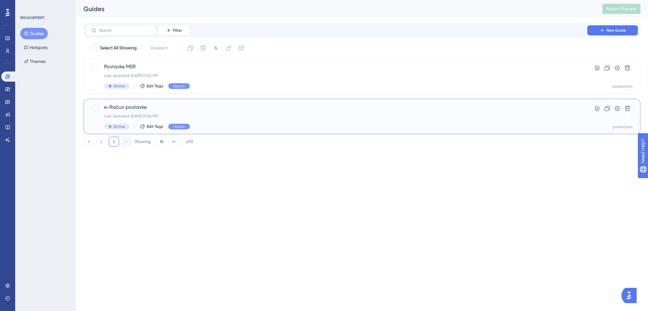
click at [189, 109] on span "e-Račun postavke" at bounding box center [336, 107] width 465 height 8
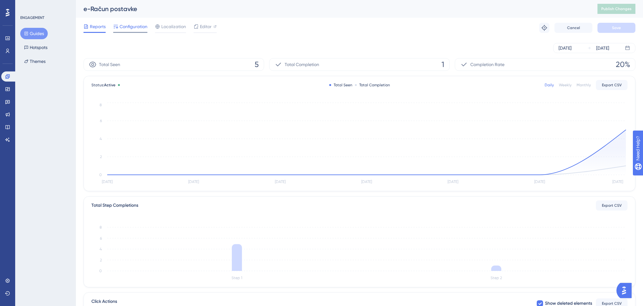
click at [143, 28] on span "Configuration" at bounding box center [134, 27] width 28 height 8
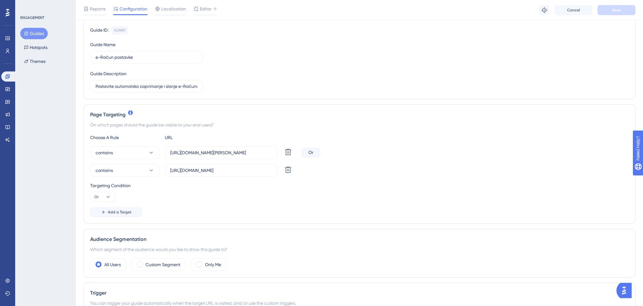
scroll to position [32, 0]
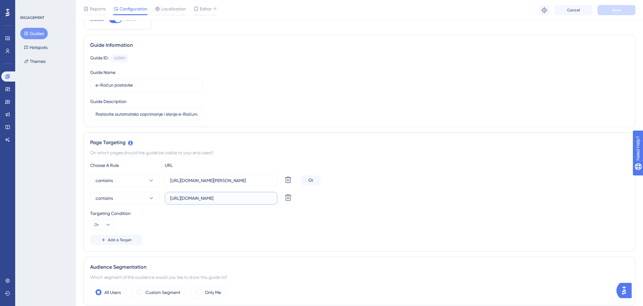
click at [226, 197] on input "[URL][DOMAIN_NAME]" at bounding box center [221, 198] width 102 height 7
drag, startPoint x: 220, startPoint y: 200, endPoint x: 260, endPoint y: 200, distance: 40.2
click at [260, 200] on input "[URL][DOMAIN_NAME]" at bounding box center [221, 198] width 102 height 7
type input "https://www.swing-q.hr"
click at [615, 9] on span "Save" at bounding box center [616, 10] width 9 height 5
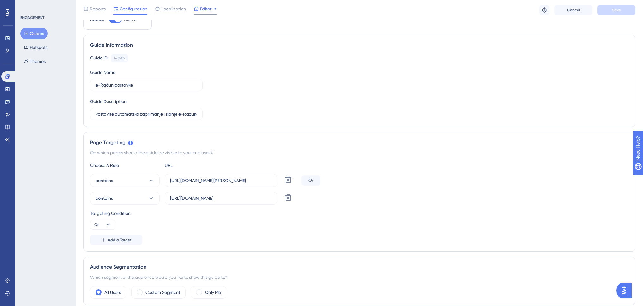
click at [205, 9] on span "Editor" at bounding box center [206, 9] width 12 height 8
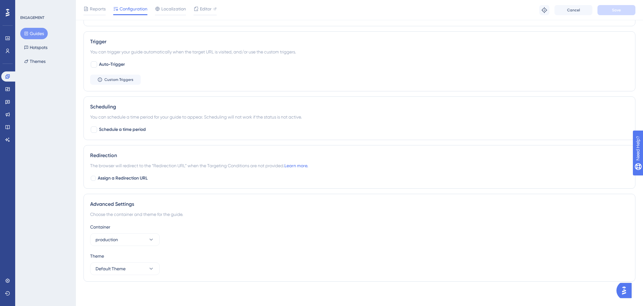
scroll to position [312, 0]
click at [93, 178] on div at bounding box center [93, 177] width 5 height 5
checkbox input "true"
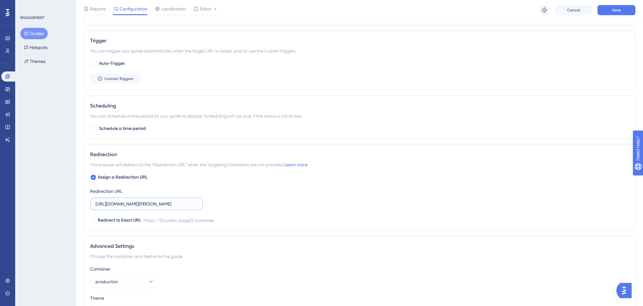
drag, startPoint x: 124, startPoint y: 204, endPoint x: 177, endPoint y: 203, distance: 53.5
click at [177, 203] on input "[URL][DOMAIN_NAME][PERSON_NAME]" at bounding box center [147, 204] width 102 height 7
type input "[URL][DOMAIN_NAME]"
click at [241, 193] on div "Assign a Redirection URL Redirection URL https://www.swing-q.hr/postavke Redire…" at bounding box center [359, 199] width 539 height 51
click at [614, 12] on span "Save" at bounding box center [616, 10] width 9 height 5
